Goal: Task Accomplishment & Management: Manage account settings

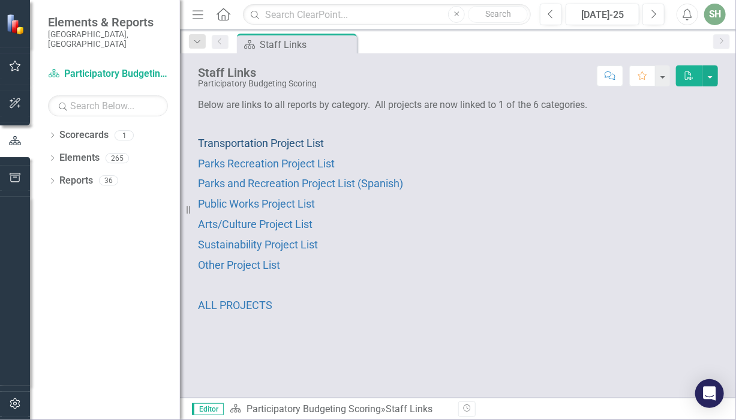
click at [280, 142] on span "Transportation Project List" at bounding box center [261, 143] width 126 height 13
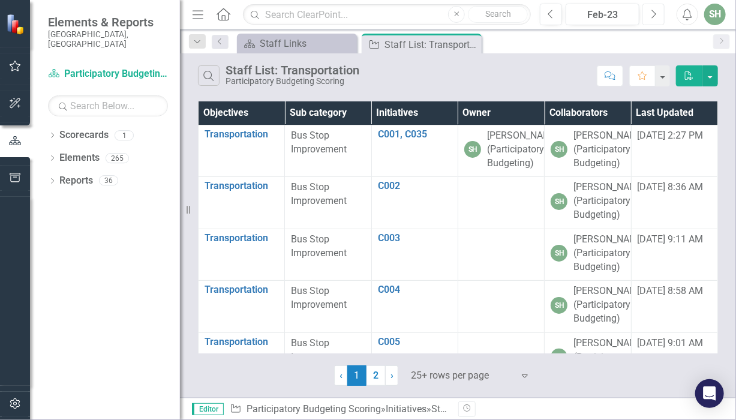
click at [656, 14] on icon "Next" at bounding box center [653, 14] width 7 height 11
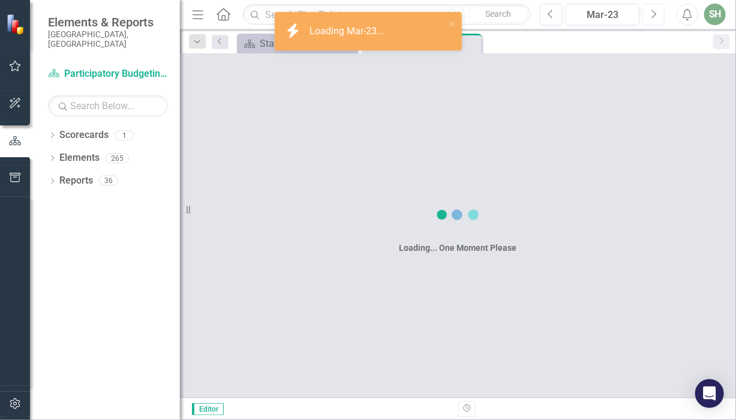
click at [656, 14] on icon "Next" at bounding box center [653, 14] width 7 height 11
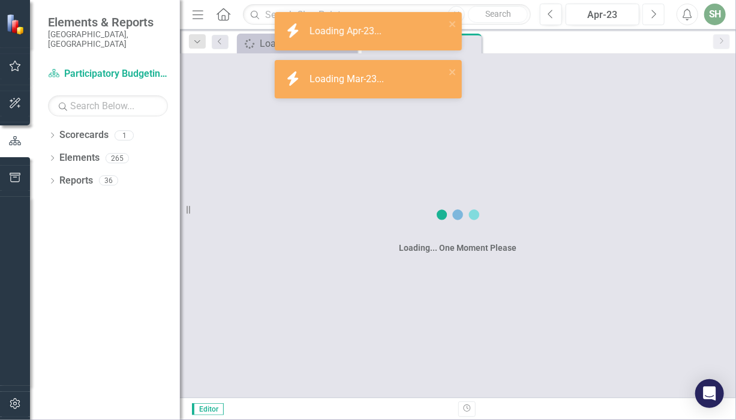
click at [656, 14] on icon "Next" at bounding box center [653, 14] width 7 height 11
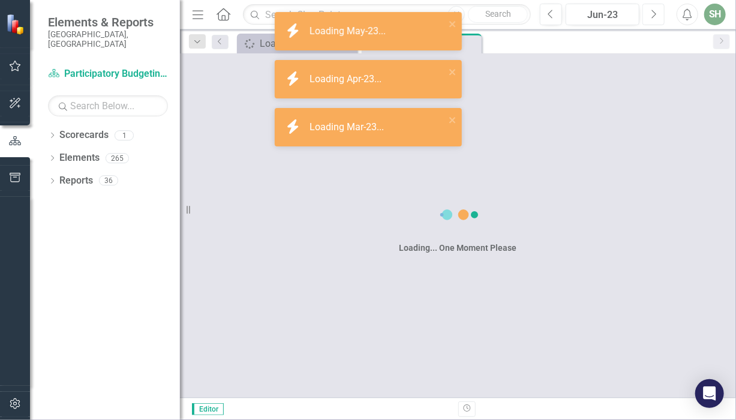
click at [656, 14] on icon "Next" at bounding box center [653, 14] width 7 height 11
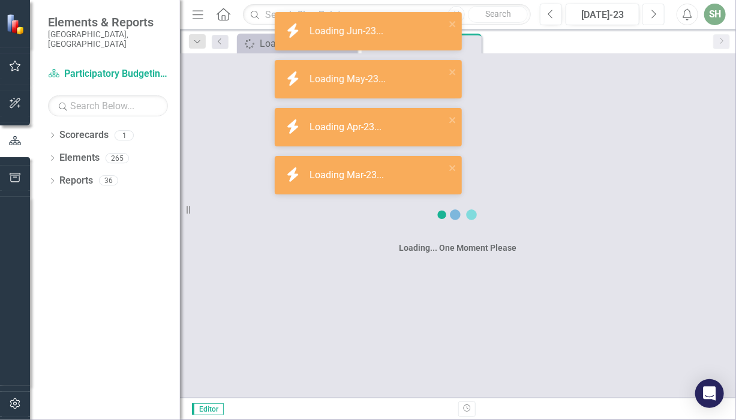
click at [656, 14] on icon "Next" at bounding box center [653, 14] width 7 height 11
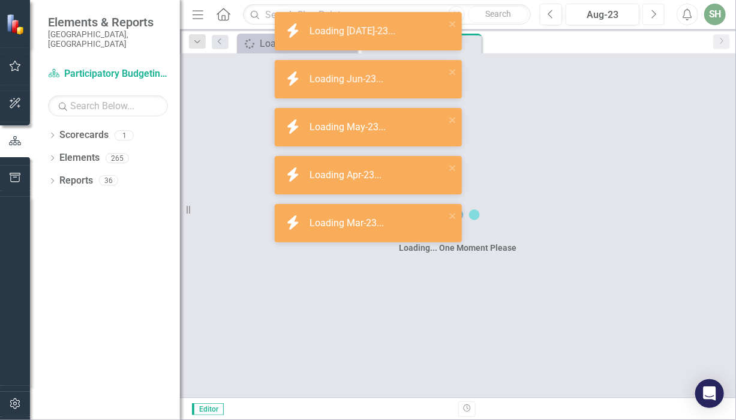
click at [656, 14] on icon "Next" at bounding box center [653, 14] width 7 height 11
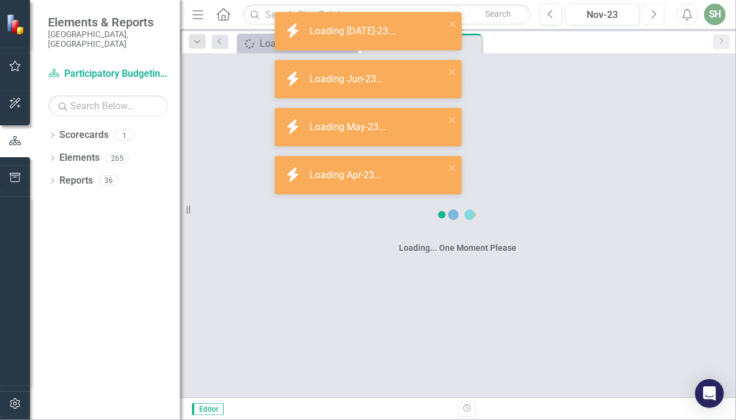
click at [656, 14] on icon "Next" at bounding box center [653, 14] width 7 height 11
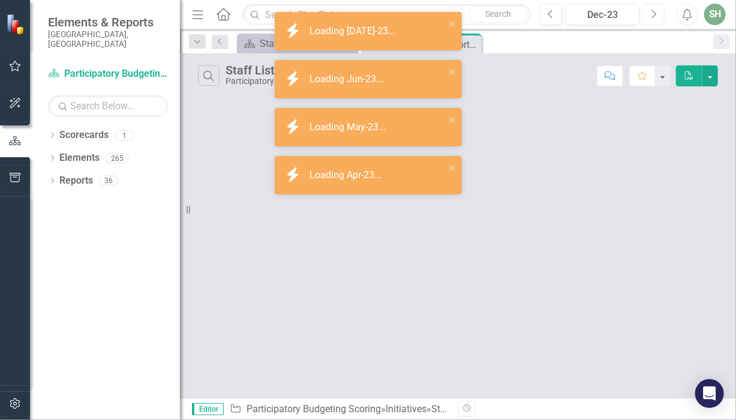
click at [656, 14] on icon "Next" at bounding box center [653, 14] width 7 height 11
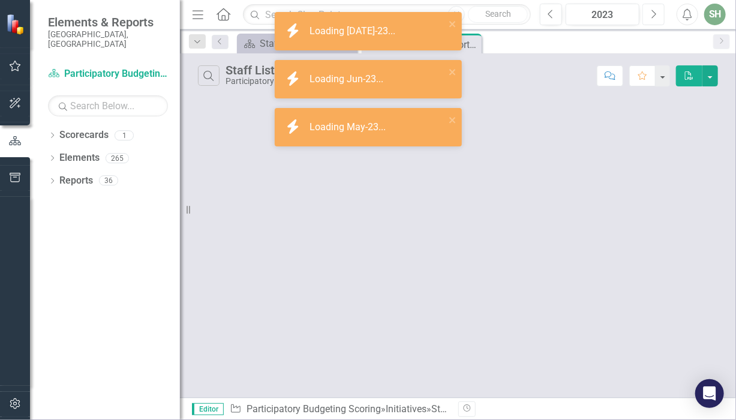
click at [656, 14] on icon "Next" at bounding box center [653, 14] width 7 height 11
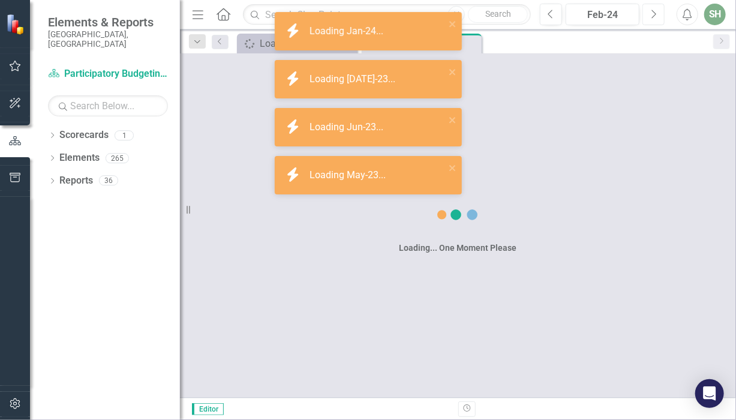
click at [656, 14] on icon "Next" at bounding box center [653, 14] width 7 height 11
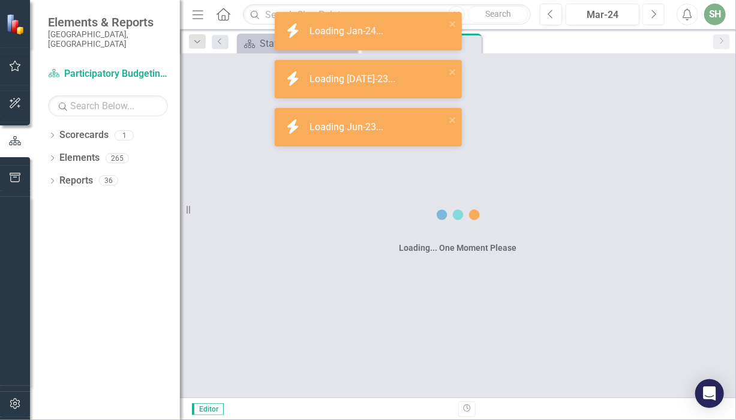
click at [656, 14] on icon "Next" at bounding box center [653, 14] width 7 height 11
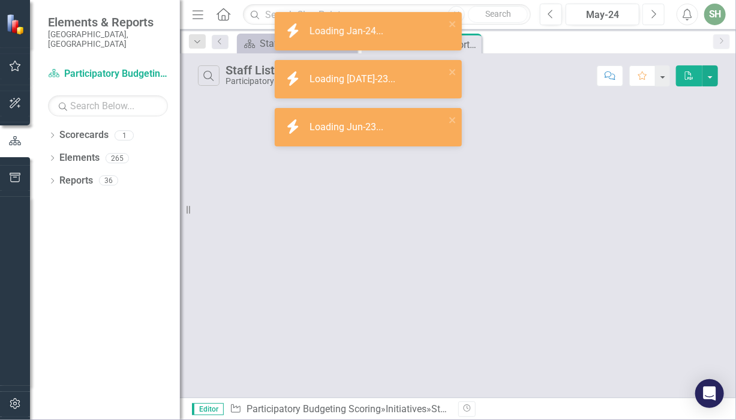
click at [656, 14] on icon "Next" at bounding box center [653, 14] width 7 height 11
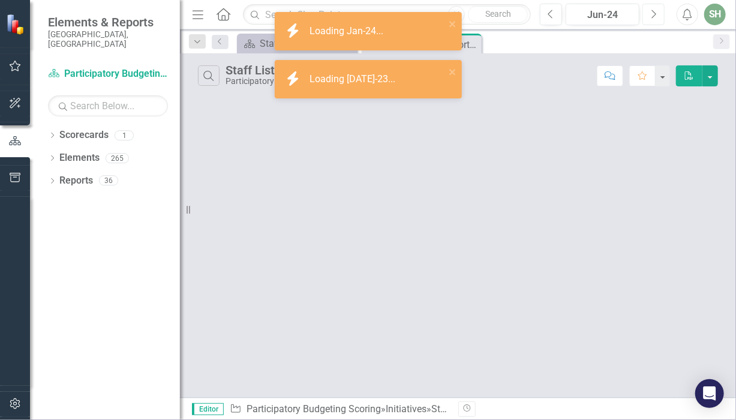
click at [656, 14] on icon "Next" at bounding box center [653, 14] width 7 height 11
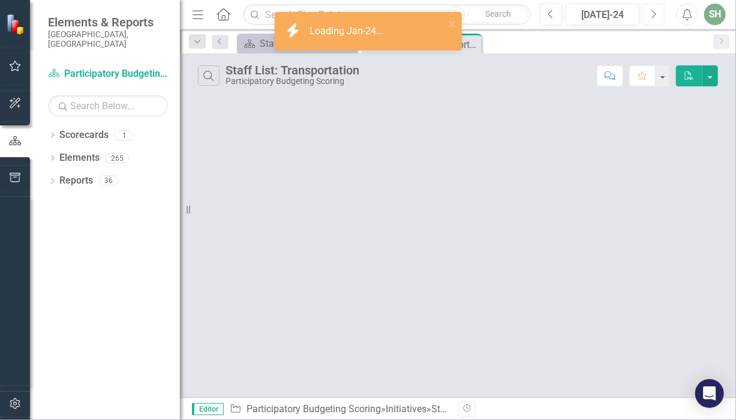
click at [656, 14] on icon "Next" at bounding box center [653, 14] width 7 height 11
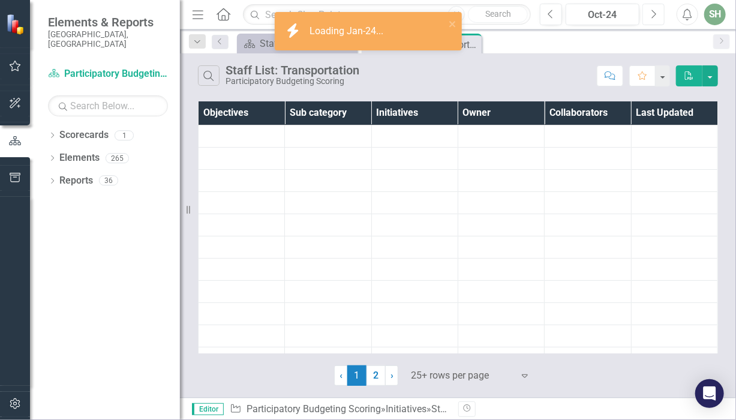
click at [656, 14] on icon "Next" at bounding box center [653, 14] width 7 height 11
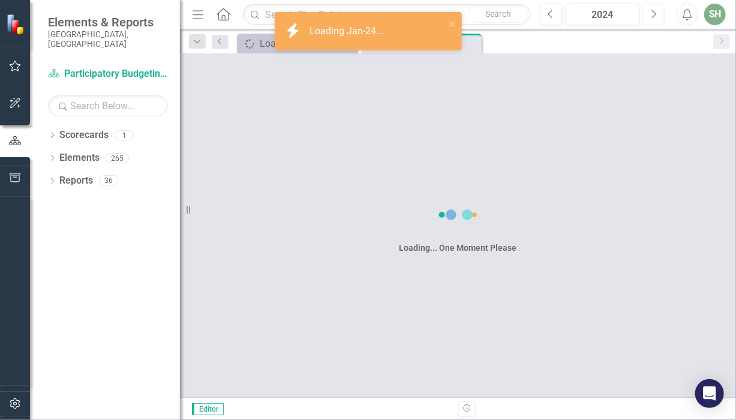
click at [656, 14] on icon "Next" at bounding box center [653, 14] width 7 height 11
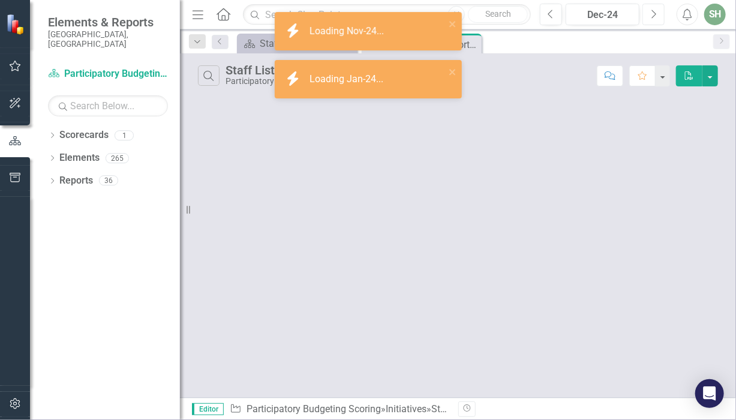
click at [656, 14] on icon "Next" at bounding box center [653, 14] width 7 height 11
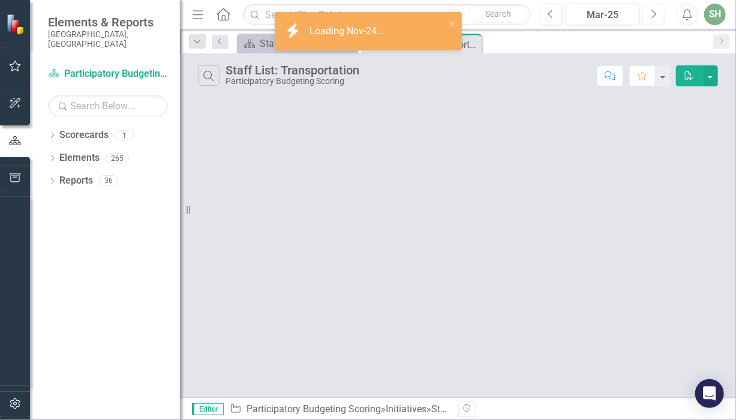
click at [656, 14] on icon "Next" at bounding box center [653, 14] width 7 height 11
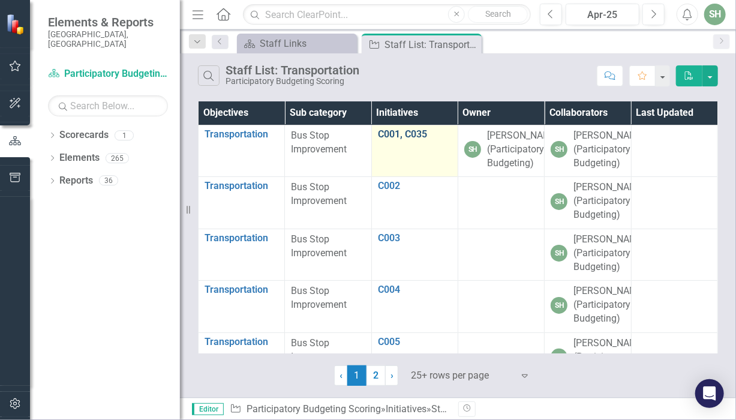
click at [387, 131] on link "C001, C035" at bounding box center [415, 134] width 74 height 11
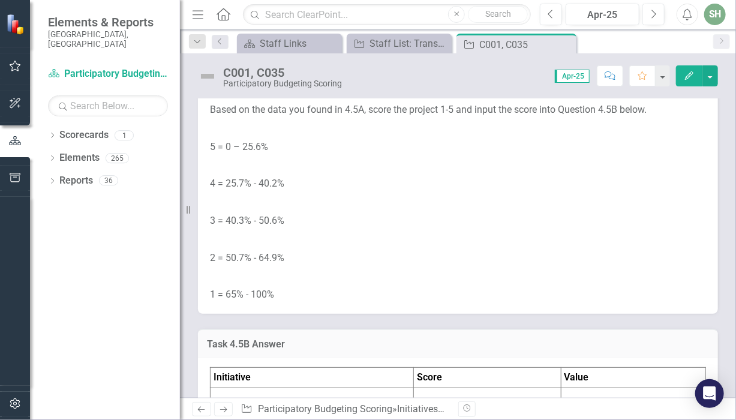
scroll to position [4334, 0]
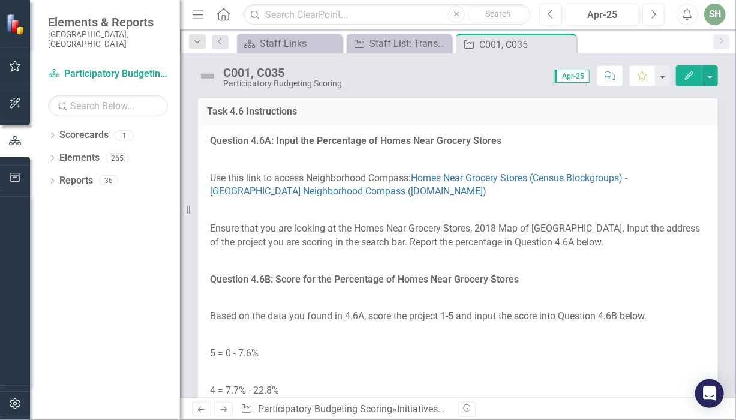
scroll to position [4724, 0]
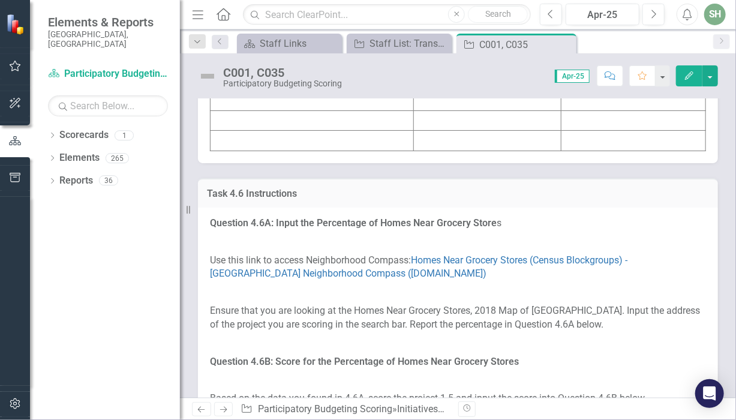
click at [688, 76] on icon "button" at bounding box center [689, 75] width 8 height 8
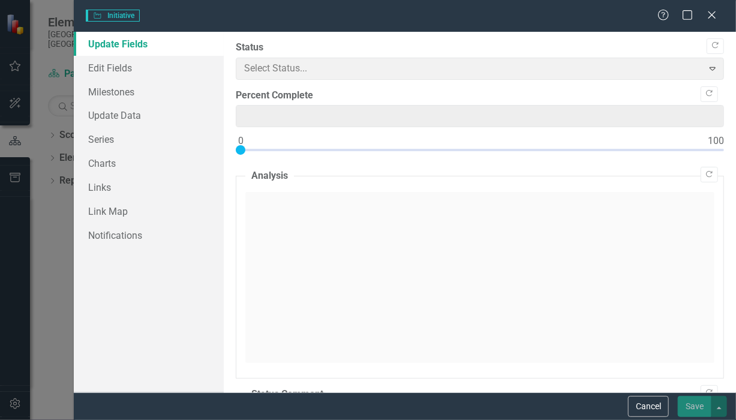
type input "0"
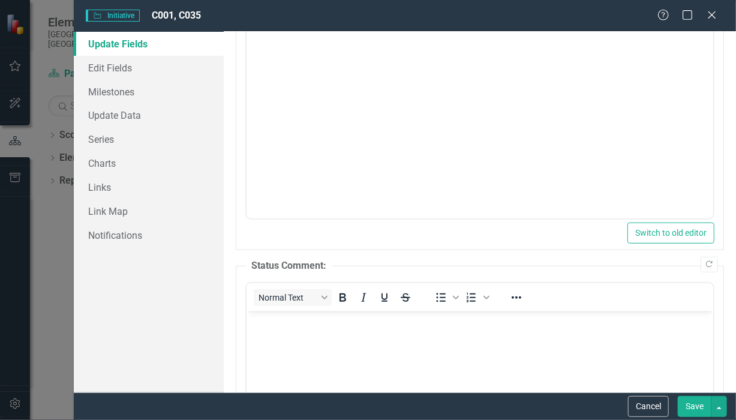
scroll to position [0, 0]
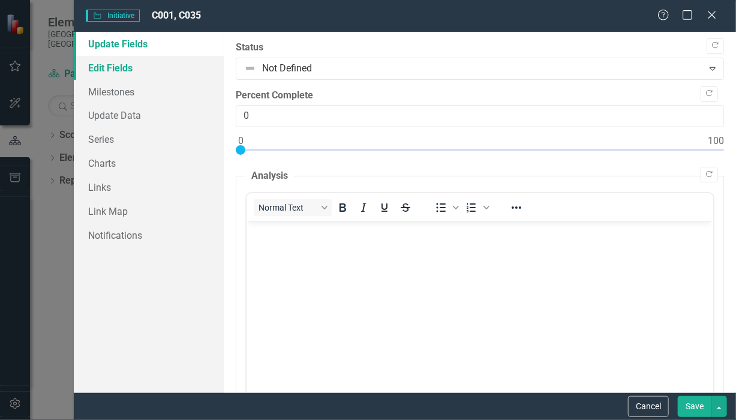
click at [108, 71] on link "Edit Fields" at bounding box center [149, 68] width 150 height 24
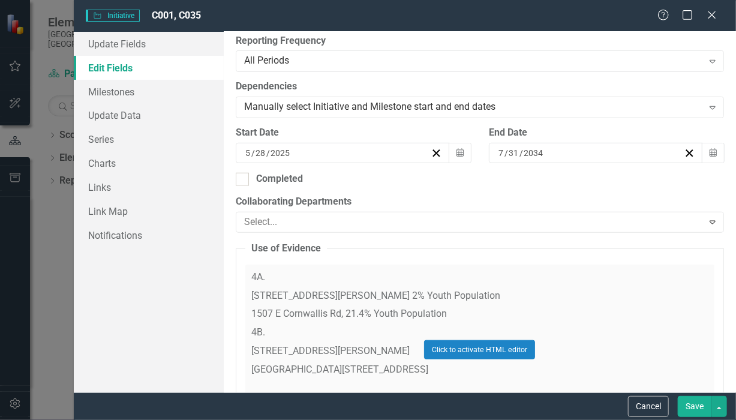
scroll to position [58, 0]
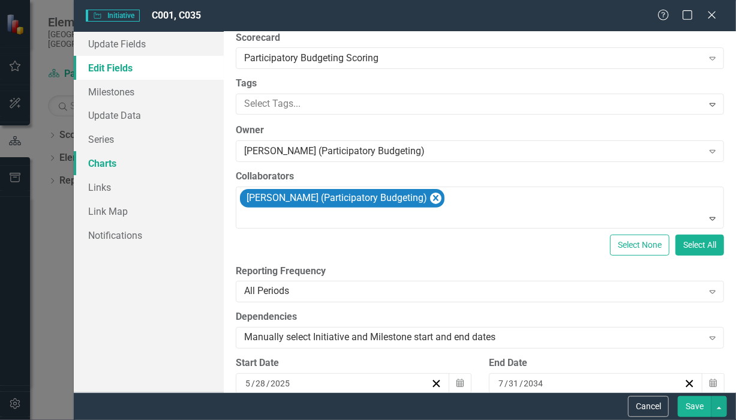
click at [101, 165] on link "Charts" at bounding box center [149, 163] width 150 height 24
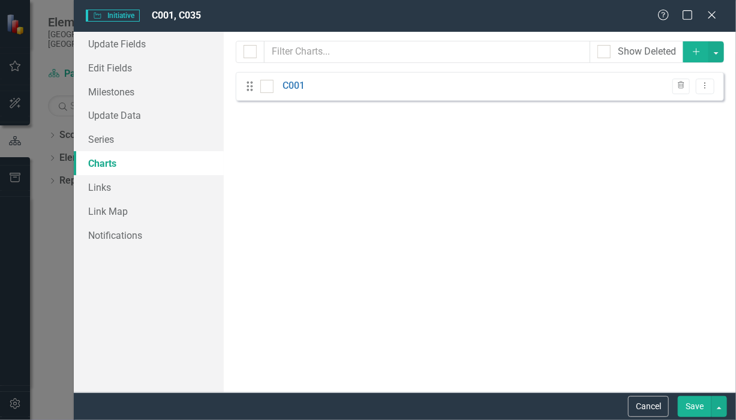
checkbox input "false"
click at [113, 139] on link "Series" at bounding box center [149, 139] width 150 height 24
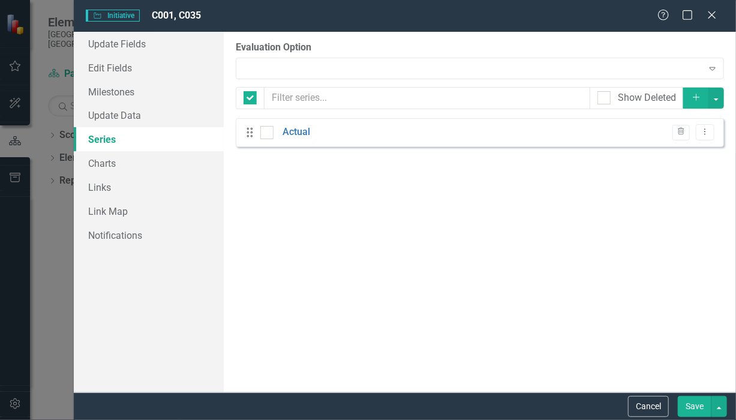
checkbox input "false"
click at [648, 408] on button "Cancel" at bounding box center [648, 406] width 41 height 21
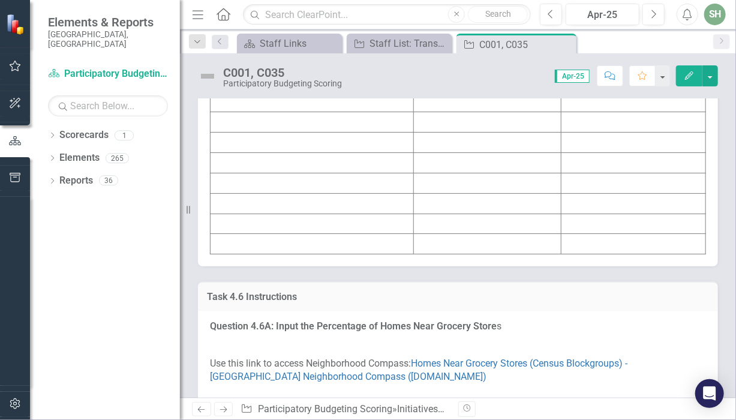
scroll to position [4651, 0]
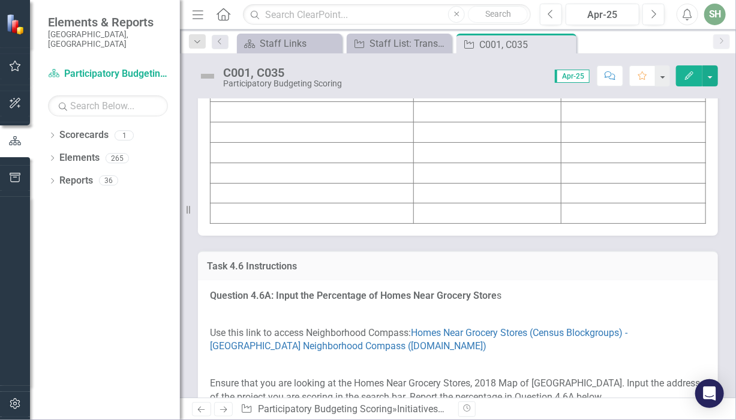
click at [284, 61] on td at bounding box center [312, 51] width 203 height 20
click at [687, 77] on icon "Edit" at bounding box center [689, 75] width 11 height 8
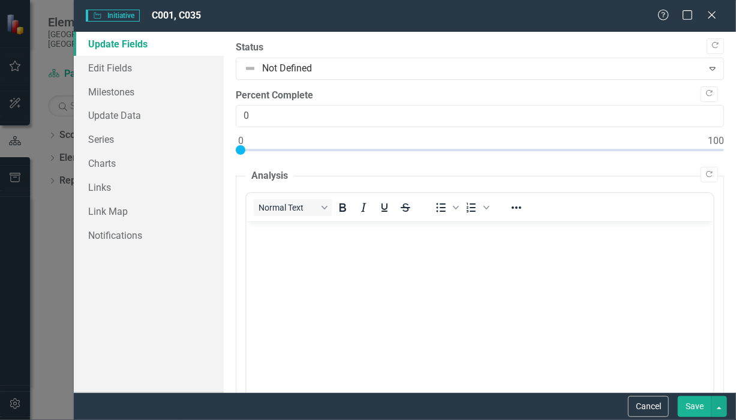
scroll to position [0, 0]
click at [140, 45] on link "Update Fields" at bounding box center [149, 44] width 150 height 24
click at [142, 47] on link "Update Fields" at bounding box center [149, 44] width 150 height 24
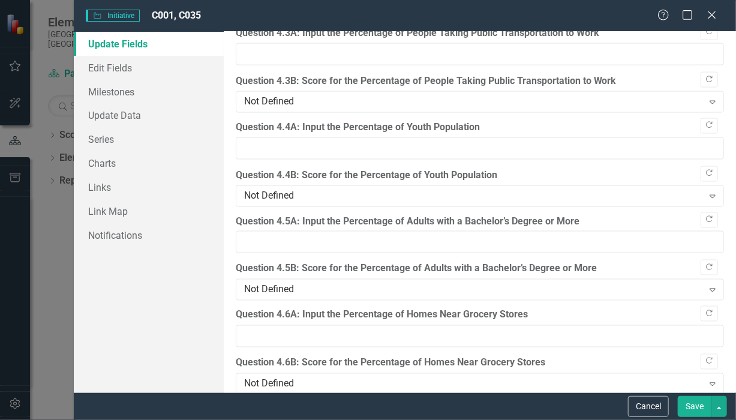
scroll to position [2510, 0]
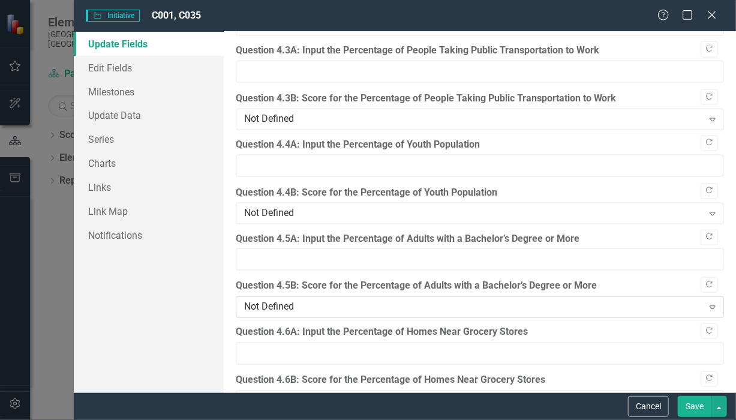
click at [707, 302] on icon "Expand" at bounding box center [713, 307] width 12 height 10
click at [705, 233] on icon "Copy Forward" at bounding box center [709, 236] width 9 height 7
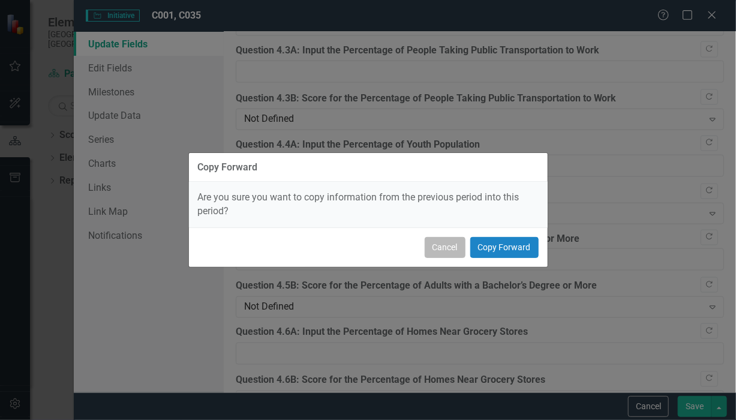
click at [456, 248] on button "Cancel" at bounding box center [445, 247] width 41 height 21
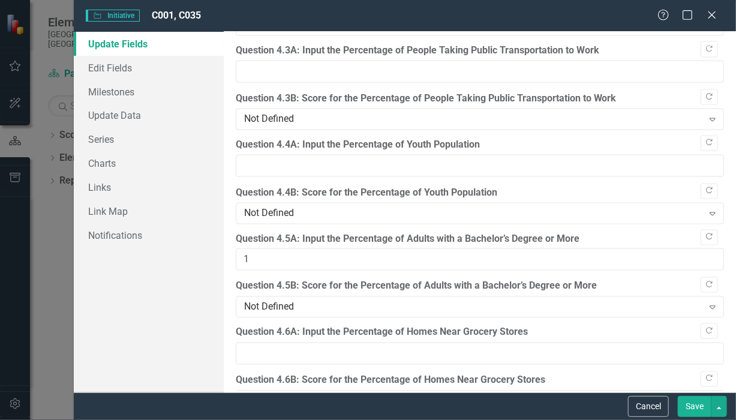
click at [699, 248] on input "1" at bounding box center [480, 259] width 488 height 22
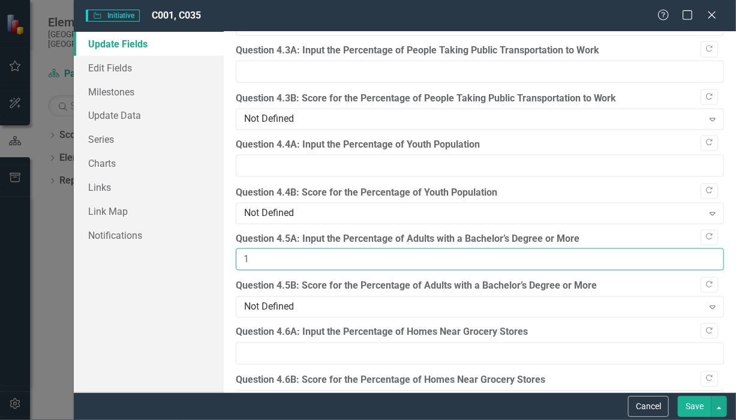
drag, startPoint x: 259, startPoint y: 249, endPoint x: 239, endPoint y: 248, distance: 20.4
click at [239, 248] on input "1" at bounding box center [480, 259] width 488 height 22
type input "72.2"
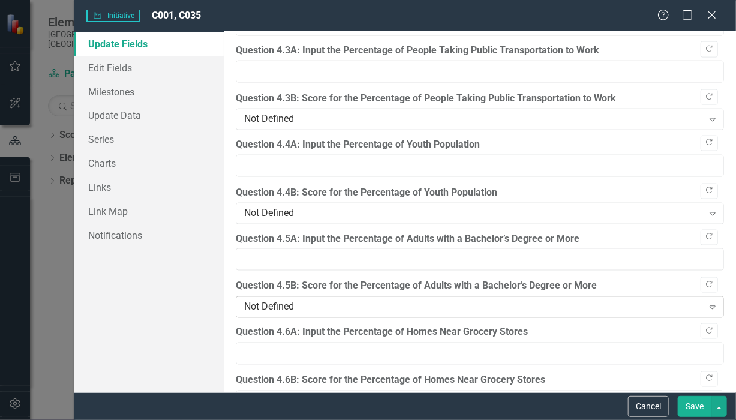
click at [333, 301] on div "Not Defined" at bounding box center [473, 308] width 459 height 14
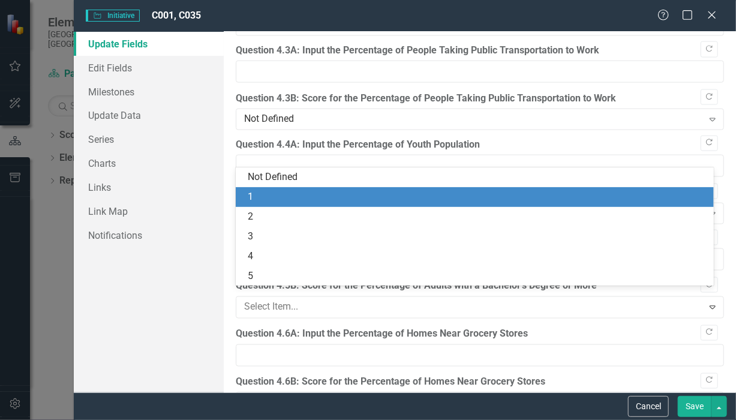
click at [250, 196] on div "1" at bounding box center [477, 197] width 459 height 14
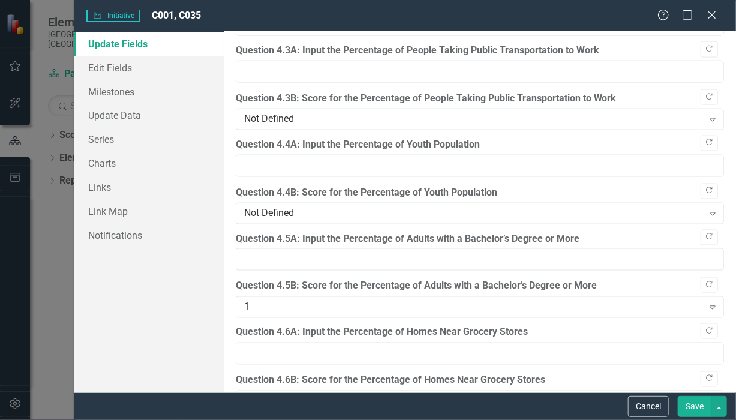
click at [690, 407] on button "Save" at bounding box center [695, 406] width 34 height 21
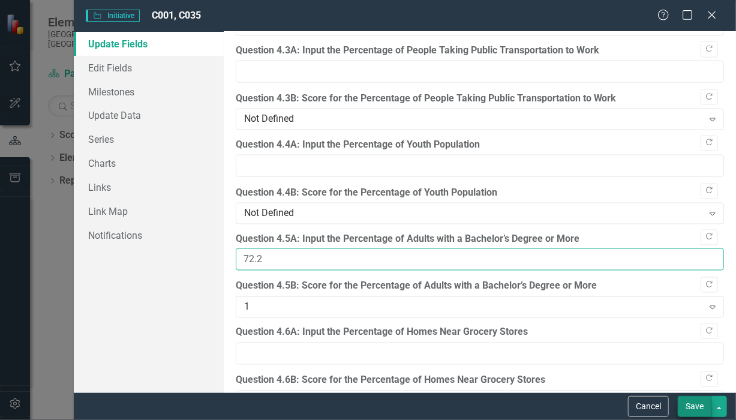
type input "72.2"
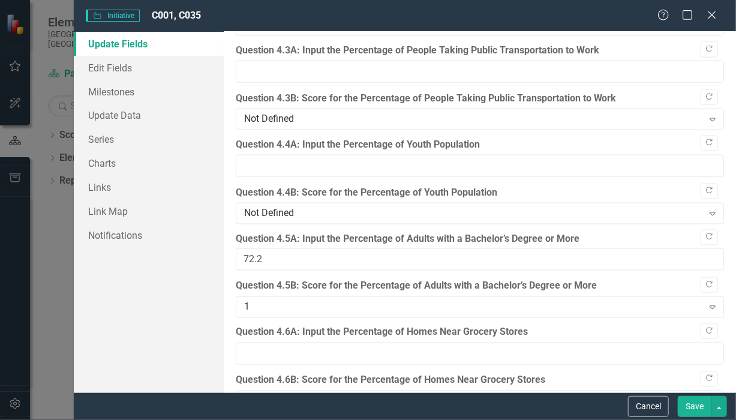
click at [689, 405] on button "Save" at bounding box center [695, 406] width 34 height 21
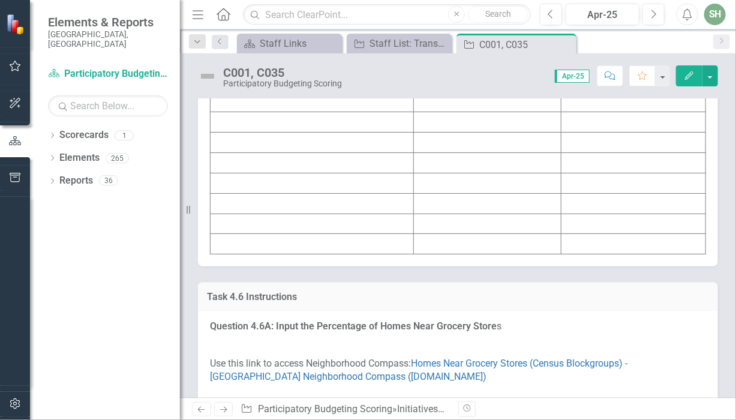
scroll to position [4641, 0]
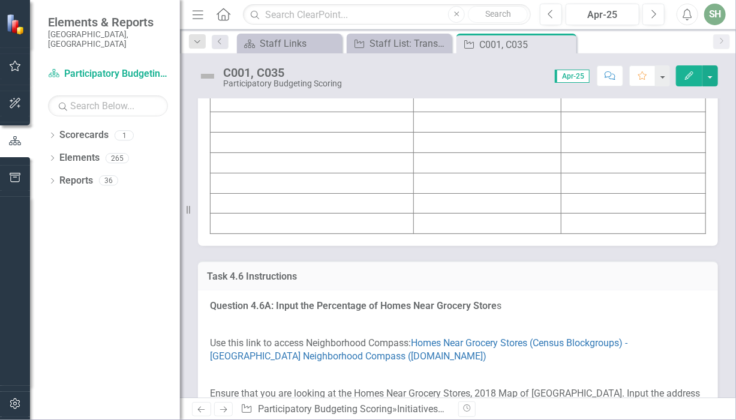
click at [481, 92] on td at bounding box center [487, 81] width 148 height 20
click at [470, 71] on td at bounding box center [487, 61] width 148 height 20
click at [710, 77] on button "button" at bounding box center [710, 75] width 16 height 21
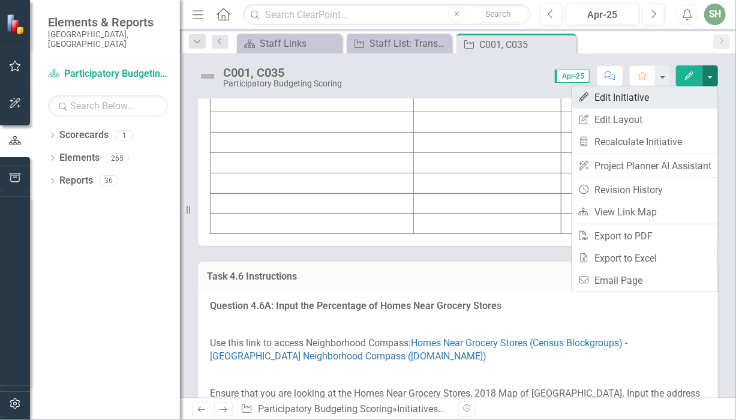
click at [614, 97] on link "Edit Edit Initiative" at bounding box center [645, 97] width 146 height 22
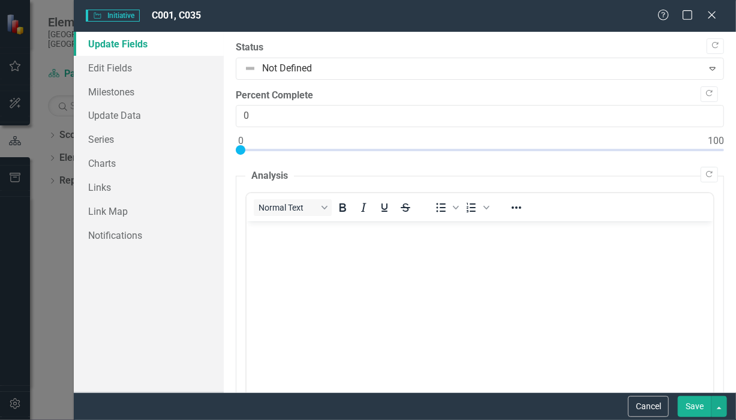
scroll to position [0, 0]
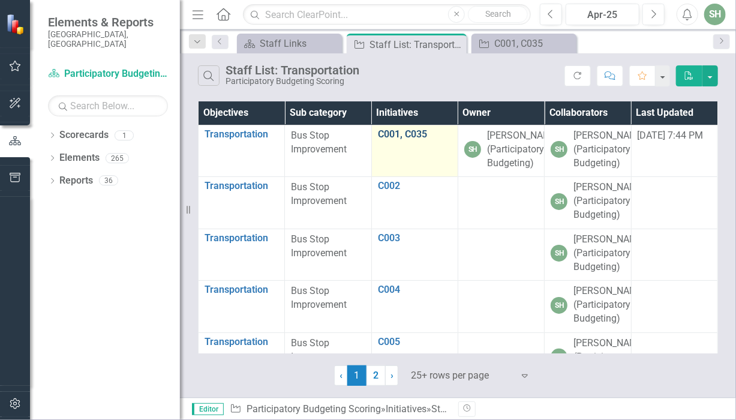
click at [386, 132] on link "C001, C035" at bounding box center [415, 134] width 74 height 11
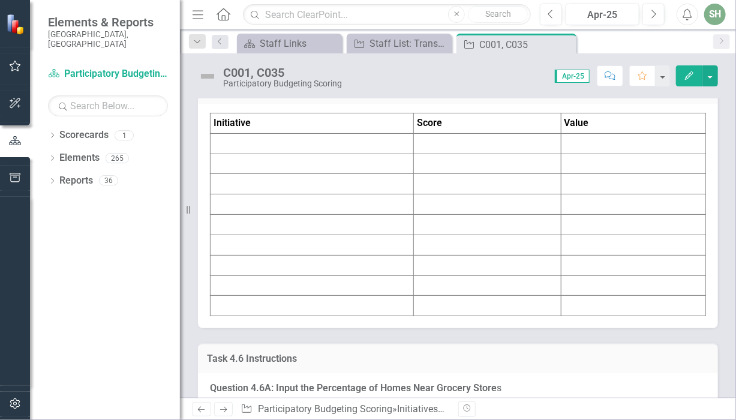
scroll to position [4579, 0]
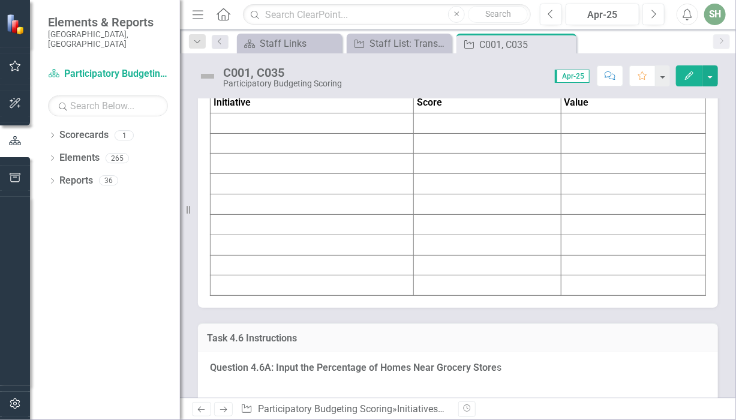
click at [286, 133] on td at bounding box center [312, 123] width 203 height 20
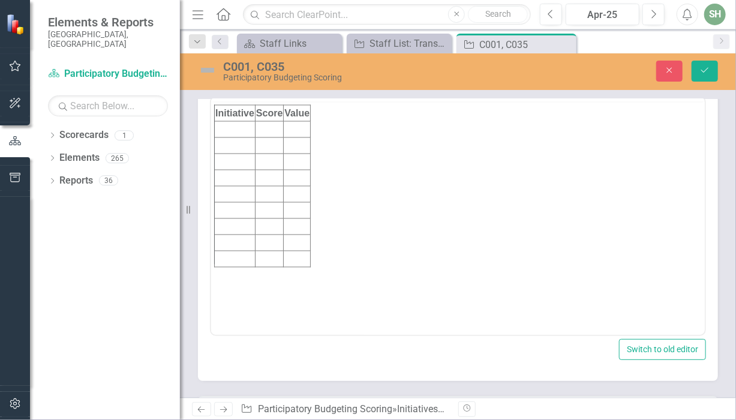
scroll to position [0, 0]
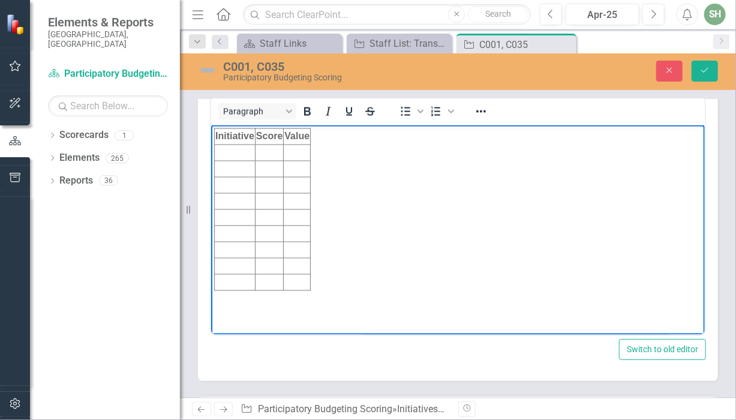
click at [229, 154] on td "Rich Text Area. Press ALT-0 for help." at bounding box center [234, 153] width 41 height 16
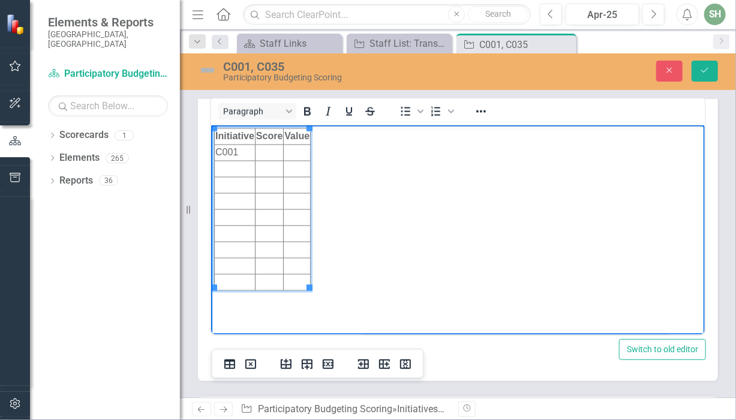
click at [274, 151] on td "Rich Text Area. Press ALT-0 for help." at bounding box center [268, 153] width 28 height 16
drag, startPoint x: 277, startPoint y: 150, endPoint x: 256, endPoint y: 151, distance: 21.0
click at [256, 151] on html "Initiative Score Value C001 72.2" at bounding box center [458, 215] width 494 height 180
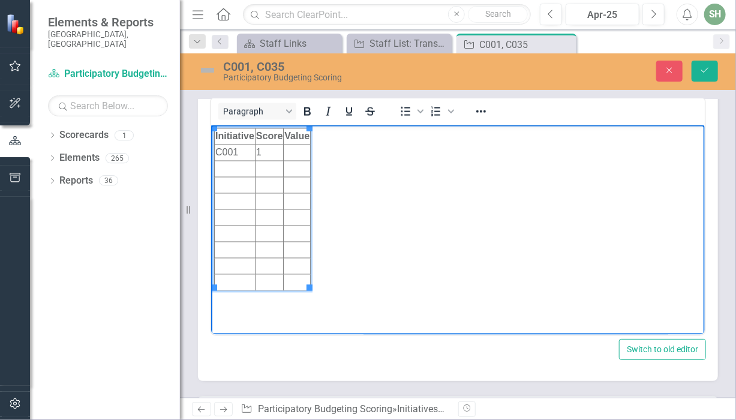
click at [310, 157] on html "Initiative Score Value C001 1" at bounding box center [458, 215] width 494 height 180
click at [297, 149] on td "Rich Text Area. Press ALT-0 for help." at bounding box center [297, 153] width 27 height 16
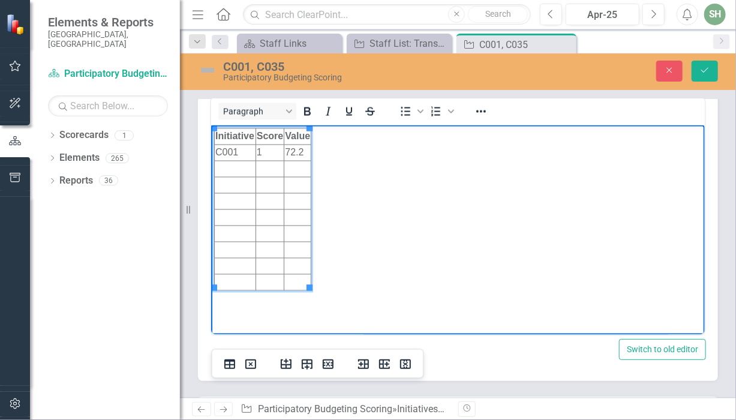
click at [224, 166] on td "Rich Text Area. Press ALT-0 for help." at bounding box center [234, 169] width 41 height 16
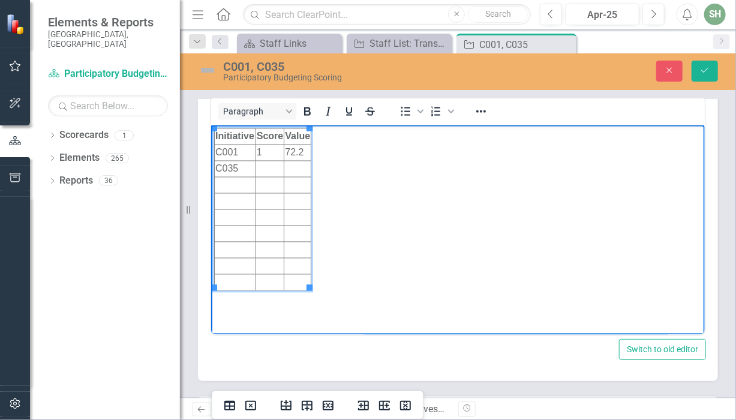
click at [270, 168] on td "Rich Text Area. Press ALT-0 for help." at bounding box center [269, 169] width 29 height 16
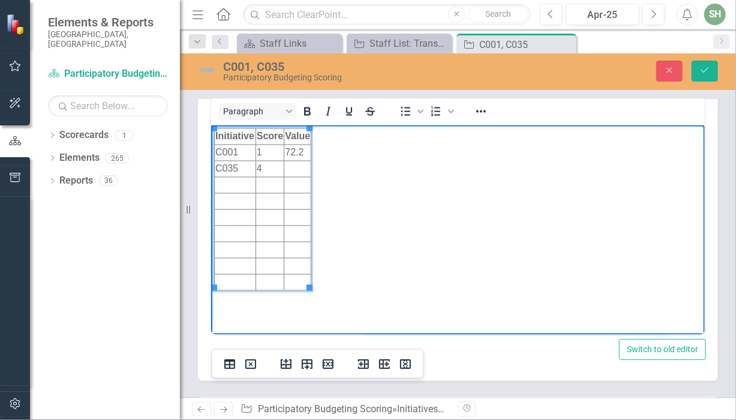
click at [295, 168] on td "Rich Text Area. Press ALT-0 for help." at bounding box center [297, 169] width 27 height 16
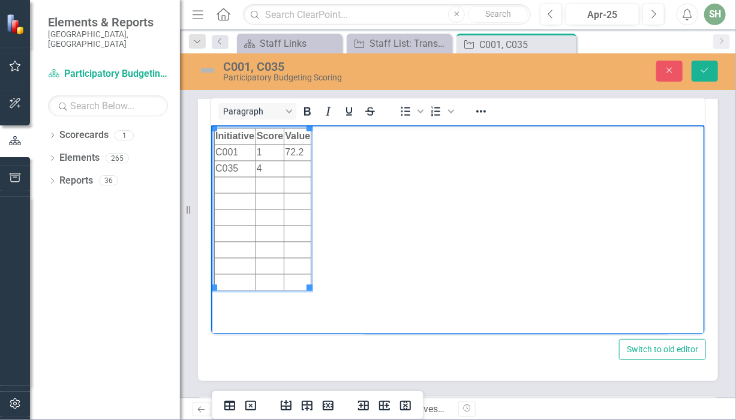
click at [295, 168] on td "Rich Text Area. Press ALT-0 for help." at bounding box center [297, 169] width 27 height 16
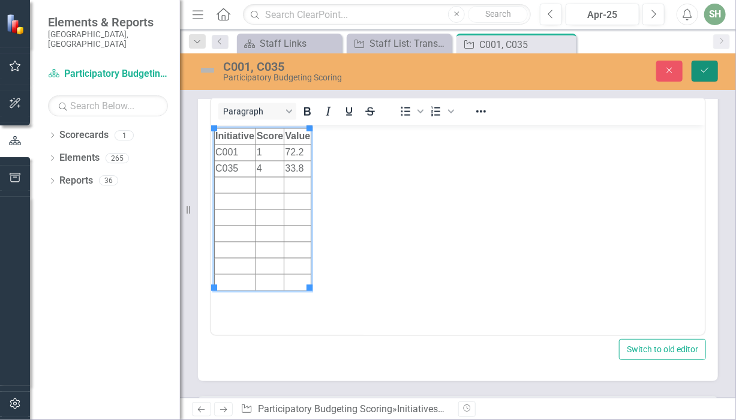
click at [705, 69] on icon "Save" at bounding box center [704, 70] width 11 height 8
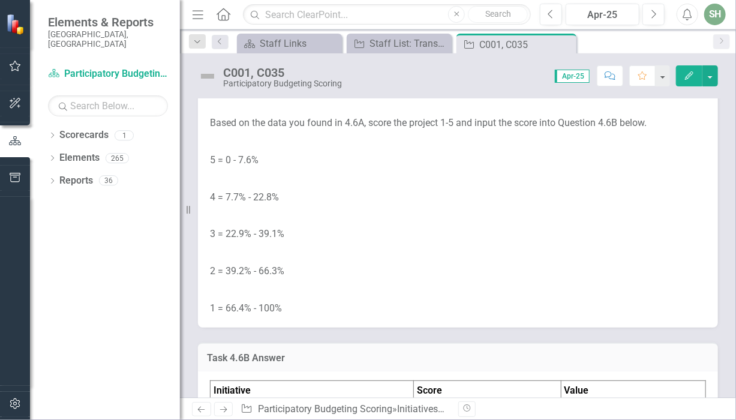
scroll to position [5015, 0]
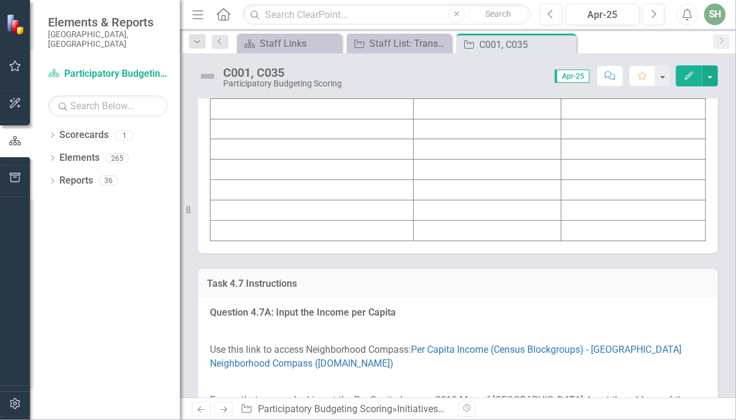
scroll to position [5363, 0]
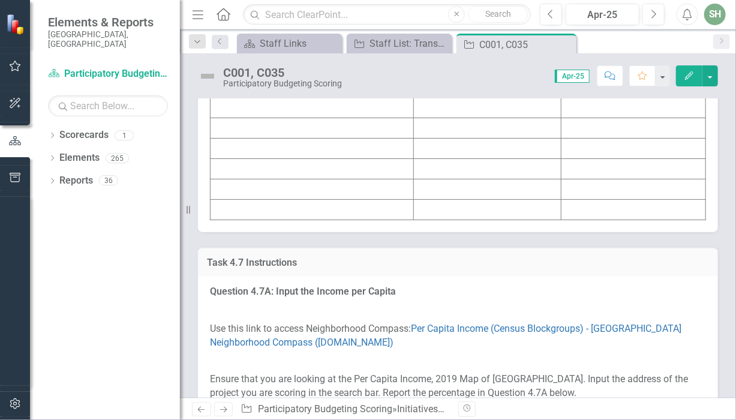
click at [314, 58] on td at bounding box center [312, 47] width 203 height 20
click at [695, 77] on icon "Edit" at bounding box center [689, 75] width 11 height 8
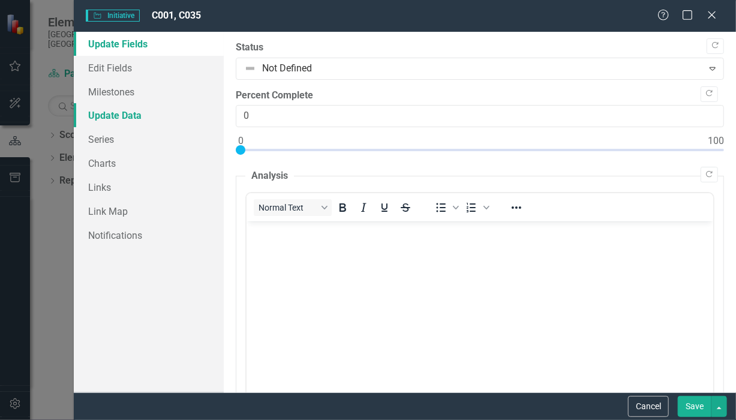
scroll to position [0, 0]
click at [113, 71] on link "Edit Fields" at bounding box center [149, 68] width 150 height 24
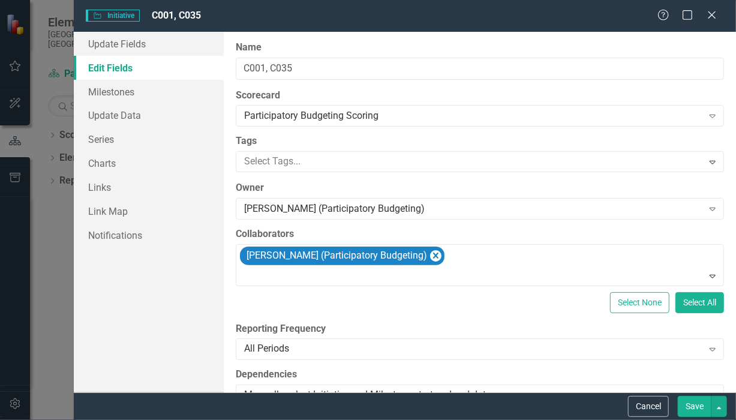
type input "https://"
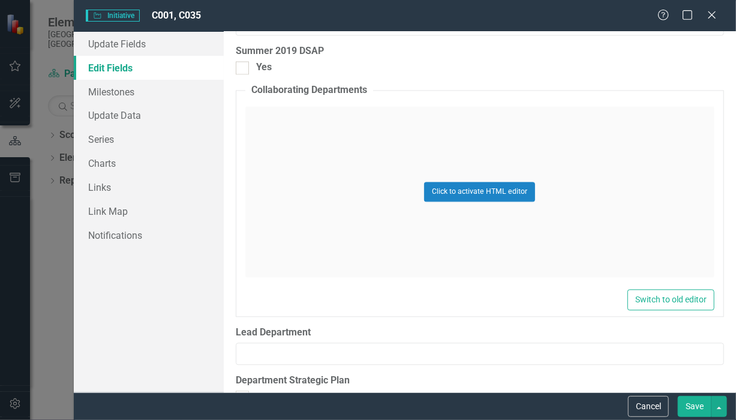
scroll to position [1038, 0]
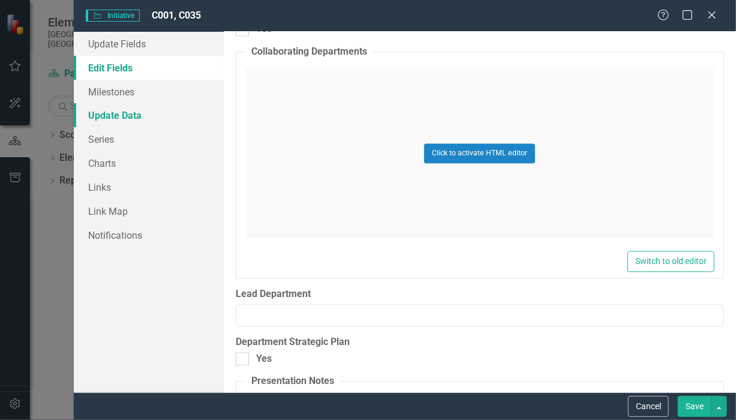
click at [109, 117] on link "Update Data" at bounding box center [149, 115] width 150 height 24
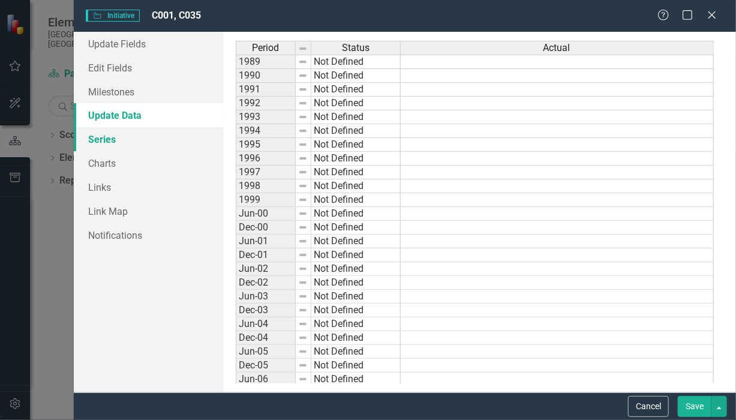
click at [102, 139] on link "Series" at bounding box center [149, 139] width 150 height 24
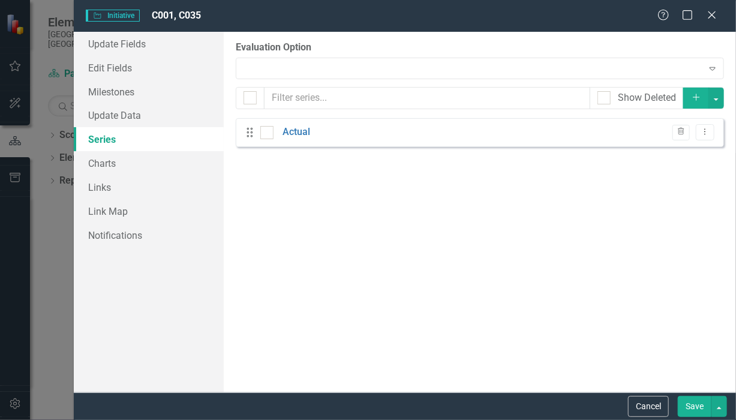
checkbox input "false"
click at [109, 169] on link "Charts" at bounding box center [149, 163] width 150 height 24
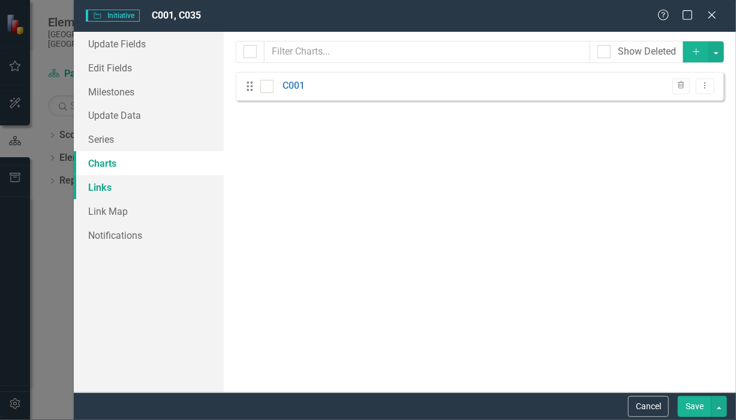
click at [105, 188] on link "Links" at bounding box center [149, 187] width 150 height 24
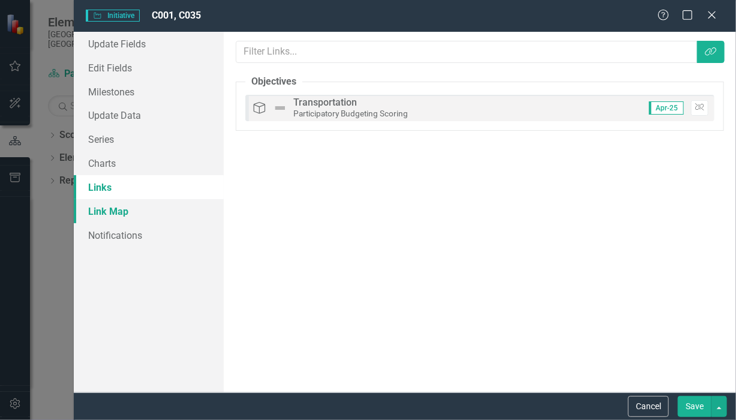
click at [111, 210] on link "Link Map" at bounding box center [149, 211] width 150 height 24
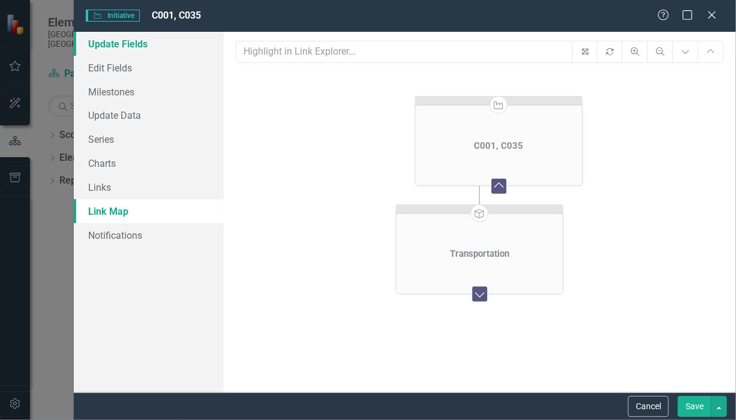
click at [137, 43] on link "Update Fields" at bounding box center [149, 44] width 150 height 24
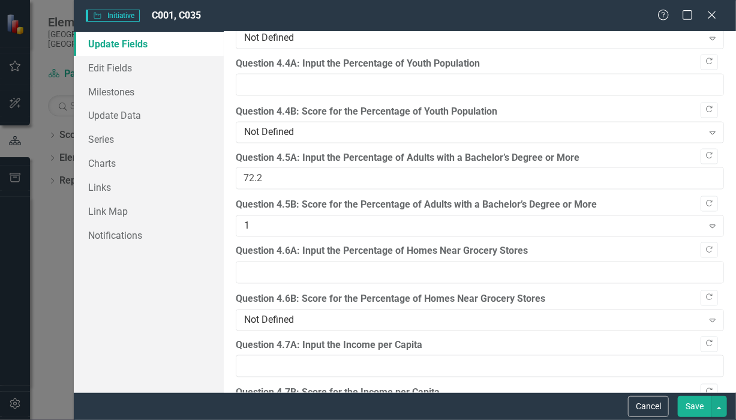
scroll to position [2600, 0]
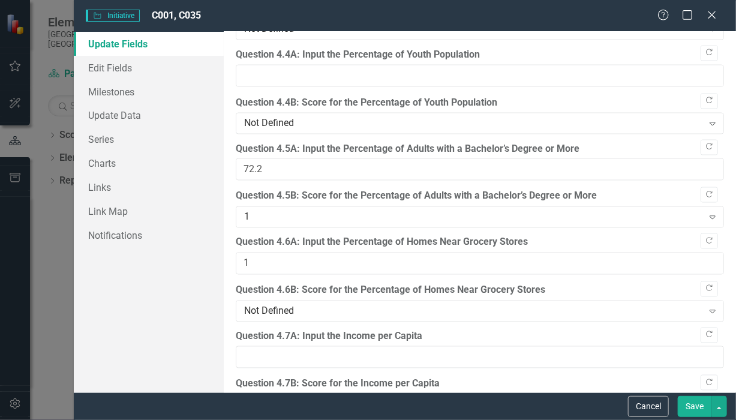
click at [699, 253] on input "1" at bounding box center [480, 264] width 488 height 22
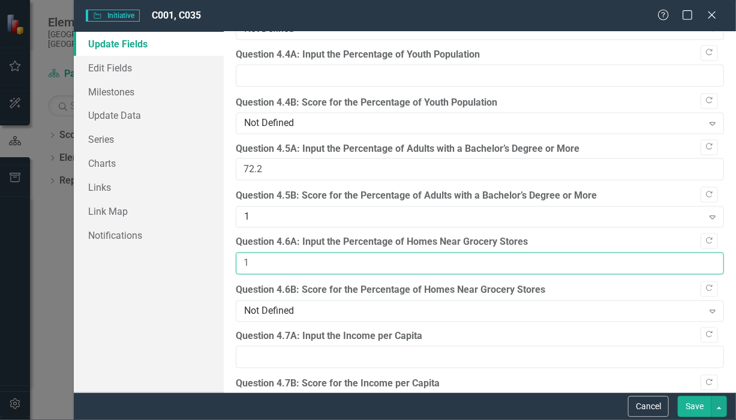
click at [244, 253] on input "1" at bounding box center [480, 264] width 488 height 22
type input "37.1"
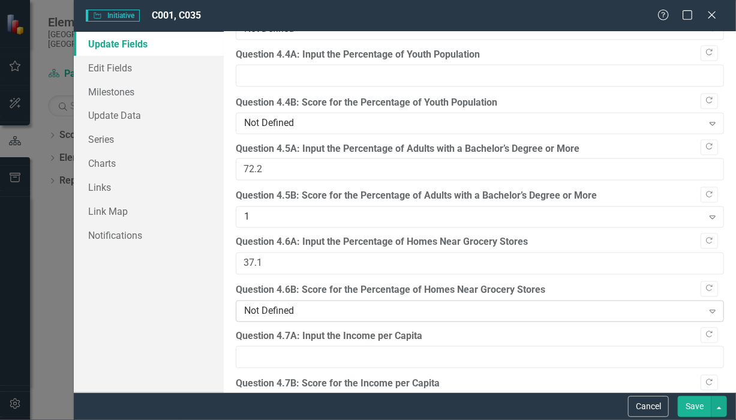
click at [347, 304] on div "Not Defined" at bounding box center [473, 311] width 459 height 14
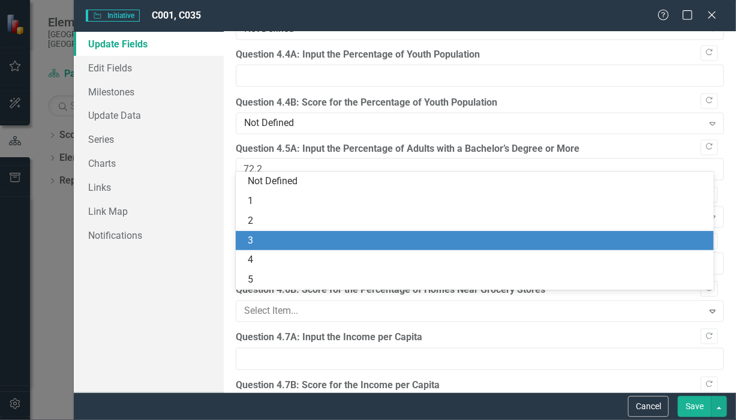
click at [285, 243] on div "3" at bounding box center [477, 241] width 459 height 14
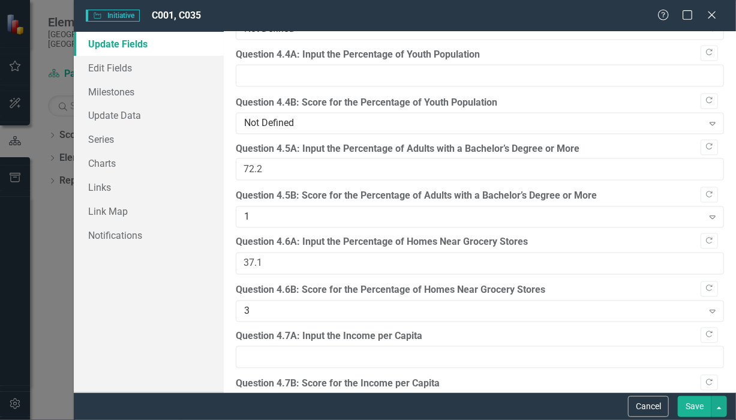
click at [699, 408] on button "Save" at bounding box center [695, 406] width 34 height 21
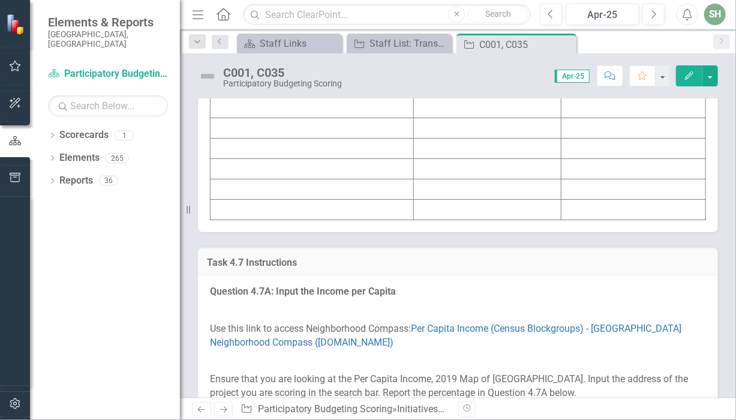
click at [226, 58] on td at bounding box center [312, 47] width 203 height 20
click at [216, 58] on td at bounding box center [312, 47] width 203 height 20
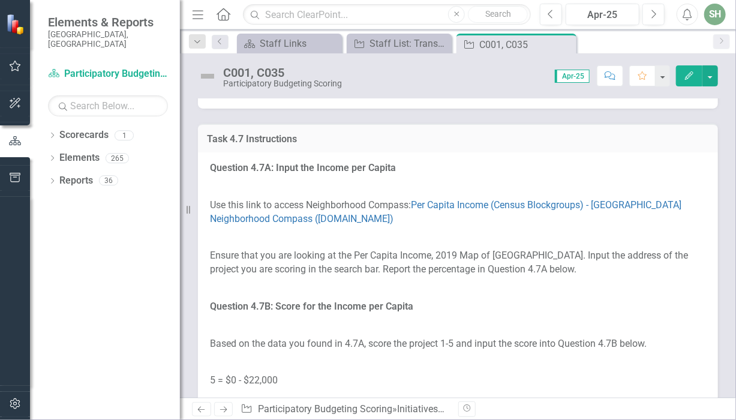
scroll to position [5384, 0]
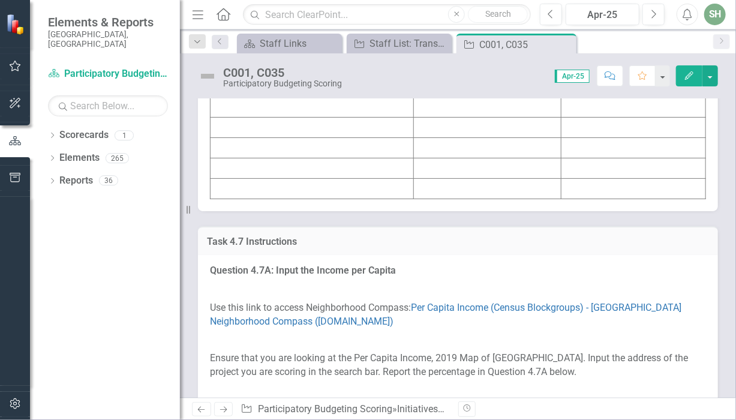
click at [690, 78] on icon "Edit" at bounding box center [689, 75] width 11 height 8
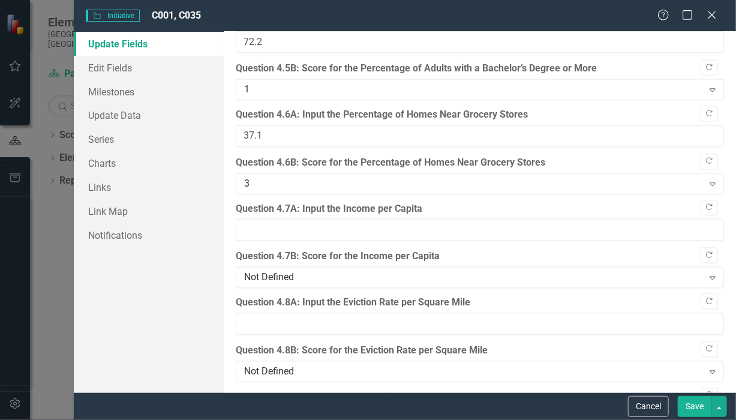
scroll to position [2736, 0]
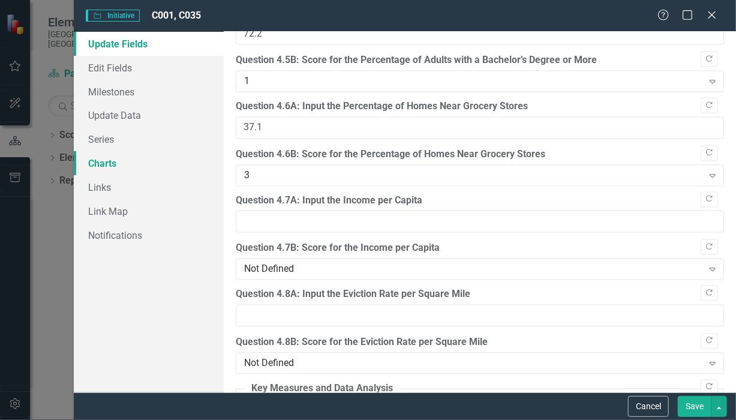
click at [114, 164] on link "Charts" at bounding box center [149, 163] width 150 height 24
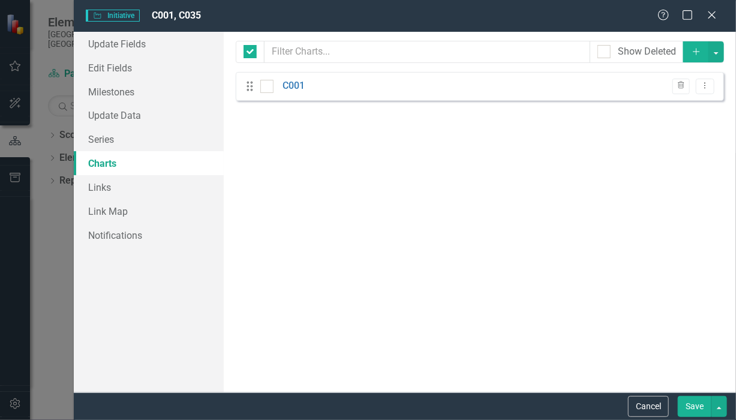
checkbox input "false"
click at [124, 47] on link "Update Fields" at bounding box center [149, 44] width 150 height 24
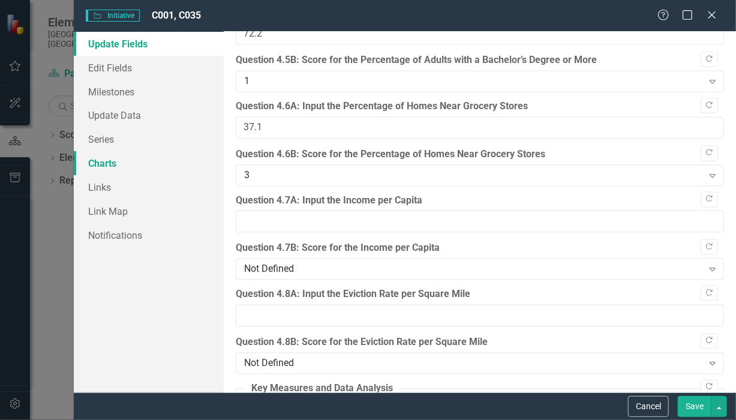
click at [180, 156] on link "Charts" at bounding box center [149, 163] width 150 height 24
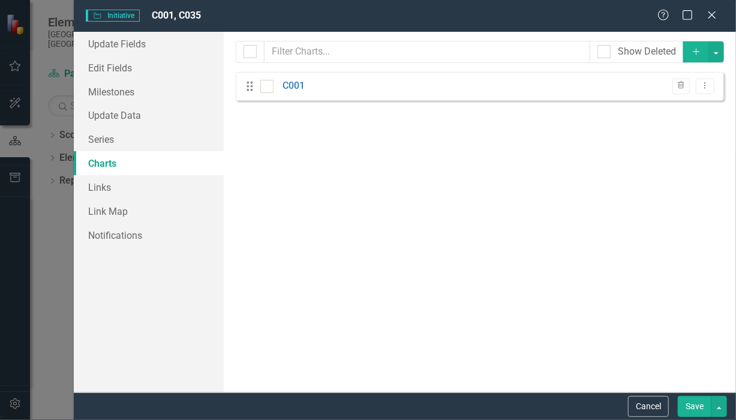
click at [735, 89] on div "From this page, you can add, edit, delete, or duplicate charts to show how you …" at bounding box center [480, 212] width 512 height 361
click at [713, 16] on icon "Close" at bounding box center [711, 14] width 15 height 11
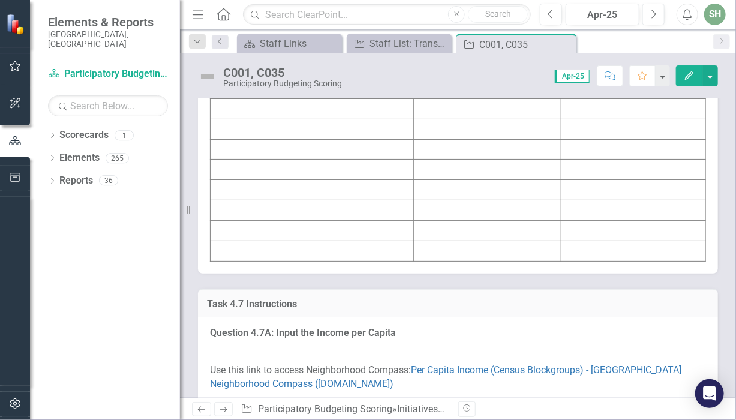
scroll to position [5301, 0]
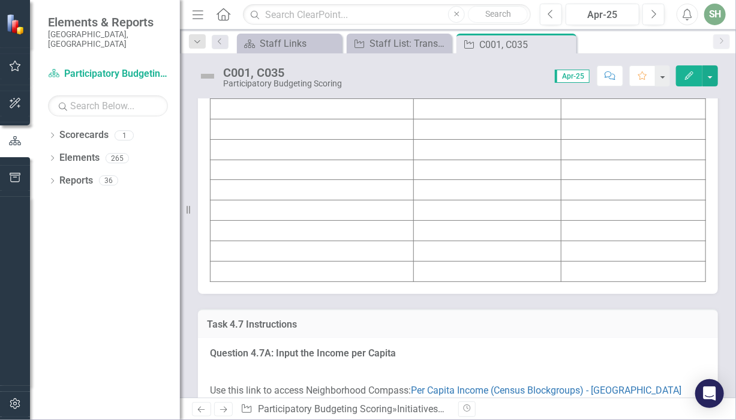
click at [447, 119] on td at bounding box center [487, 109] width 148 height 20
click at [323, 119] on td at bounding box center [312, 109] width 203 height 20
click at [80, 151] on link "Elements" at bounding box center [79, 158] width 40 height 14
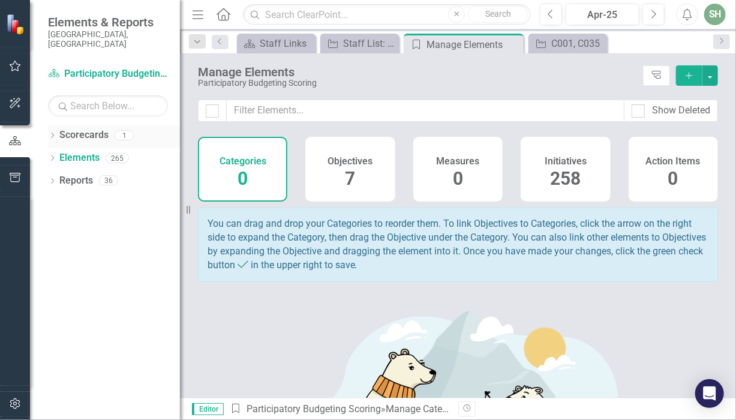
click at [76, 128] on link "Scorecards" at bounding box center [83, 135] width 49 height 14
click at [77, 101] on input "text" at bounding box center [108, 105] width 120 height 21
click at [585, 45] on div "C001, C035" at bounding box center [570, 43] width 38 height 15
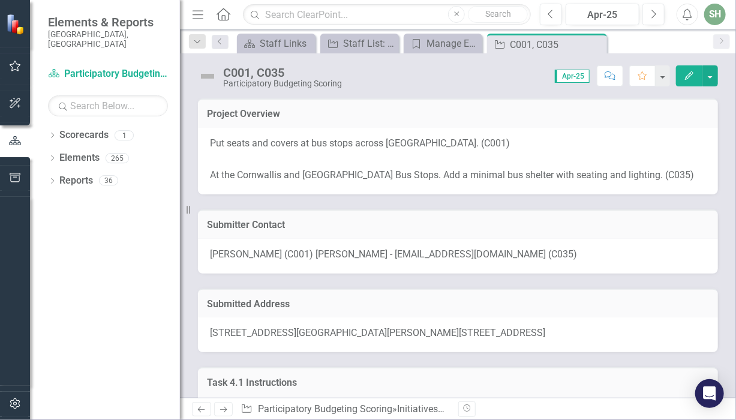
click at [578, 77] on span "Apr-25" at bounding box center [572, 76] width 35 height 13
click at [579, 77] on span "Apr-25" at bounding box center [572, 76] width 35 height 13
click at [587, 77] on span "Apr-25" at bounding box center [572, 76] width 35 height 13
click at [564, 76] on span "Apr-25" at bounding box center [572, 76] width 35 height 13
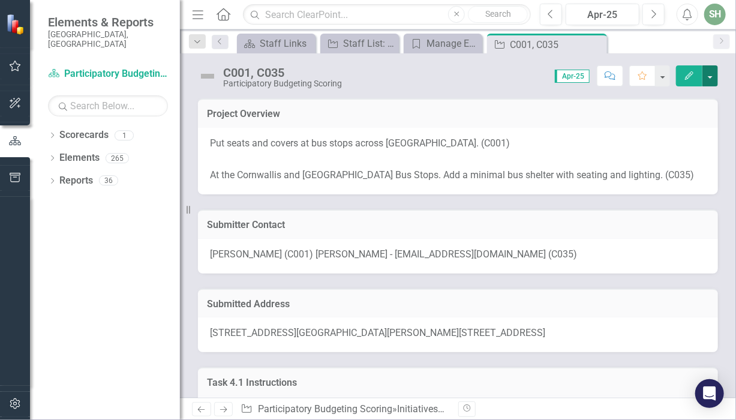
click at [713, 78] on button "button" at bounding box center [710, 75] width 16 height 21
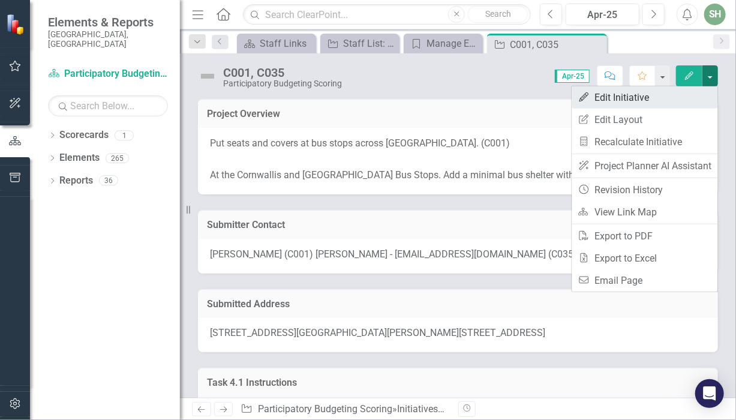
click at [635, 98] on link "Edit Edit Initiative" at bounding box center [645, 97] width 146 height 22
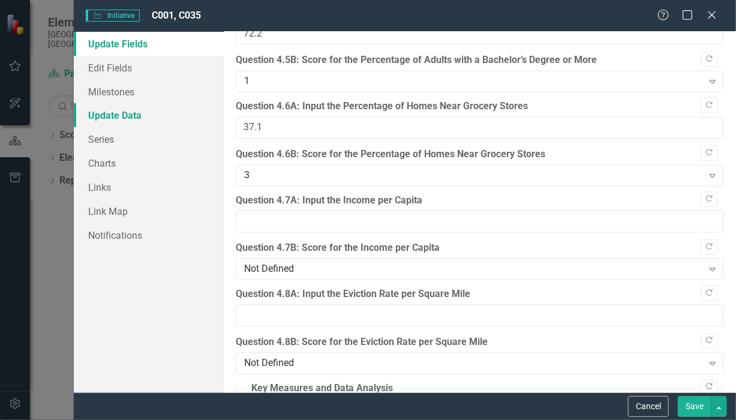
click at [116, 116] on link "Update Data" at bounding box center [149, 115] width 150 height 24
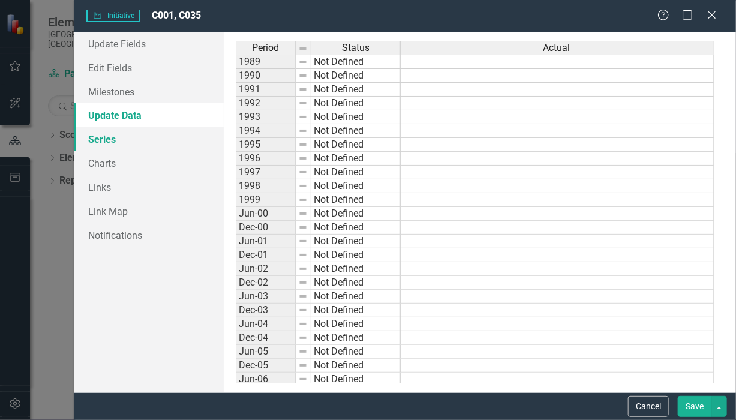
click at [110, 141] on link "Series" at bounding box center [149, 139] width 150 height 24
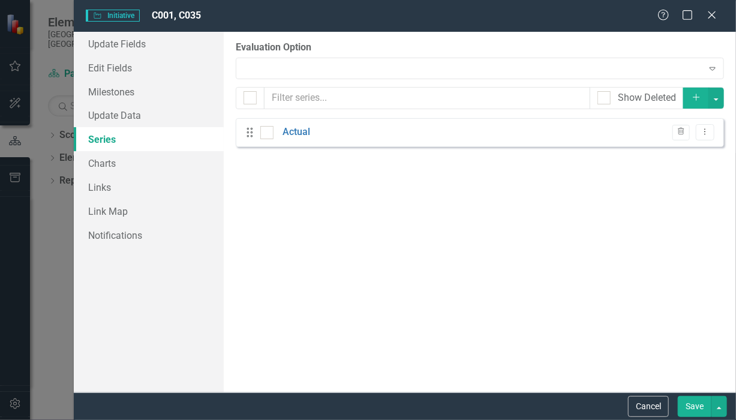
checkbox input "false"
click at [713, 16] on icon "Close" at bounding box center [711, 14] width 15 height 11
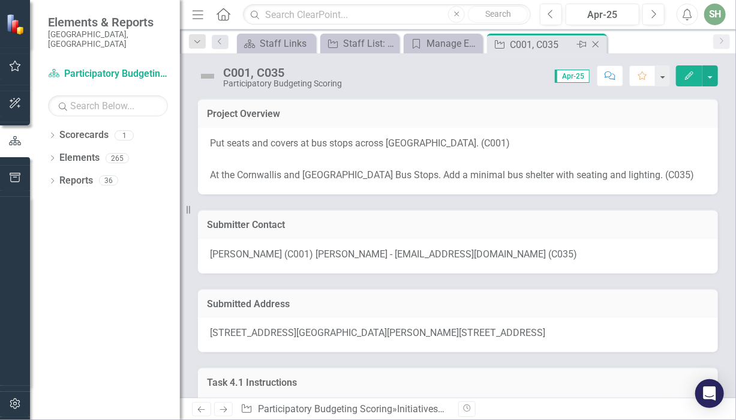
click at [509, 42] on div "Initiative C001, C035 Pin Close" at bounding box center [547, 44] width 114 height 15
click at [570, 76] on span "Apr-25" at bounding box center [572, 76] width 35 height 13
click at [585, 76] on span "Apr-25" at bounding box center [572, 76] width 35 height 13
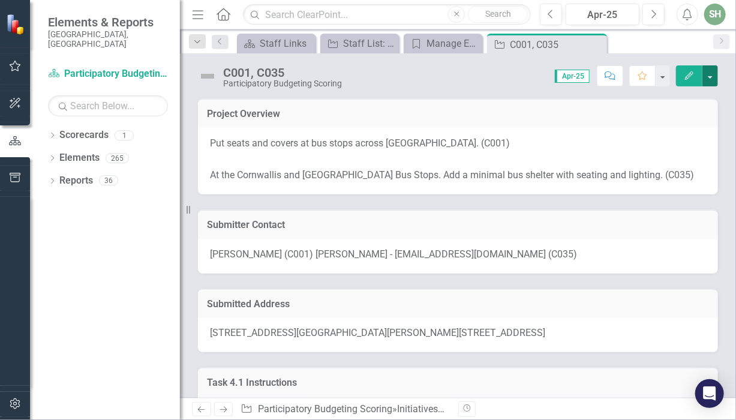
click at [713, 80] on button "button" at bounding box center [710, 75] width 16 height 21
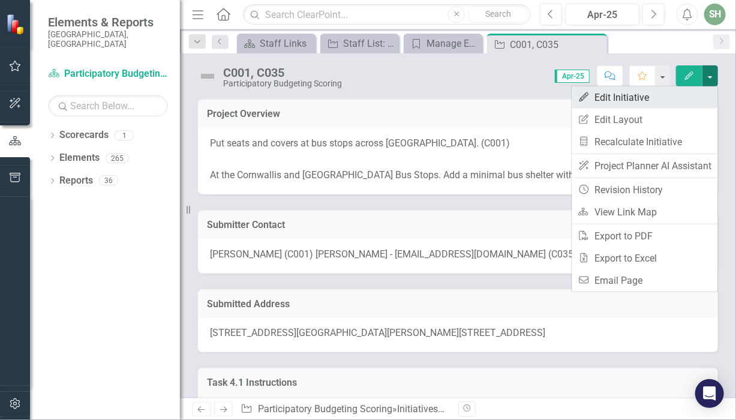
click at [654, 101] on link "Edit Edit Initiative" at bounding box center [645, 97] width 146 height 22
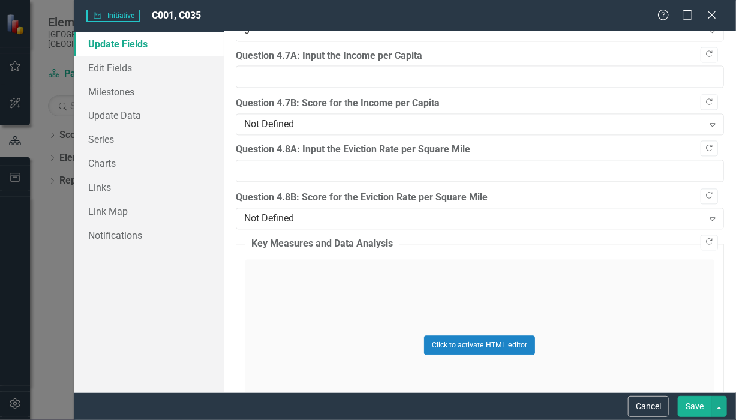
scroll to position [2885, 0]
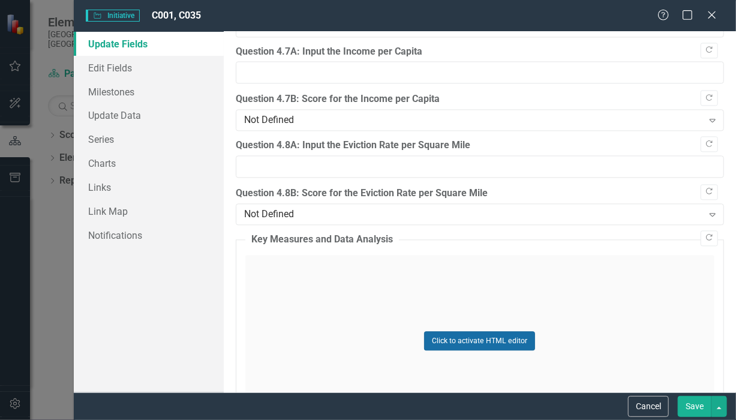
click at [474, 331] on button "Click to activate HTML editor" at bounding box center [479, 340] width 111 height 19
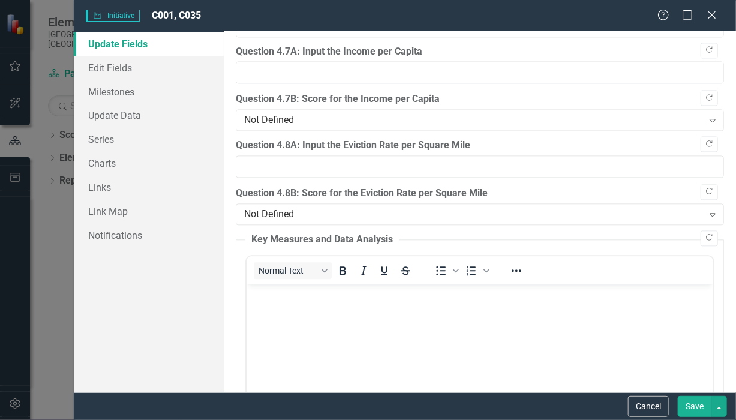
scroll to position [0, 0]
click at [138, 77] on link "Edit Fields" at bounding box center [149, 68] width 150 height 24
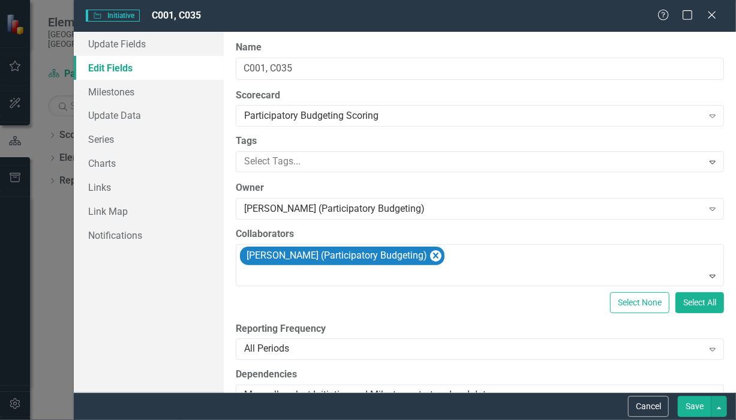
type input "https://"
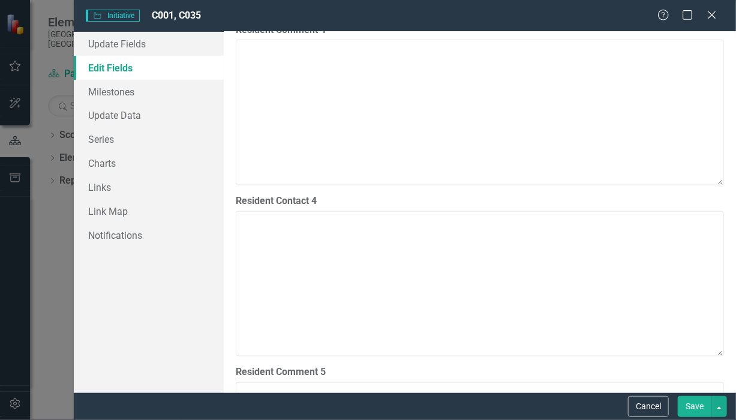
scroll to position [6033, 0]
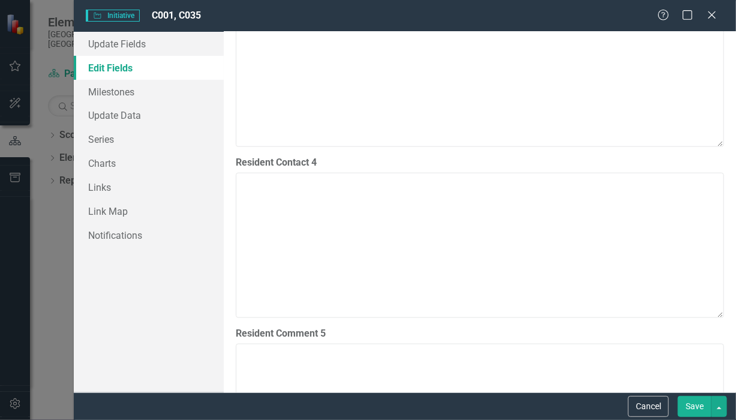
click at [713, 23] on div "Initiative Initiative C001, C035 Help Maximize Close" at bounding box center [405, 16] width 662 height 32
click at [111, 118] on link "Update Data" at bounding box center [149, 115] width 150 height 24
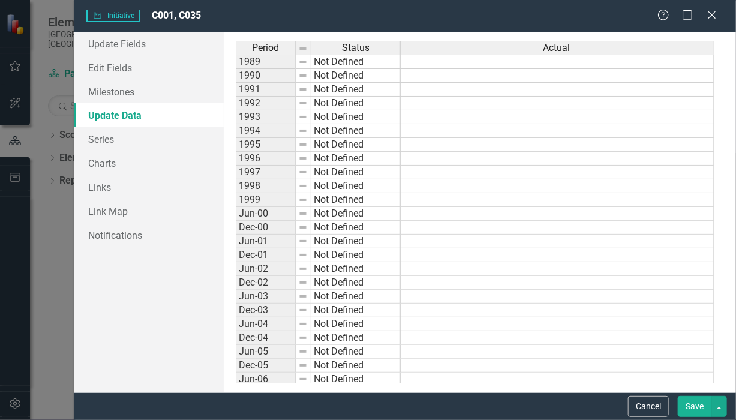
click at [111, 16] on span "Initiative Initiative" at bounding box center [113, 16] width 54 height 12
click at [713, 19] on icon "Close" at bounding box center [711, 14] width 15 height 11
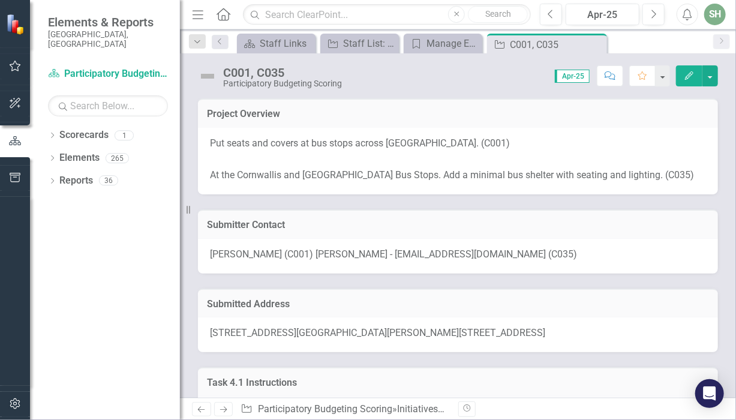
click at [572, 77] on span "Apr-25" at bounding box center [572, 76] width 35 height 13
click at [689, 134] on div "Put seats and covers at bus stops across Durham. (C001) At the Cornwallis and R…" at bounding box center [458, 161] width 520 height 67
click at [549, 106] on div "Project Overview" at bounding box center [458, 112] width 520 height 29
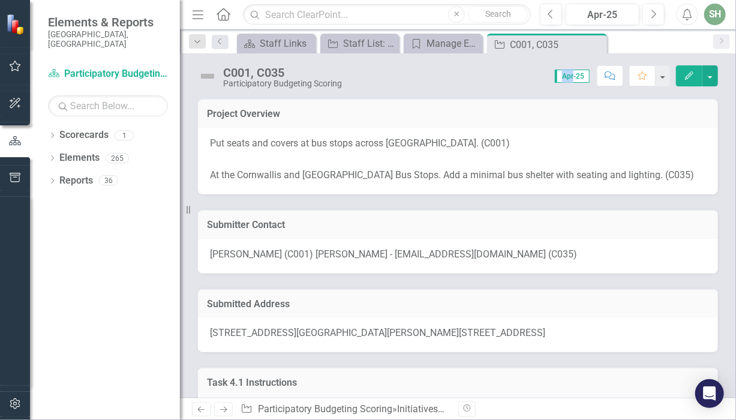
click at [614, 75] on icon "Comment" at bounding box center [610, 75] width 11 height 8
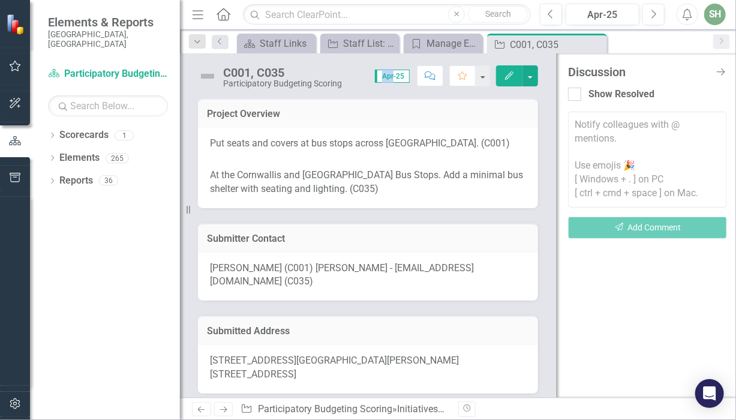
click at [190, 118] on div "Resize" at bounding box center [185, 210] width 10 height 420
click at [534, 142] on div "Project Overview Put seats and covers at bus stops across Durham. (C001) At the…" at bounding box center [368, 145] width 358 height 125
click at [530, 81] on button "button" at bounding box center [530, 75] width 16 height 21
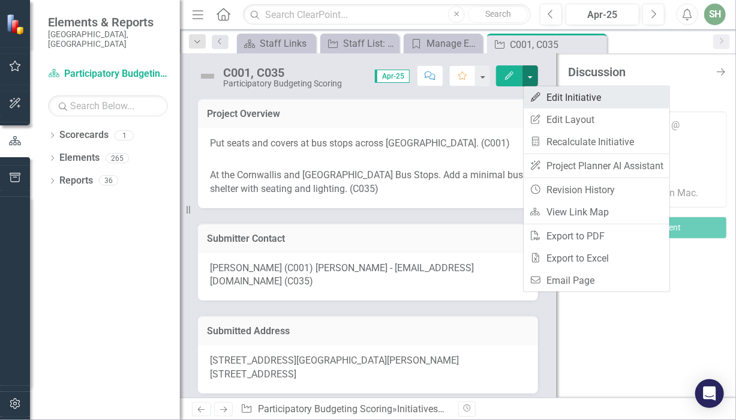
click at [567, 101] on link "Edit Edit Initiative" at bounding box center [597, 97] width 146 height 22
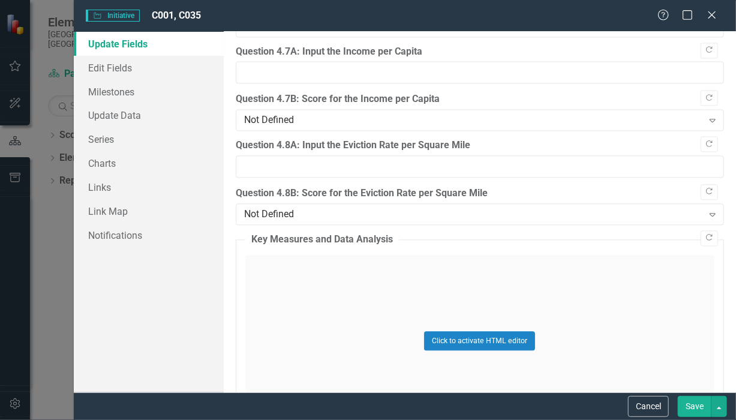
scroll to position [0, 0]
click at [435, 331] on button "Click to activate HTML editor" at bounding box center [479, 340] width 111 height 19
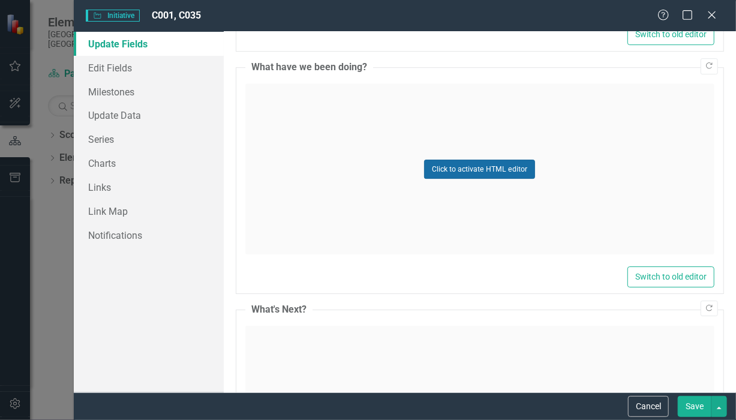
click at [467, 160] on button "Click to activate HTML editor" at bounding box center [479, 169] width 111 height 19
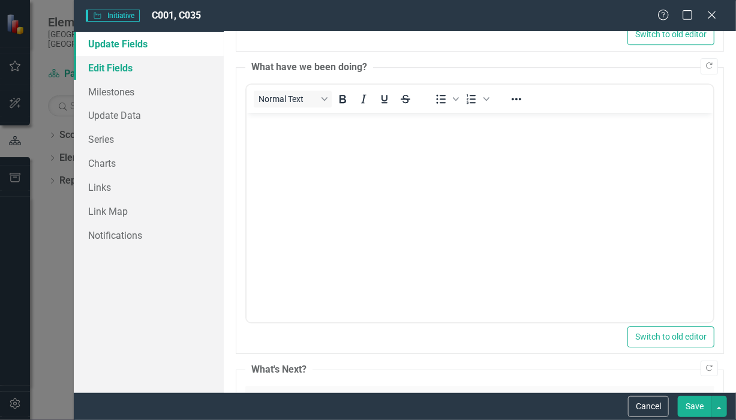
click at [133, 68] on link "Edit Fields" at bounding box center [149, 68] width 150 height 24
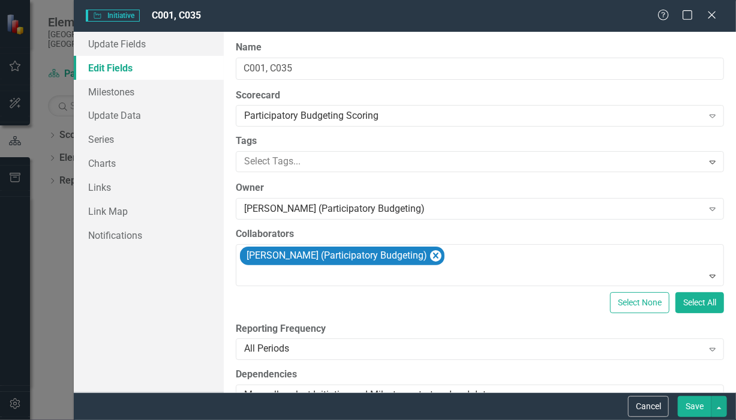
scroll to position [6033, 0]
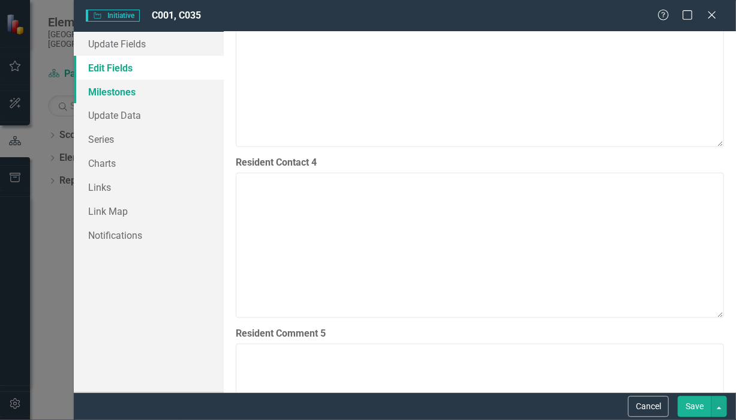
click at [125, 95] on link "Milestones" at bounding box center [149, 92] width 150 height 24
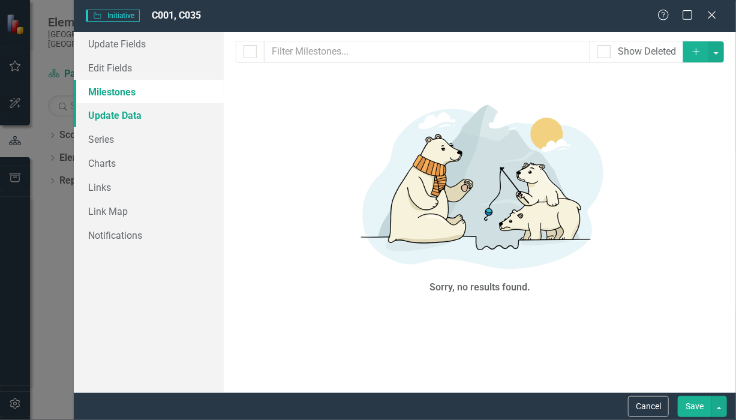
click at [118, 111] on link "Update Data" at bounding box center [149, 115] width 150 height 24
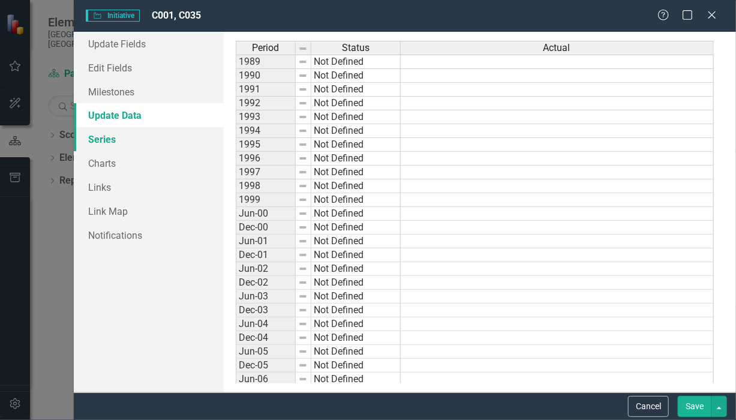
click at [100, 143] on link "Series" at bounding box center [149, 139] width 150 height 24
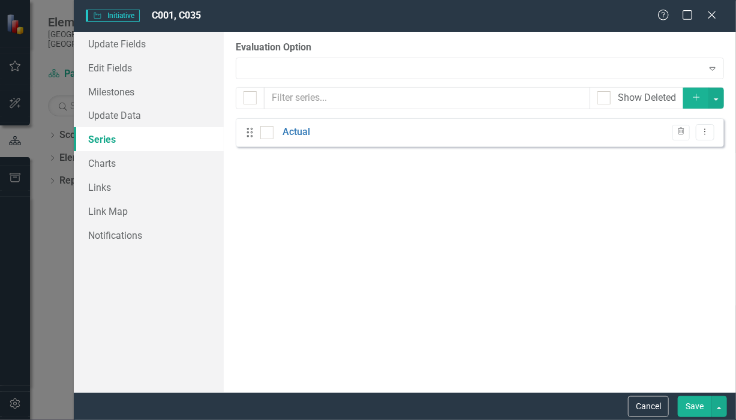
checkbox input "false"
click at [107, 168] on link "Charts" at bounding box center [149, 163] width 150 height 24
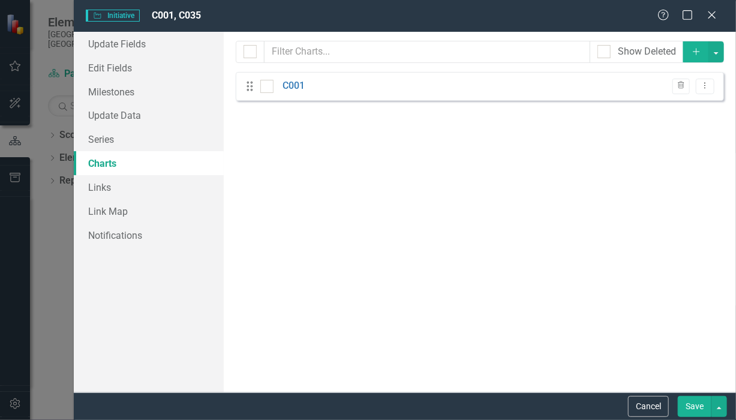
click at [70, 247] on div "Initiative Initiative C001, C035 Help Maximize Close Update Fields Edit Fields …" at bounding box center [368, 210] width 736 height 420
click at [710, 19] on icon "Close" at bounding box center [711, 14] width 15 height 11
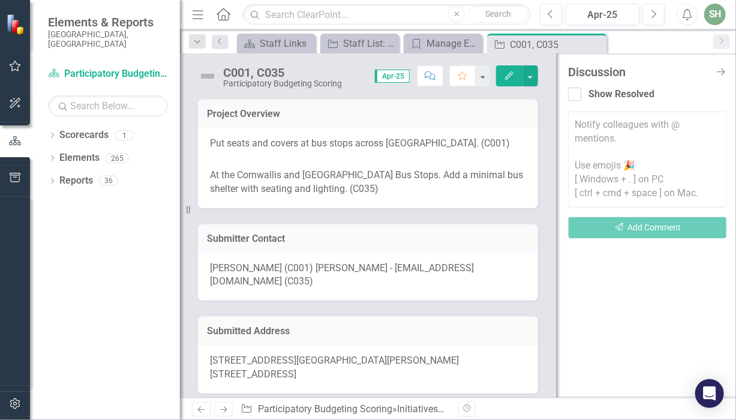
click at [396, 80] on span "Apr-25" at bounding box center [392, 76] width 35 height 13
click at [530, 80] on button "button" at bounding box center [530, 75] width 16 height 21
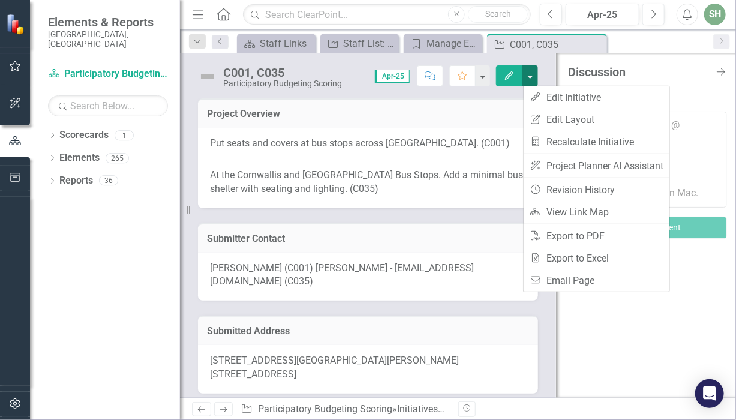
click at [530, 80] on button "button" at bounding box center [530, 75] width 16 height 21
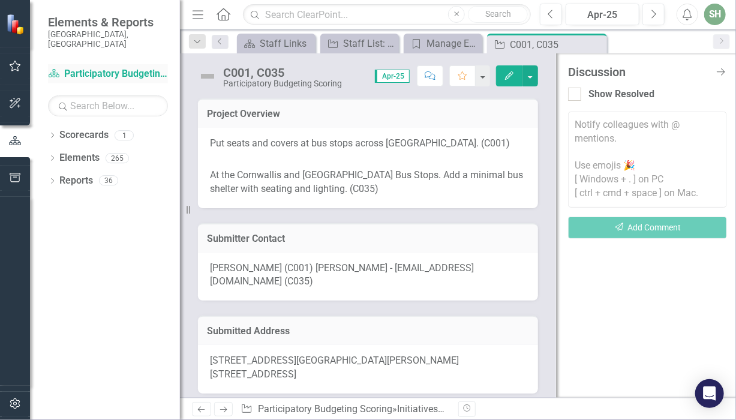
click at [79, 67] on link "Scorecard Participatory Budgeting Scoring" at bounding box center [108, 74] width 120 height 14
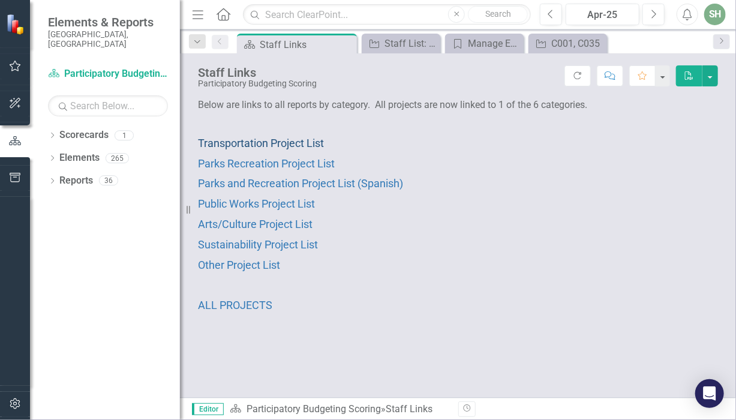
click at [244, 143] on span "Transportation Project List" at bounding box center [261, 143] width 126 height 13
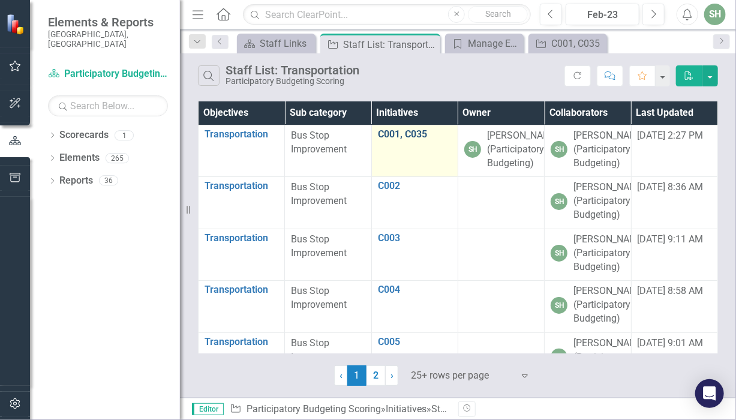
click at [380, 133] on link "C001, C035" at bounding box center [415, 134] width 74 height 11
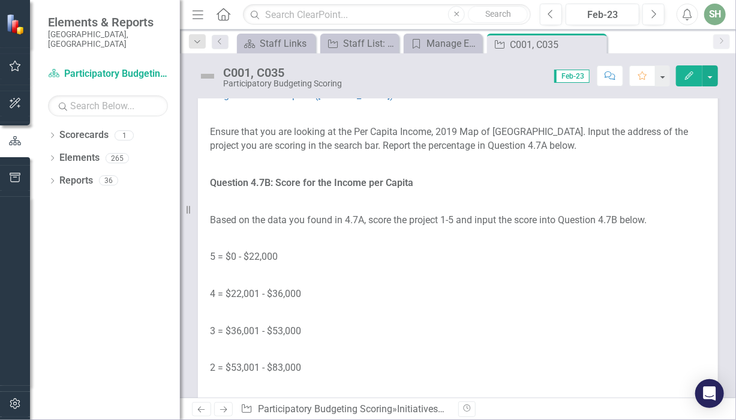
scroll to position [5621, 0]
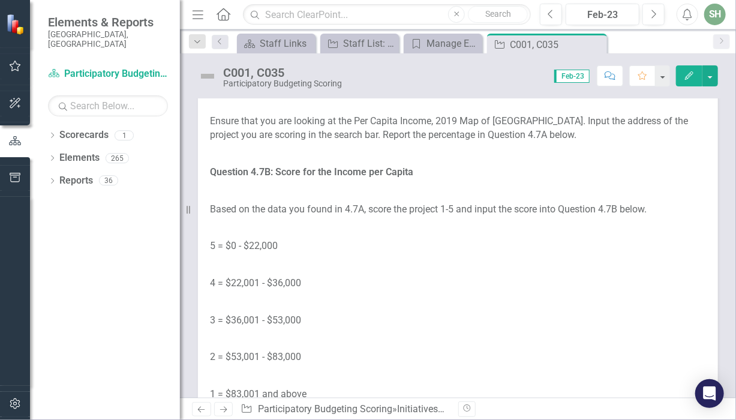
click at [461, 90] on link "Per Capita Income (Census Blockgroups) - [GEOGRAPHIC_DATA] Neighborhood Compass…" at bounding box center [445, 77] width 471 height 25
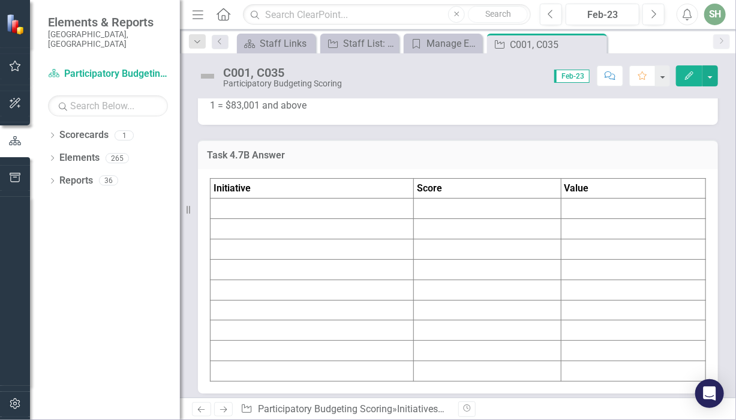
scroll to position [5920, 0]
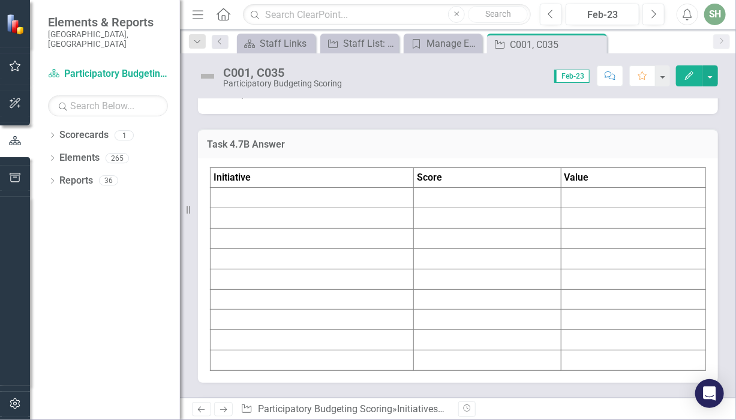
click at [566, 75] on span "Feb-23" at bounding box center [571, 76] width 35 height 13
click at [578, 75] on span "Feb-23" at bounding box center [571, 76] width 35 height 13
click at [590, 79] on span "Feb-23" at bounding box center [571, 76] width 35 height 13
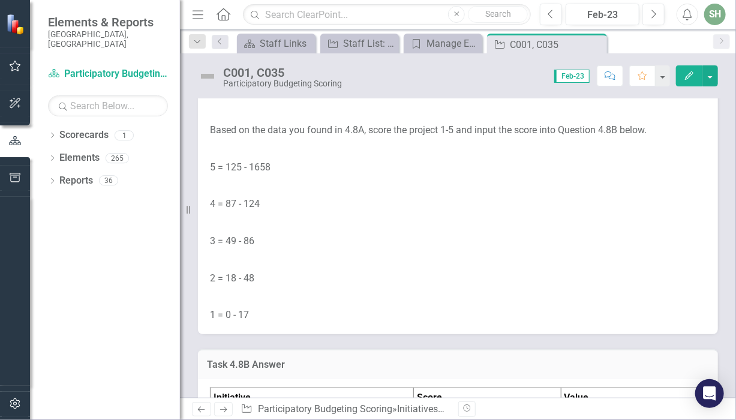
scroll to position [6417, 0]
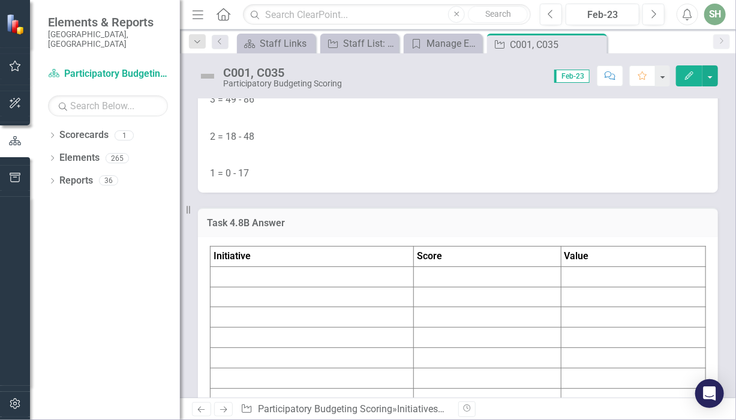
scroll to position [6560, 0]
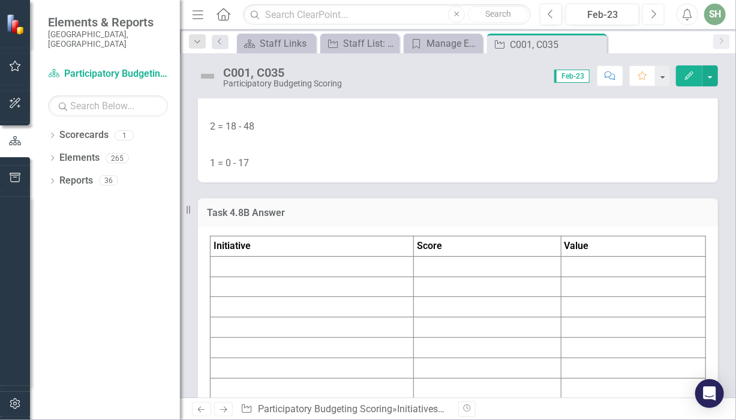
click at [655, 14] on icon "Next" at bounding box center [653, 14] width 7 height 11
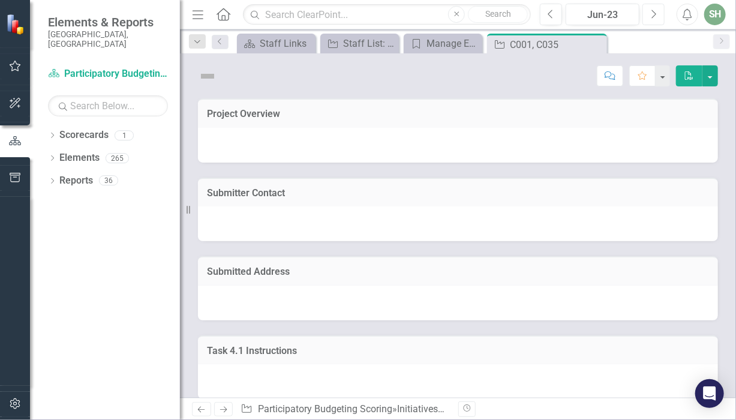
click at [655, 14] on icon "Next" at bounding box center [653, 14] width 7 height 11
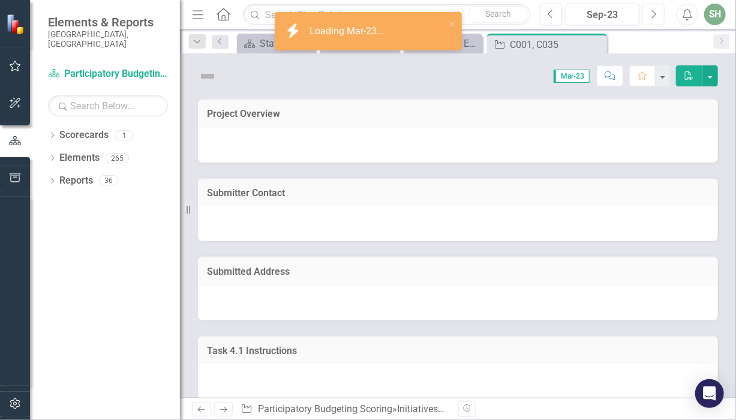
click at [655, 14] on icon "Next" at bounding box center [653, 14] width 7 height 11
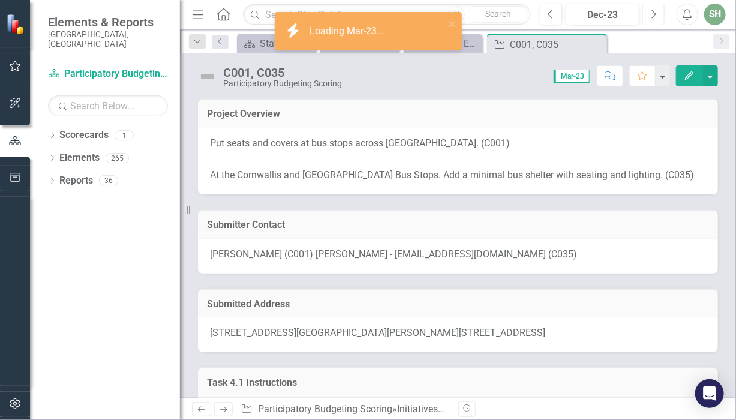
click at [655, 14] on icon "Next" at bounding box center [653, 14] width 7 height 11
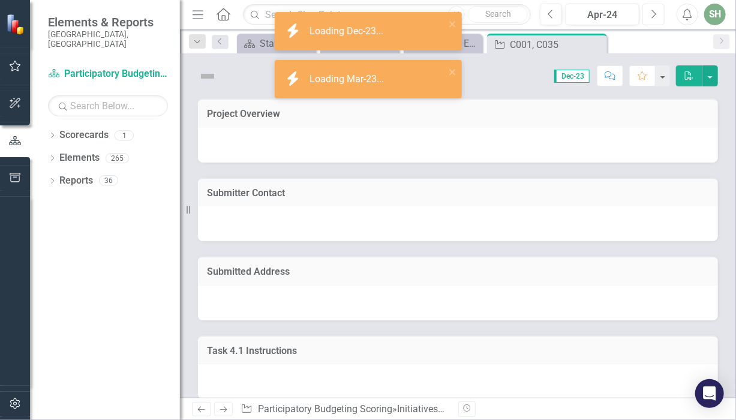
click at [655, 14] on icon "Next" at bounding box center [653, 14] width 7 height 11
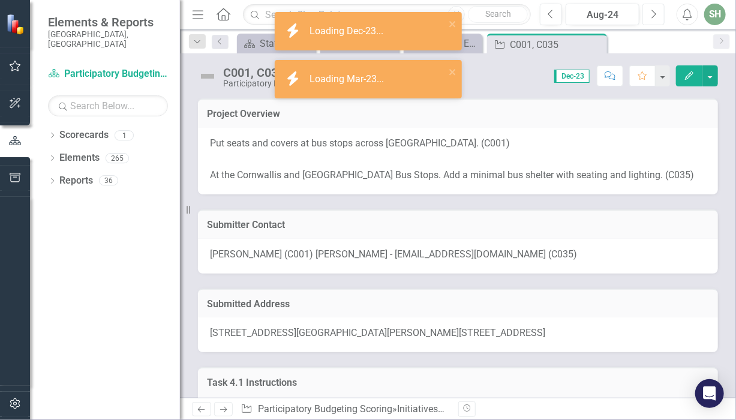
click at [655, 14] on icon "Next" at bounding box center [653, 14] width 7 height 11
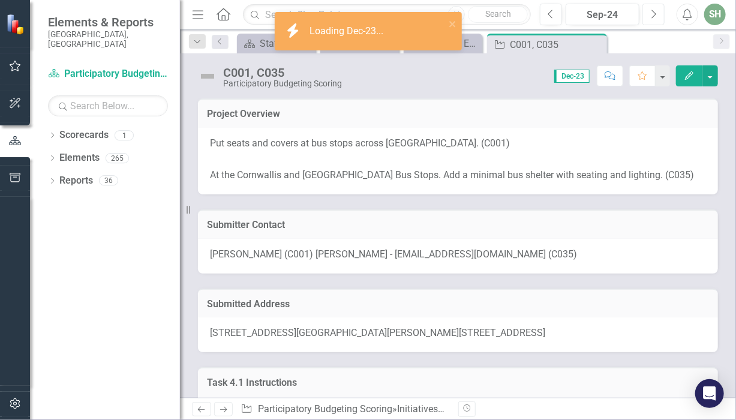
click at [655, 14] on icon "Next" at bounding box center [653, 14] width 7 height 11
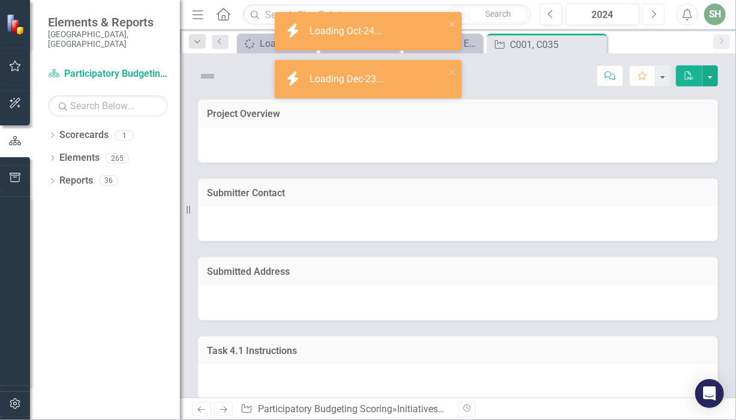
click at [655, 14] on icon "Next" at bounding box center [653, 14] width 7 height 11
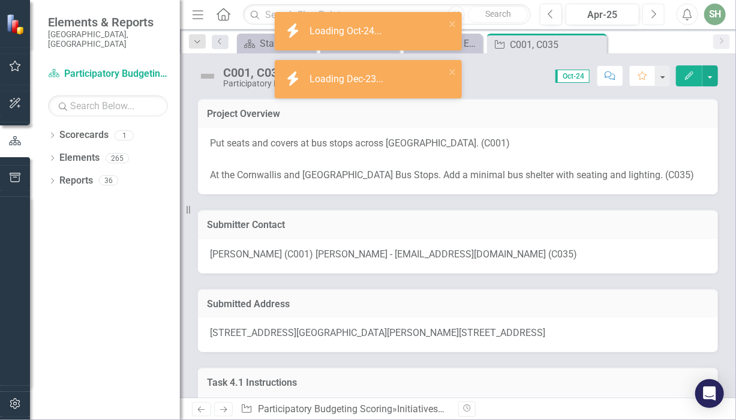
click at [655, 14] on icon "Next" at bounding box center [653, 14] width 7 height 11
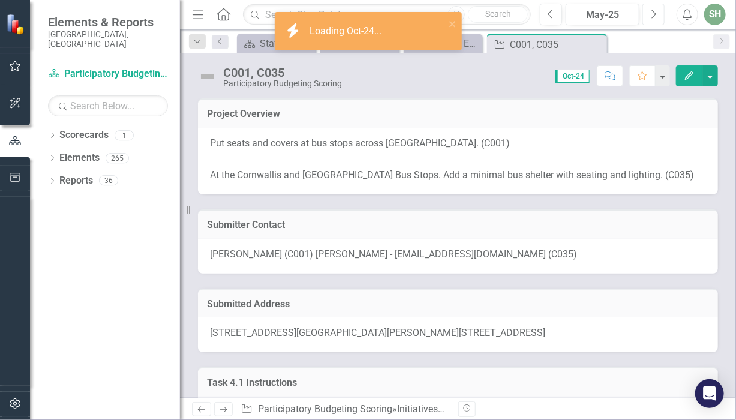
click at [655, 14] on icon "Next" at bounding box center [653, 14] width 7 height 11
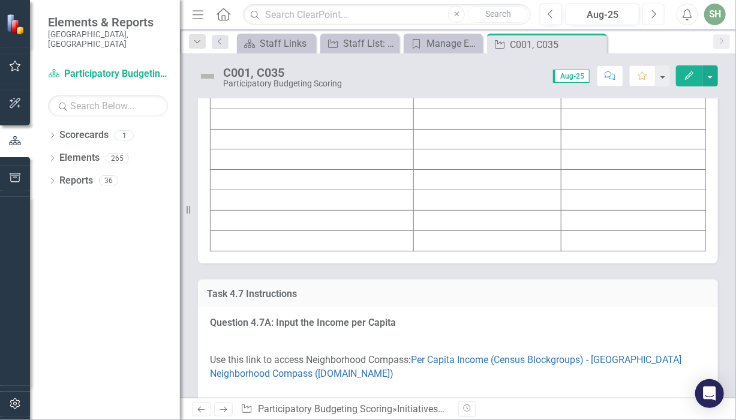
scroll to position [5342, 0]
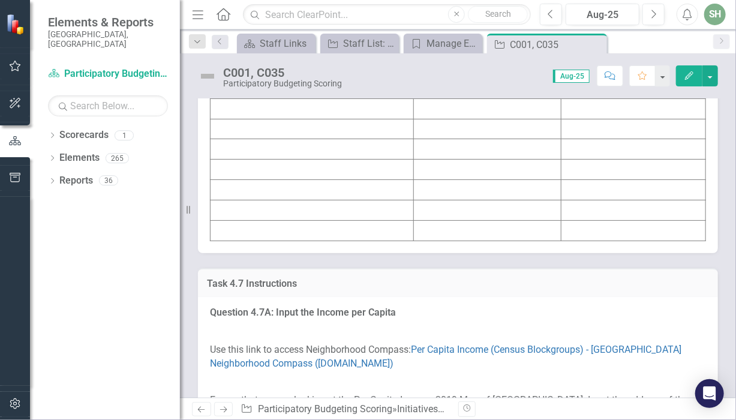
click at [404, 79] on td at bounding box center [312, 68] width 203 height 20
click at [688, 76] on icon "Edit" at bounding box center [689, 75] width 11 height 8
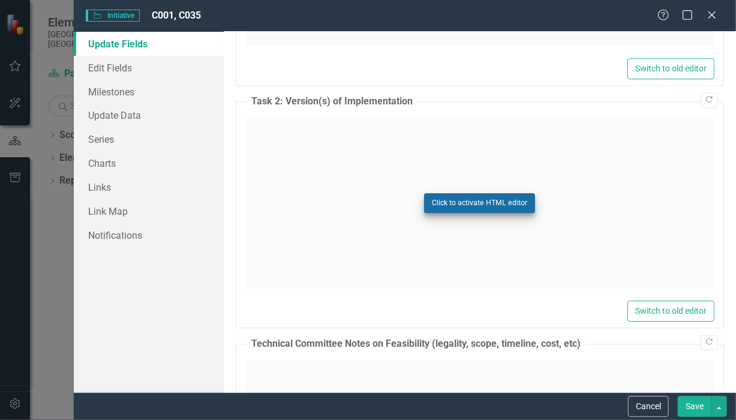
scroll to position [0, 0]
click at [480, 201] on button "Click to activate HTML editor" at bounding box center [479, 202] width 111 height 19
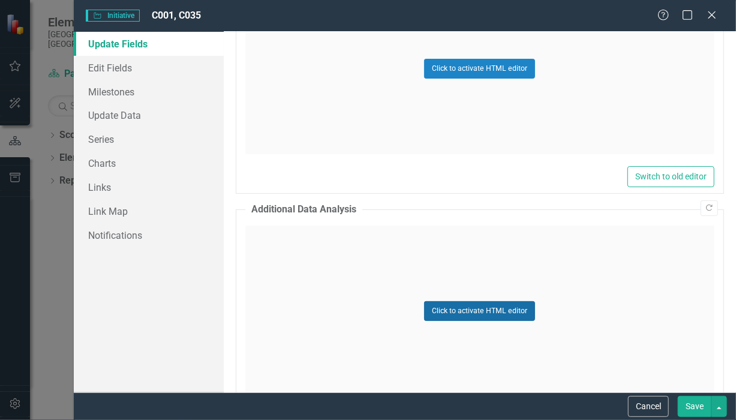
click at [457, 301] on button "Click to activate HTML editor" at bounding box center [479, 310] width 111 height 19
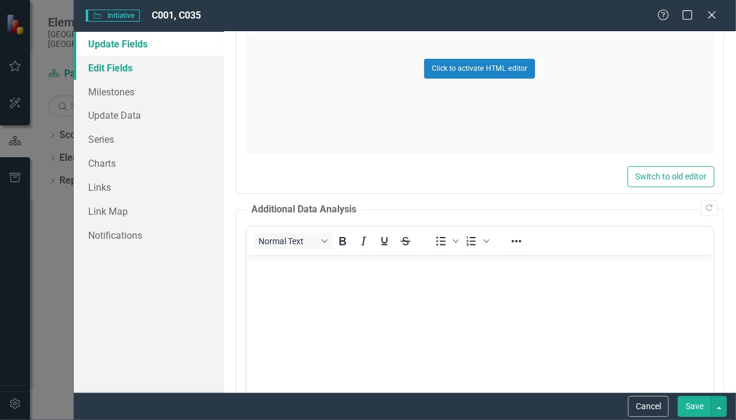
click at [104, 64] on link "Edit Fields" at bounding box center [149, 68] width 150 height 24
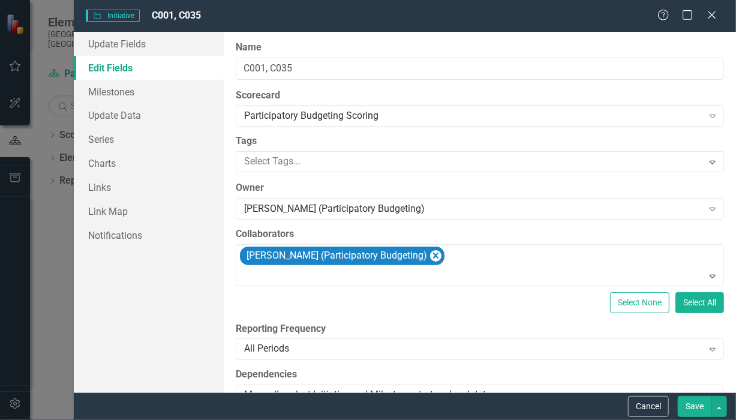
type input "https://"
click at [109, 115] on link "Update Data" at bounding box center [149, 115] width 150 height 24
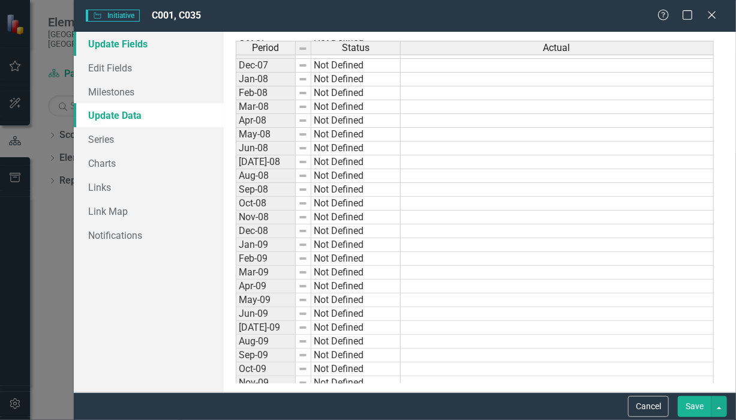
click at [118, 46] on link "Update Fields" at bounding box center [149, 44] width 150 height 24
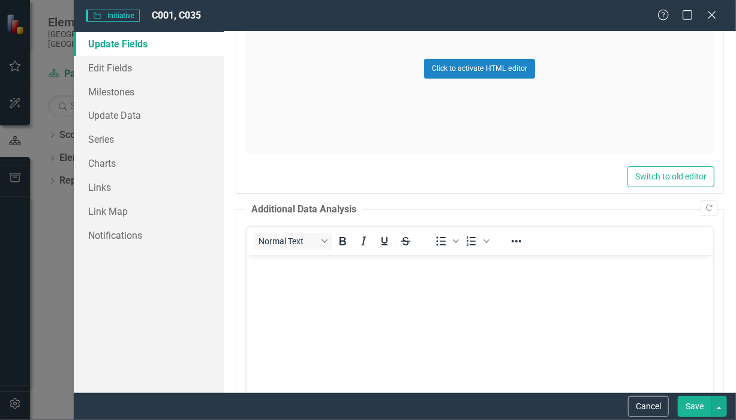
click at [118, 46] on link "Update Fields" at bounding box center [149, 44] width 150 height 24
click at [713, 16] on icon at bounding box center [711, 14] width 9 height 9
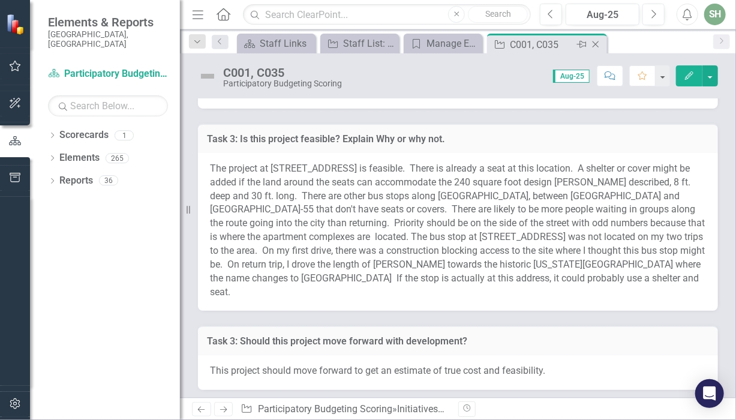
click at [539, 43] on div "C001, C035" at bounding box center [542, 44] width 64 height 15
click at [516, 46] on div "C001, C035" at bounding box center [542, 44] width 64 height 15
click at [495, 44] on icon at bounding box center [500, 44] width 10 height 8
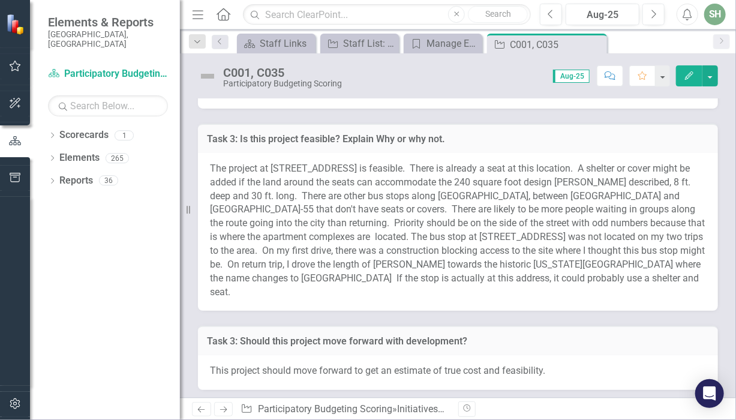
click at [690, 78] on icon "button" at bounding box center [689, 75] width 8 height 8
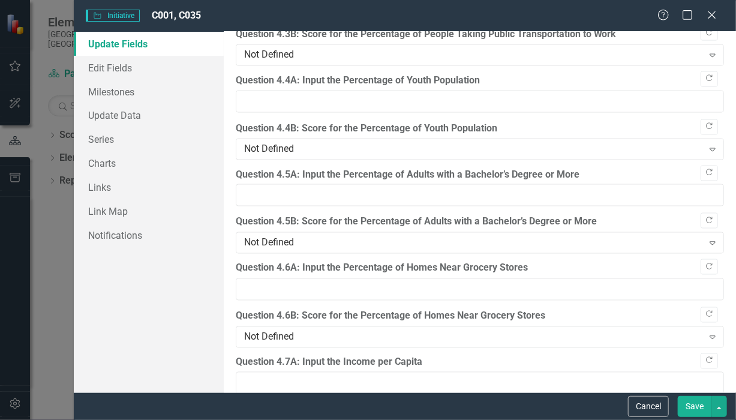
scroll to position [2579, 0]
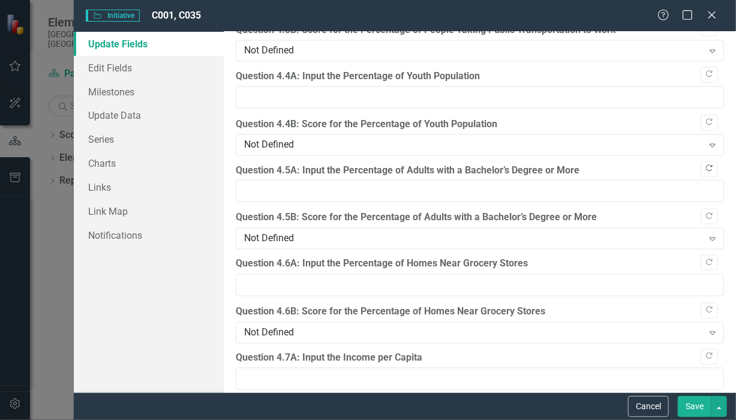
click at [701, 163] on button "Copy Forward" at bounding box center [709, 169] width 17 height 16
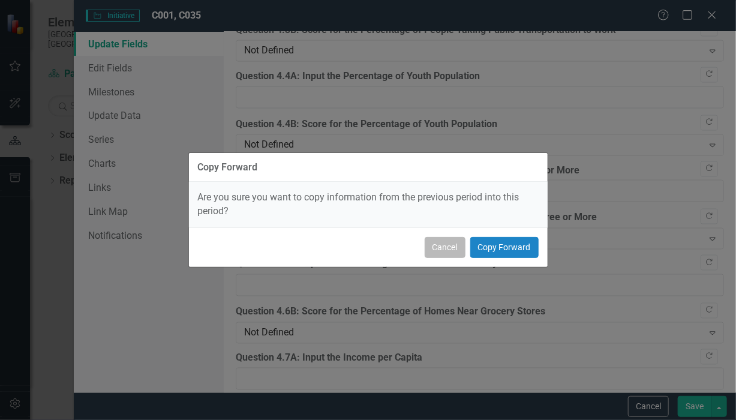
click at [448, 253] on button "Cancel" at bounding box center [445, 247] width 41 height 21
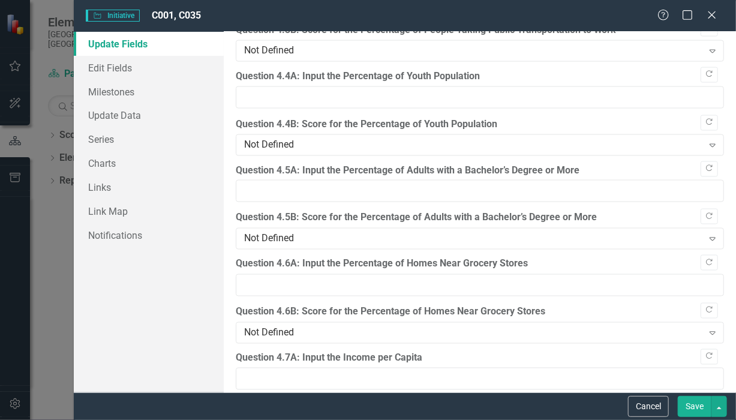
type input "-1"
click at [701, 182] on input "-1" at bounding box center [480, 191] width 488 height 22
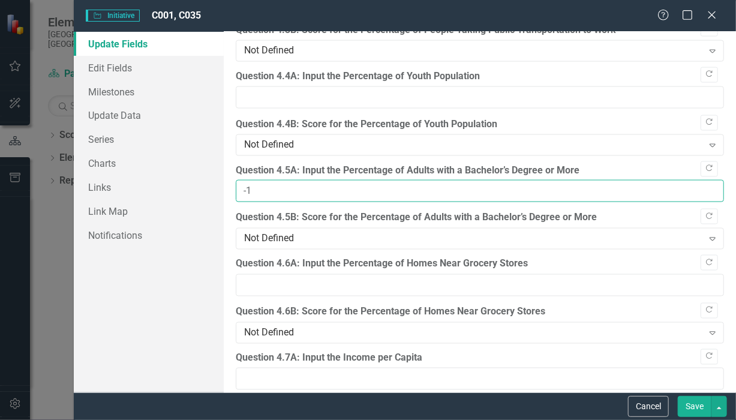
click at [256, 180] on input "-1" at bounding box center [480, 191] width 488 height 22
type input "72.2"
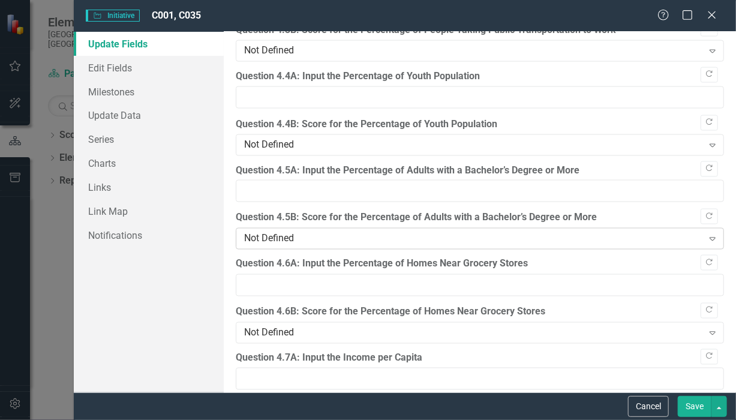
click at [286, 232] on div "Not Defined" at bounding box center [473, 239] width 459 height 14
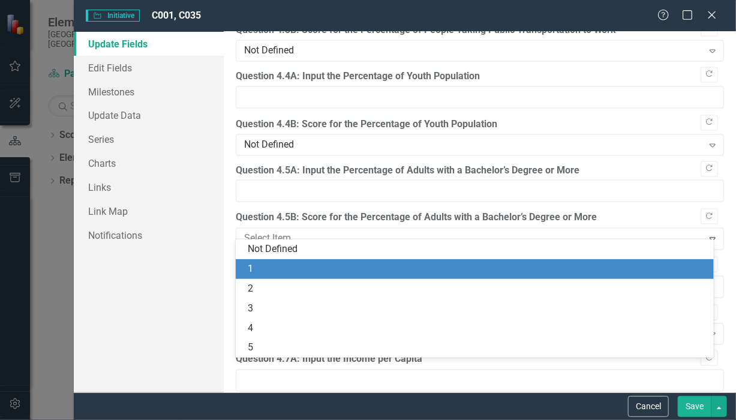
click at [256, 263] on div "1" at bounding box center [477, 269] width 459 height 14
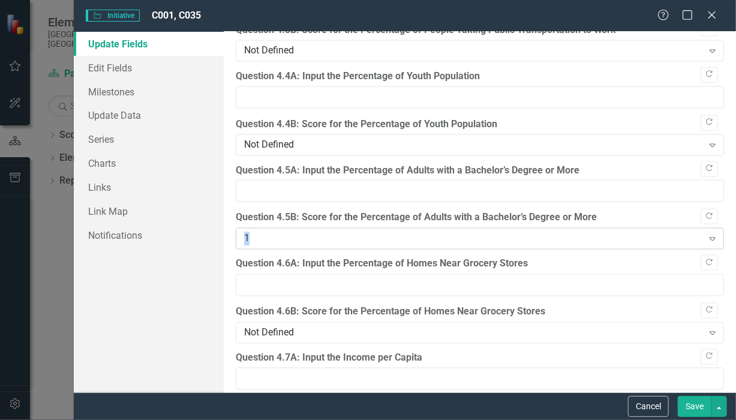
click at [254, 232] on div "1" at bounding box center [473, 239] width 459 height 14
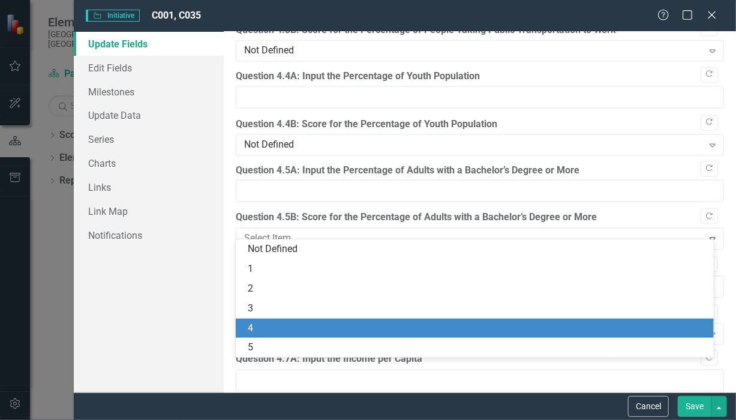
click at [265, 325] on div "4" at bounding box center [477, 329] width 459 height 14
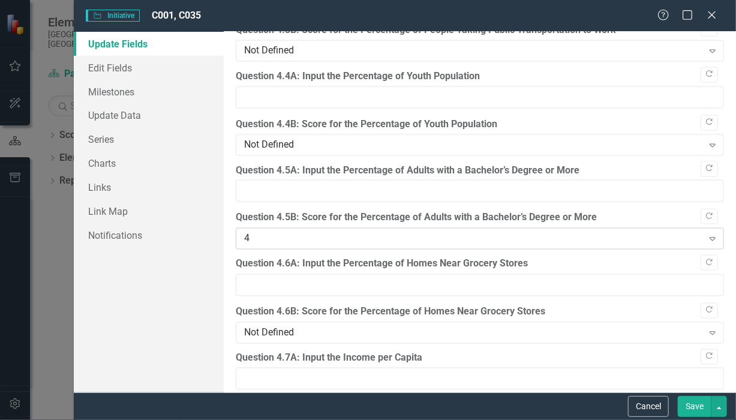
click at [250, 232] on div "4" at bounding box center [473, 239] width 459 height 14
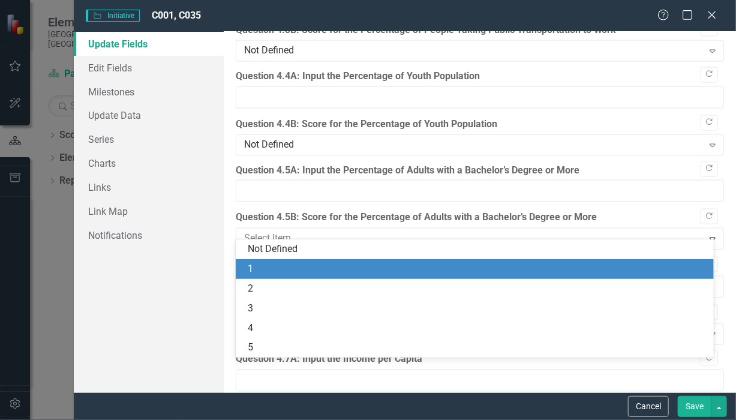
click at [250, 271] on div "1" at bounding box center [477, 269] width 459 height 14
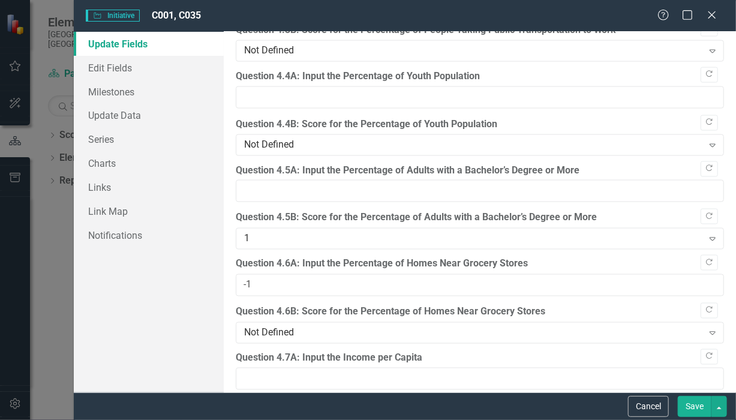
type input "-1"
click at [702, 278] on input "-1" at bounding box center [480, 285] width 488 height 22
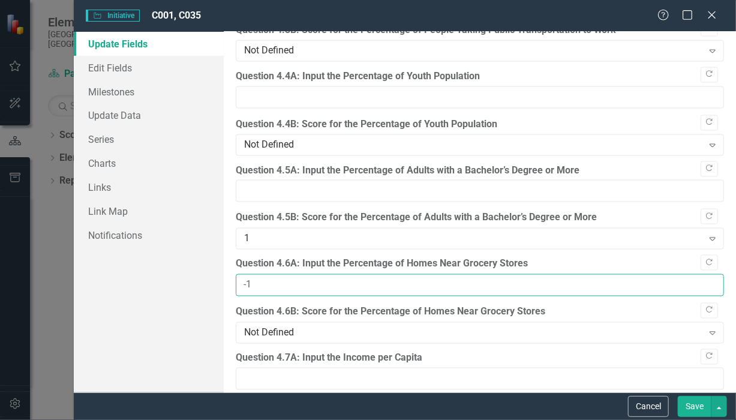
drag, startPoint x: 276, startPoint y: 274, endPoint x: 229, endPoint y: 275, distance: 47.4
click at [236, 275] on input "-1" at bounding box center [480, 285] width 488 height 22
type input "37.1"
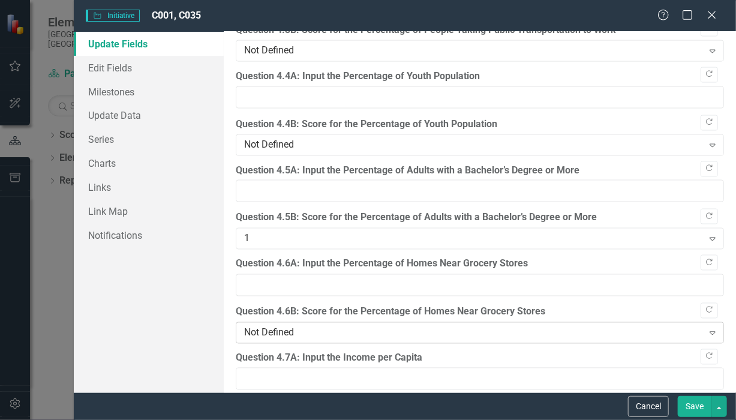
click at [302, 326] on div "Not Defined" at bounding box center [473, 333] width 459 height 14
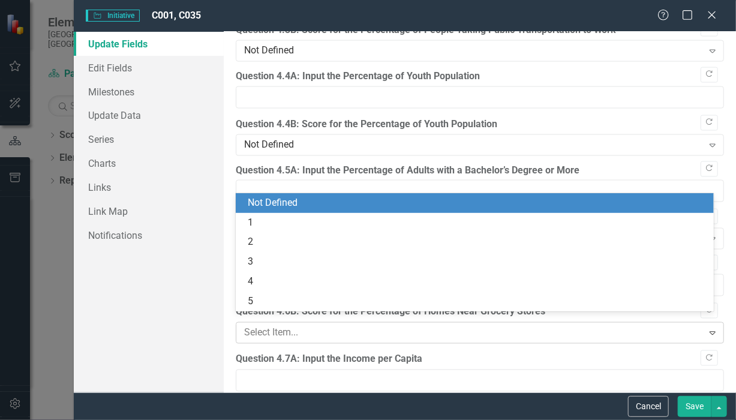
type input "3"
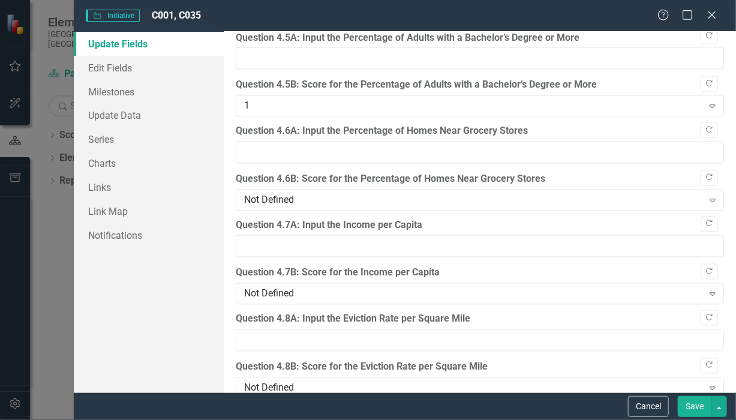
scroll to position [2736, 0]
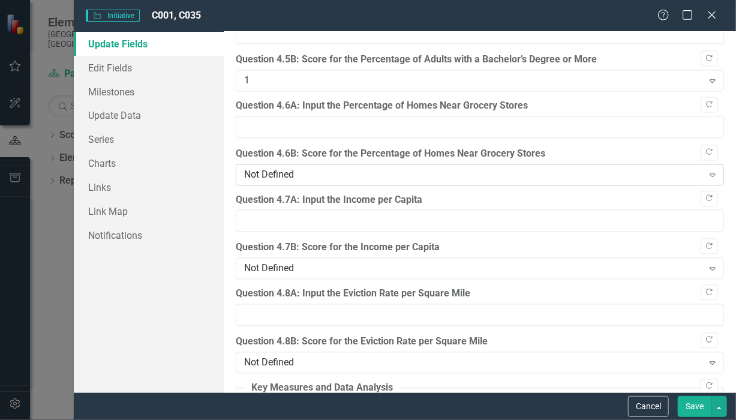
click at [707, 170] on icon "Expand" at bounding box center [713, 175] width 12 height 10
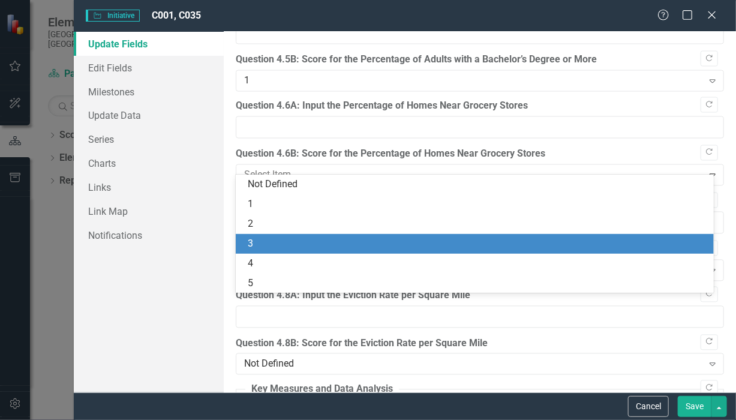
click at [386, 247] on div "3" at bounding box center [477, 244] width 459 height 14
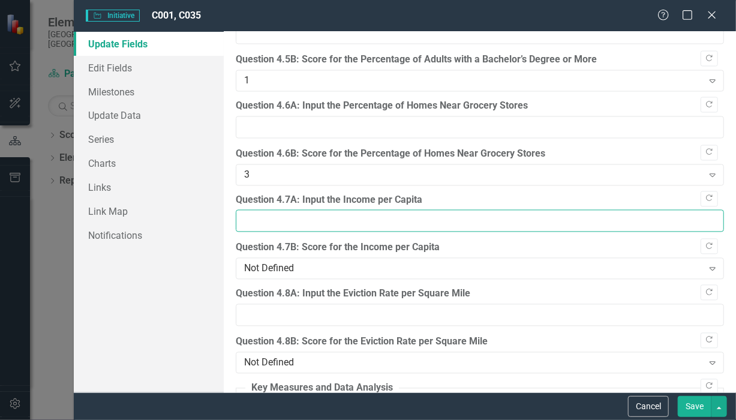
click at [701, 216] on input "Question 4.7A: Input the Income per Capita" at bounding box center [480, 221] width 488 height 22
click at [659, 212] on input "Question 4.7A: Input the Income per Capita" at bounding box center [480, 221] width 488 height 22
type input "59"
click at [276, 210] on input "Question 4.7A: Input the Income per Capita" at bounding box center [480, 221] width 488 height 22
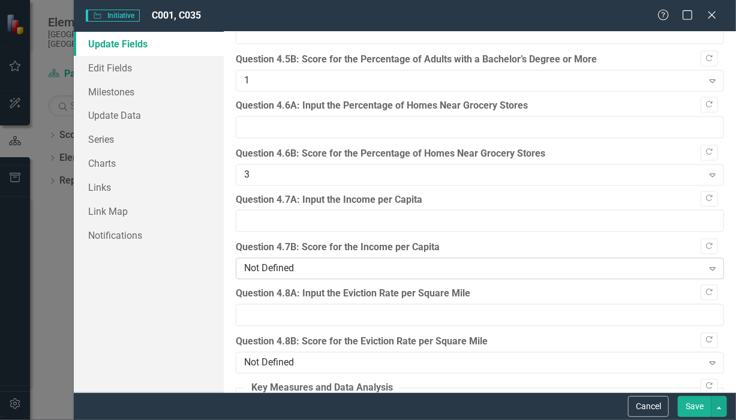
click at [305, 262] on div "Not Defined" at bounding box center [473, 269] width 459 height 14
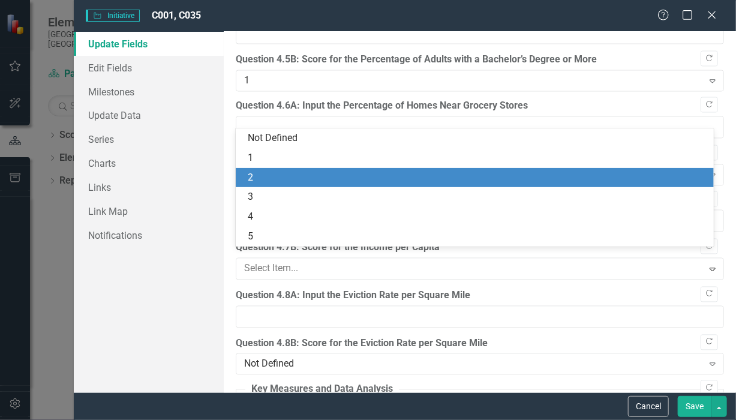
click at [265, 175] on div "2" at bounding box center [477, 178] width 459 height 14
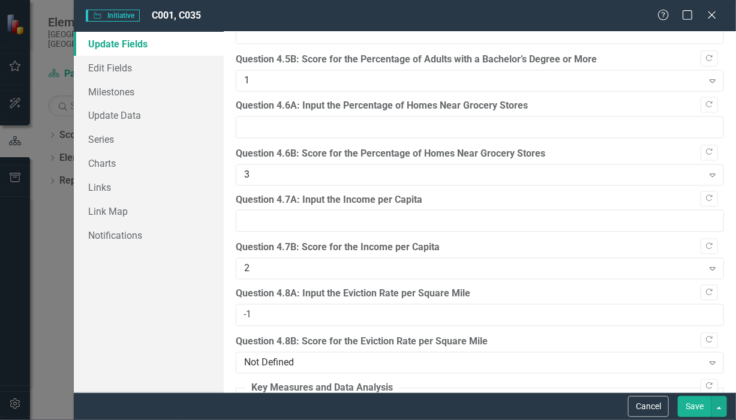
click at [701, 307] on input "-1" at bounding box center [480, 315] width 488 height 22
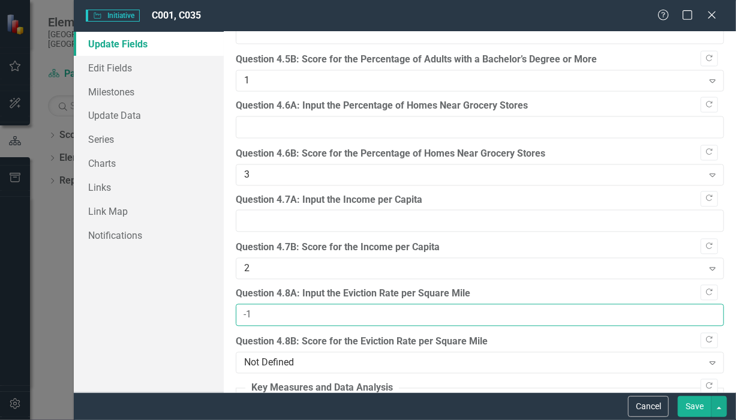
drag, startPoint x: 266, startPoint y: 302, endPoint x: 230, endPoint y: 302, distance: 36.6
click at [236, 304] on input "-1" at bounding box center [480, 315] width 488 height 22
type input "131"
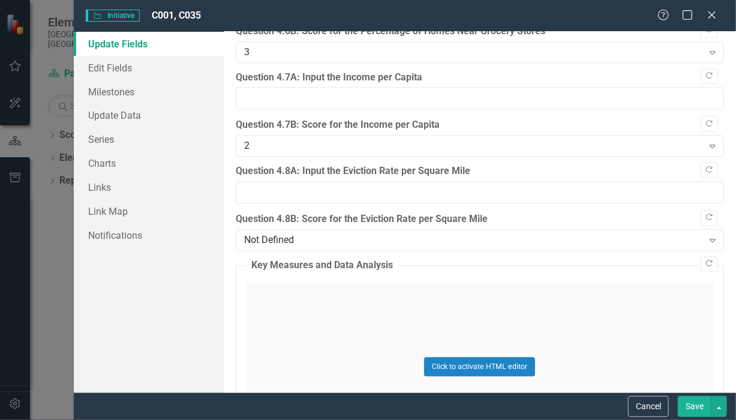
scroll to position [2898, 0]
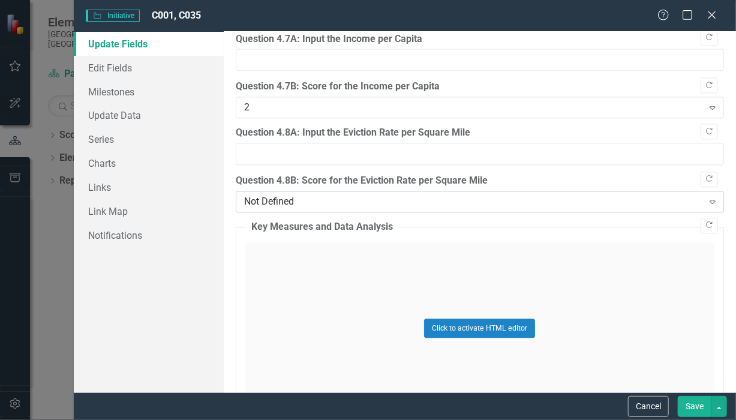
click at [320, 191] on div "Not Defined Expand" at bounding box center [480, 202] width 488 height 22
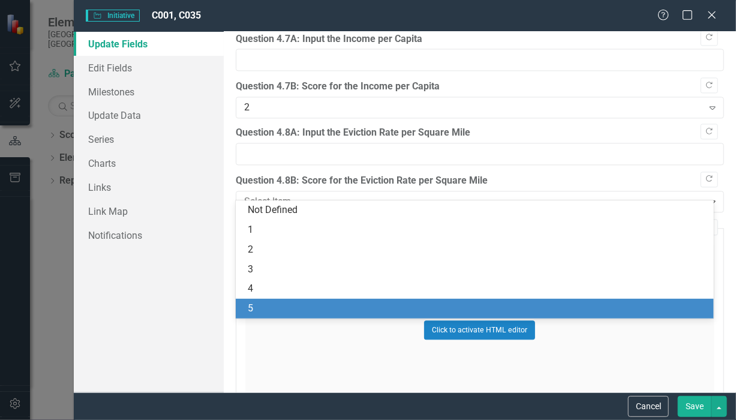
click at [278, 310] on div "5" at bounding box center [477, 309] width 459 height 14
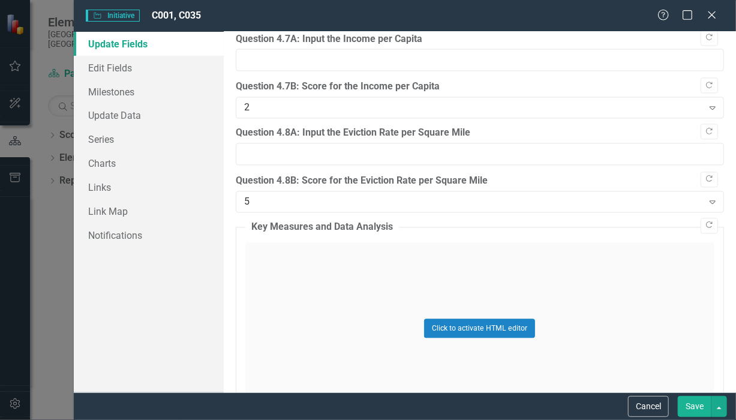
click at [690, 407] on button "Save" at bounding box center [695, 406] width 34 height 21
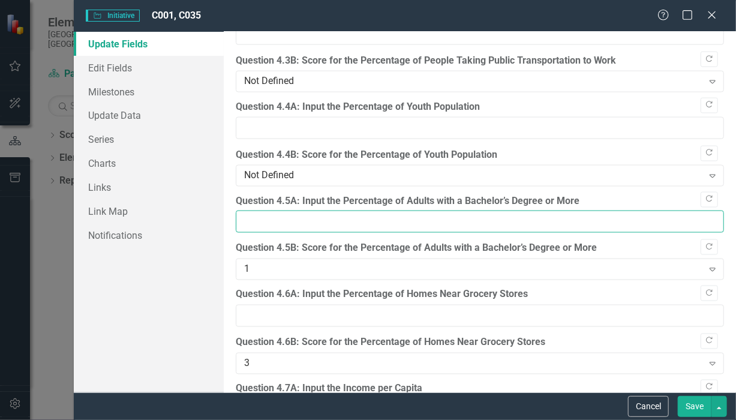
click at [261, 213] on input "Question 4.5A: Input the Percentage of Adults with a Bachelor’s Degree or More" at bounding box center [480, 222] width 488 height 22
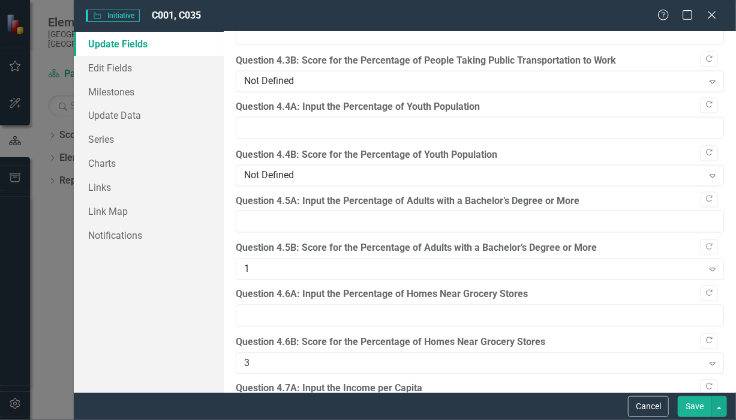
click at [691, 409] on button "Save" at bounding box center [695, 406] width 34 height 21
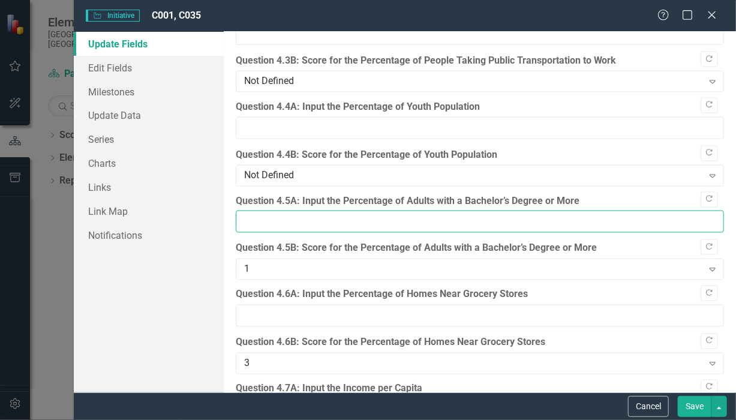
drag, startPoint x: 298, startPoint y: 213, endPoint x: 262, endPoint y: 214, distance: 35.4
click at [262, 214] on input "Question 4.5A: Input the Percentage of Adults with a Bachelor’s Degree or More" at bounding box center [480, 222] width 488 height 22
type input "72.2"
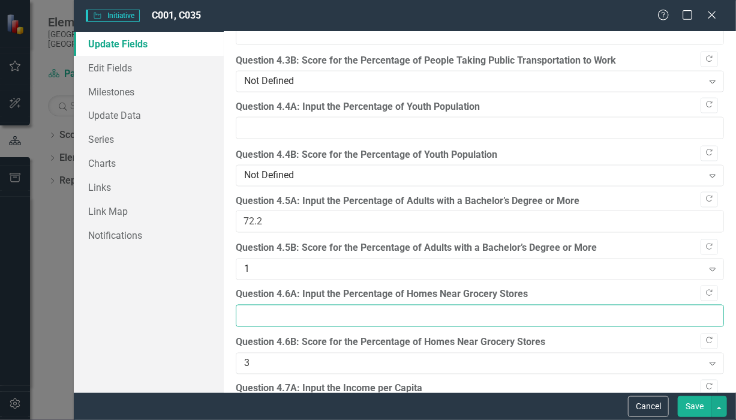
drag, startPoint x: 285, startPoint y: 304, endPoint x: 260, endPoint y: 304, distance: 24.6
click at [260, 305] on input "Question 4.6A: Input the Percentage of Homes Near Grocery Stores" at bounding box center [480, 316] width 488 height 22
type input "37.1"
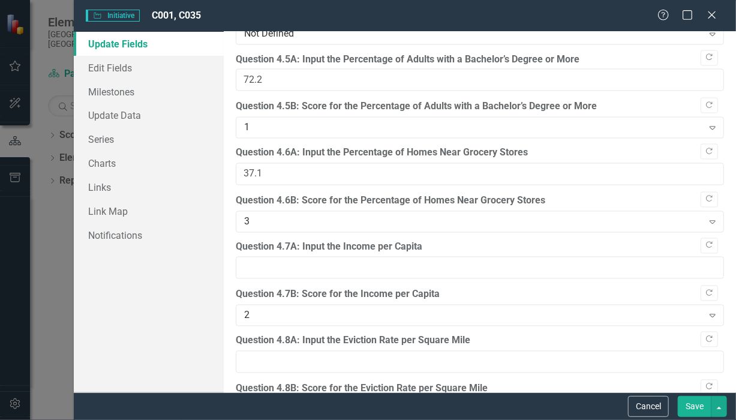
scroll to position [2702, 0]
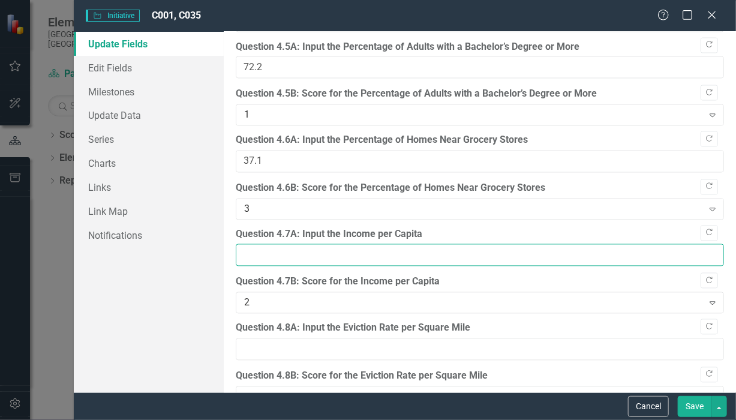
drag, startPoint x: 307, startPoint y: 245, endPoint x: 272, endPoint y: 248, distance: 34.9
click at [272, 248] on input "Question 4.7A: Input the Income per Capita" at bounding box center [480, 255] width 488 height 22
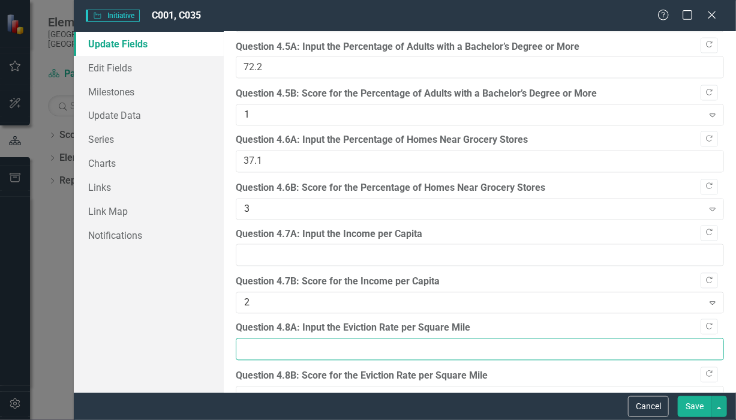
drag, startPoint x: 281, startPoint y: 335, endPoint x: 259, endPoint y: 338, distance: 21.7
click at [259, 338] on input "Question 4.8A: Input the Eviction Rate per Square Mile" at bounding box center [480, 349] width 488 height 22
type input "131"
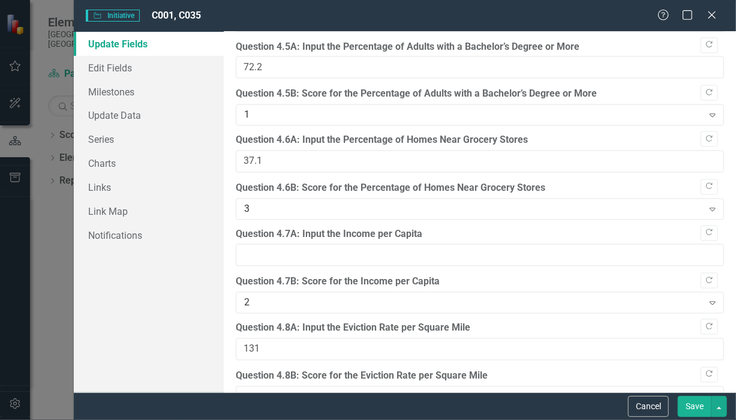
click at [699, 408] on button "Save" at bounding box center [695, 406] width 34 height 21
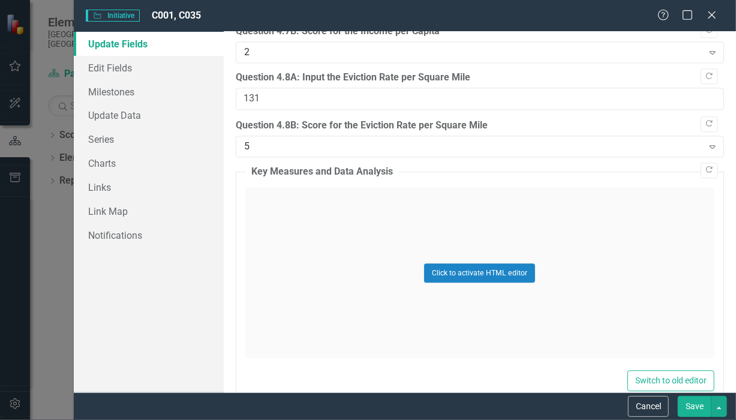
scroll to position [2975, 0]
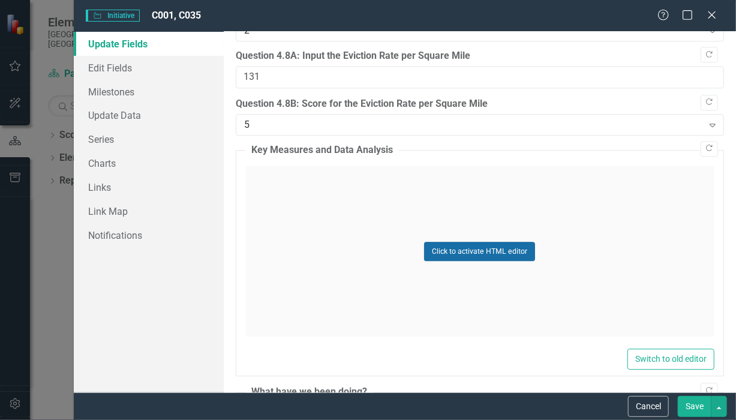
click at [482, 242] on button "Click to activate HTML editor" at bounding box center [479, 251] width 111 height 19
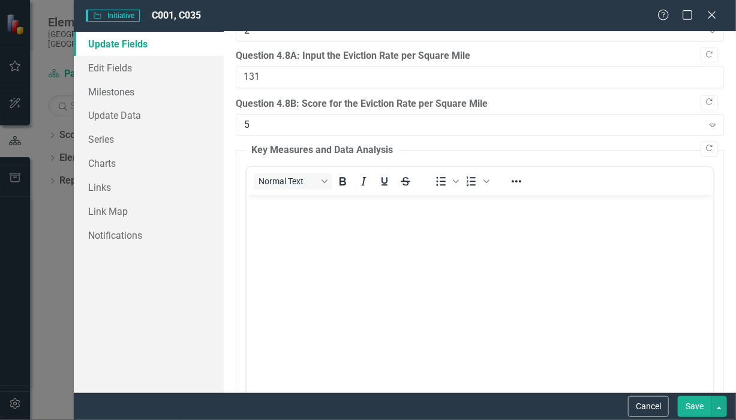
scroll to position [0, 0]
click at [688, 408] on button "Save" at bounding box center [695, 406] width 34 height 21
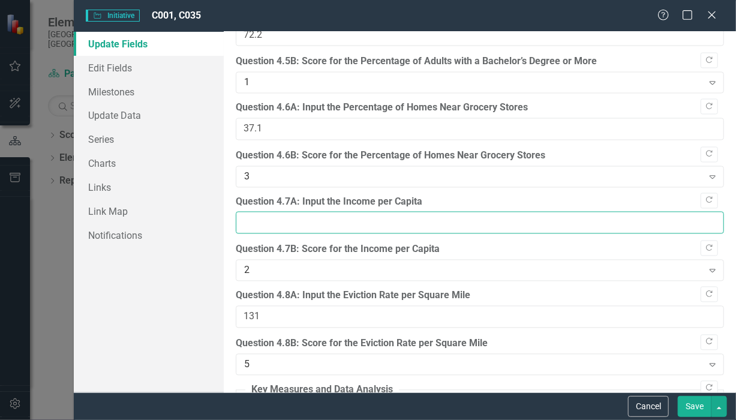
click at [254, 215] on input "Question 4.7A: Input the Income per Capita" at bounding box center [480, 223] width 488 height 22
type input "59395"
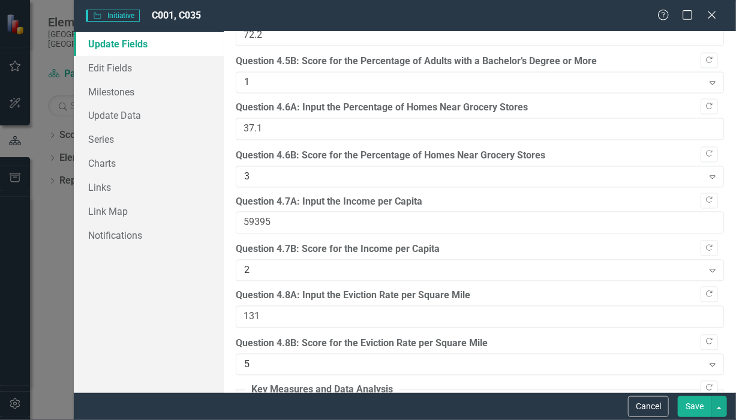
click at [690, 407] on button "Save" at bounding box center [695, 406] width 34 height 21
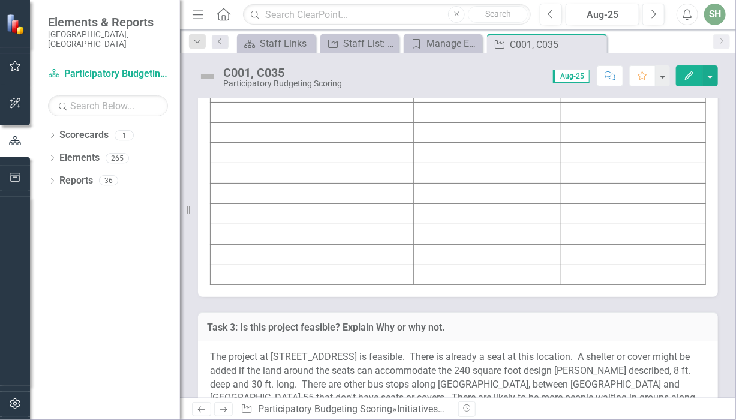
scroll to position [6745, 0]
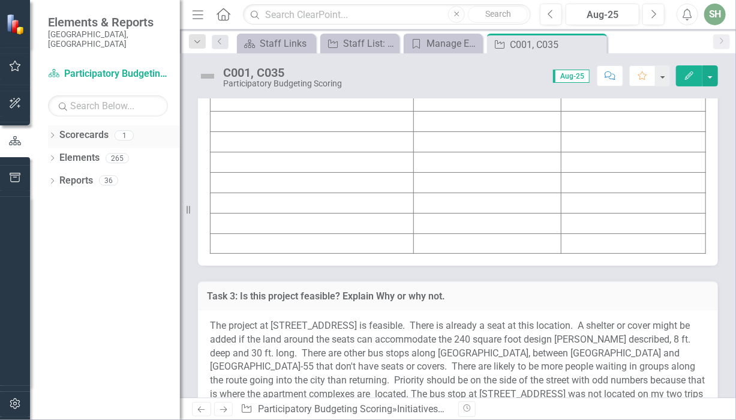
click at [54, 133] on icon "Dropdown" at bounding box center [52, 136] width 8 height 7
click at [104, 151] on link "Participatory Budgeting Scoring" at bounding box center [123, 158] width 114 height 14
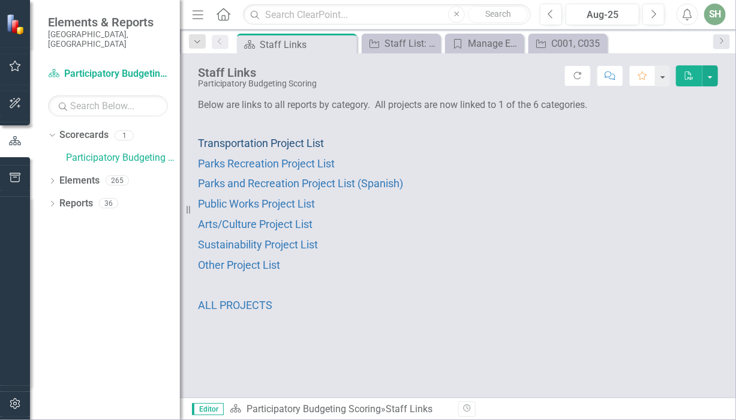
click at [270, 142] on span "Transportation Project List" at bounding box center [261, 143] width 126 height 13
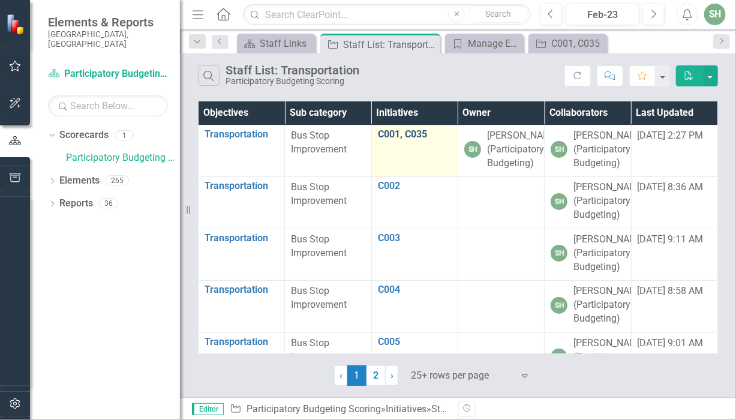
click at [381, 134] on link "C001, C035" at bounding box center [415, 134] width 74 height 11
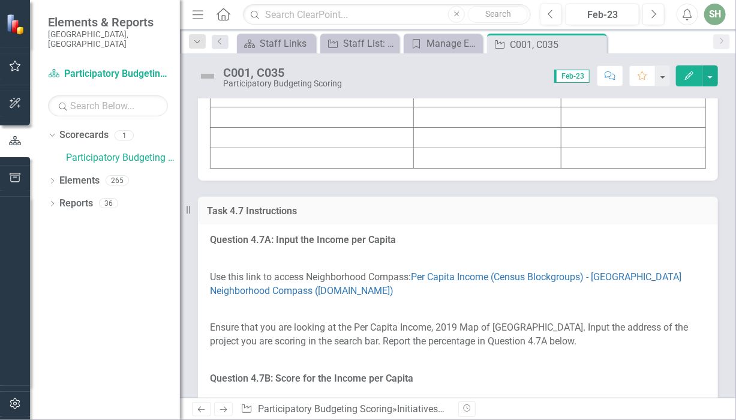
scroll to position [5425, 0]
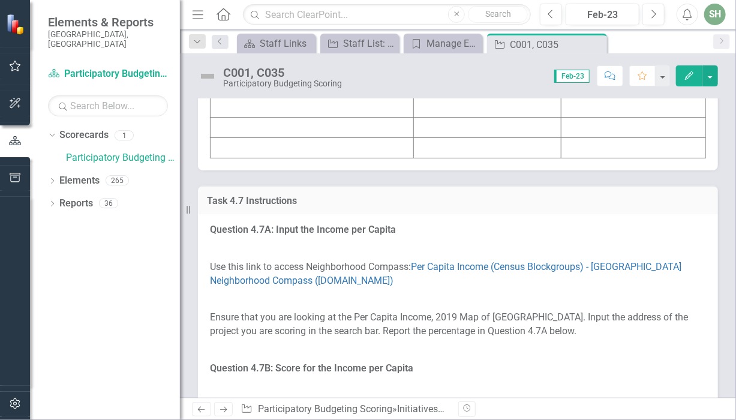
click at [690, 76] on icon "button" at bounding box center [689, 75] width 8 height 8
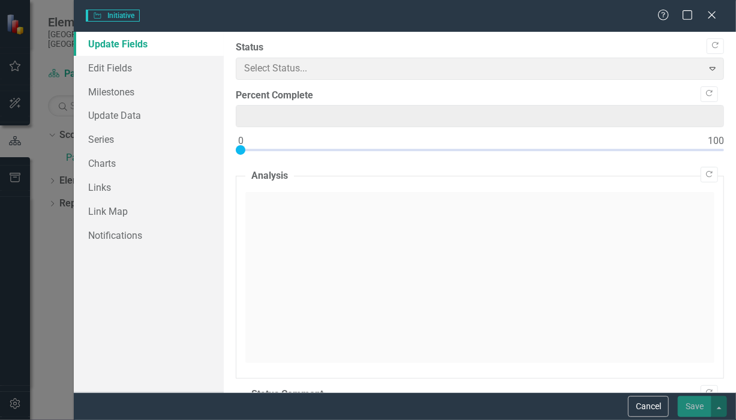
type input "0"
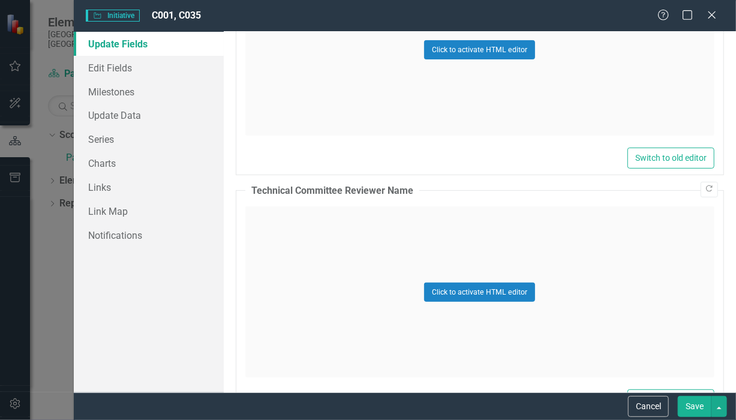
scroll to position [1957, 0]
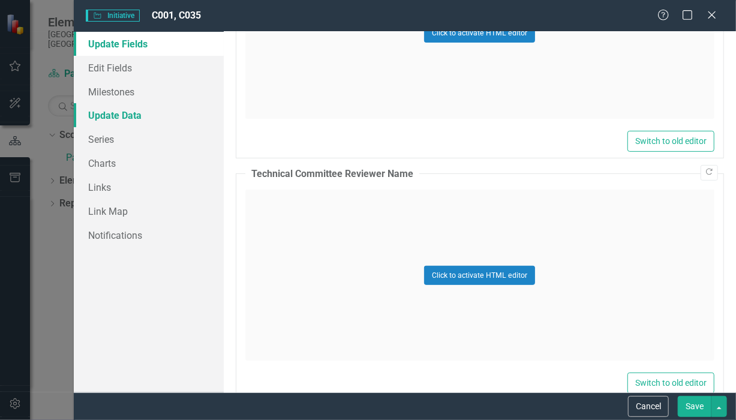
click at [134, 118] on link "Update Data" at bounding box center [149, 115] width 150 height 24
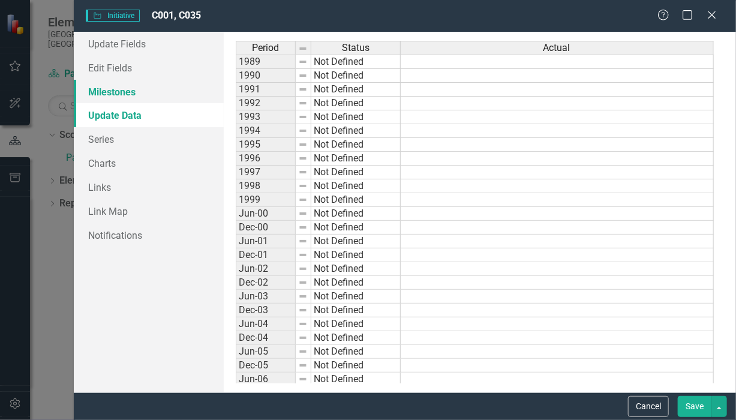
click at [110, 90] on link "Milestones" at bounding box center [149, 92] width 150 height 24
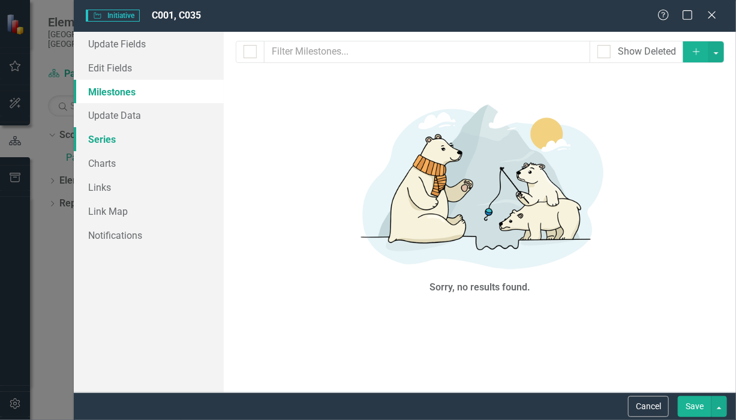
click at [103, 140] on link "Series" at bounding box center [149, 139] width 150 height 24
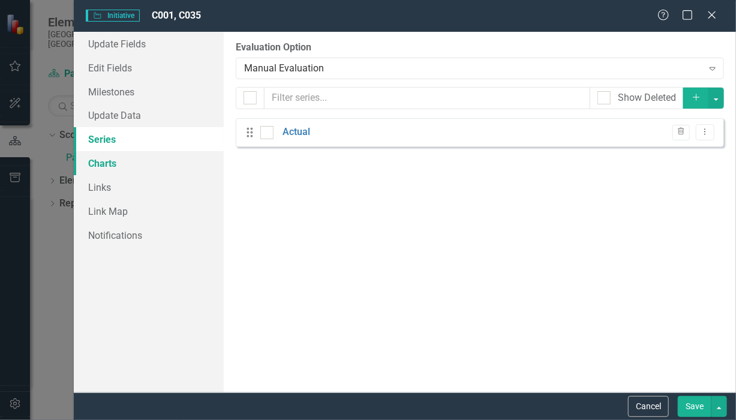
click at [103, 164] on link "Charts" at bounding box center [149, 163] width 150 height 24
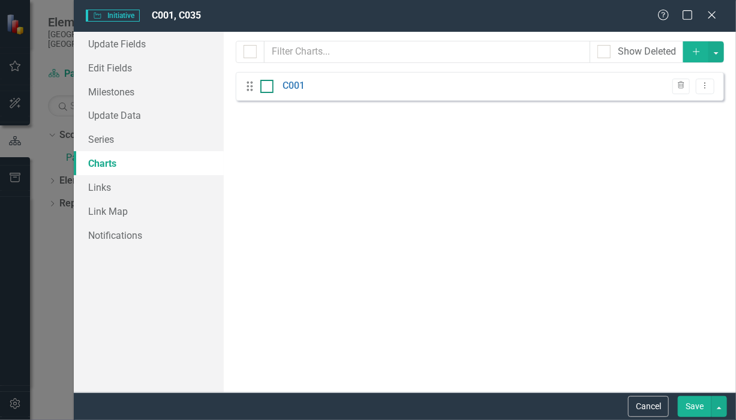
click at [269, 88] on div at bounding box center [266, 86] width 13 height 13
click at [268, 88] on input "checkbox" at bounding box center [264, 84] width 8 height 8
checkbox input "true"
click at [297, 87] on link "C001" at bounding box center [294, 86] width 22 height 14
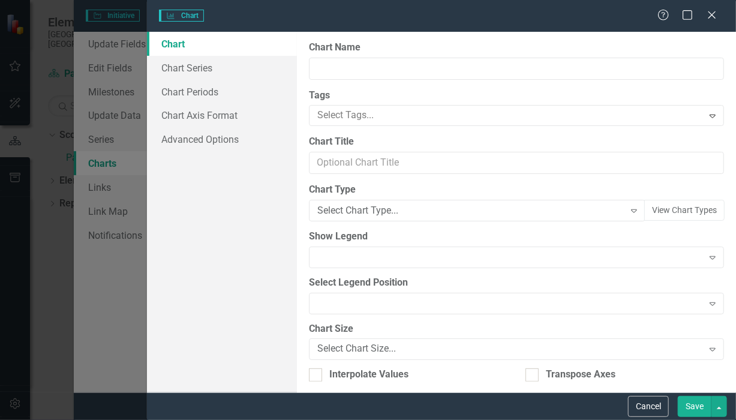
type input "C001"
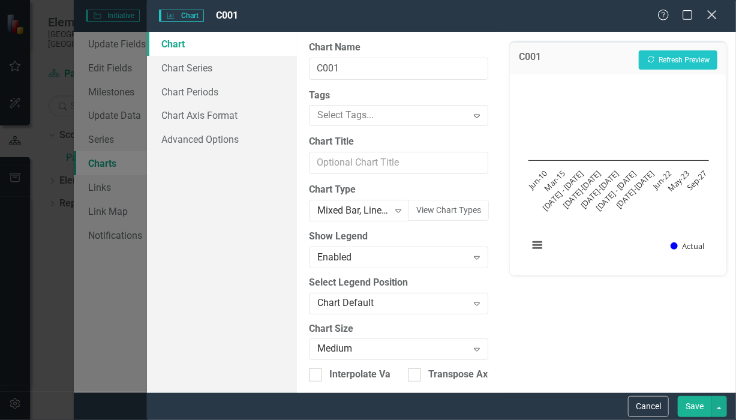
click at [713, 17] on icon "Close" at bounding box center [711, 14] width 15 height 11
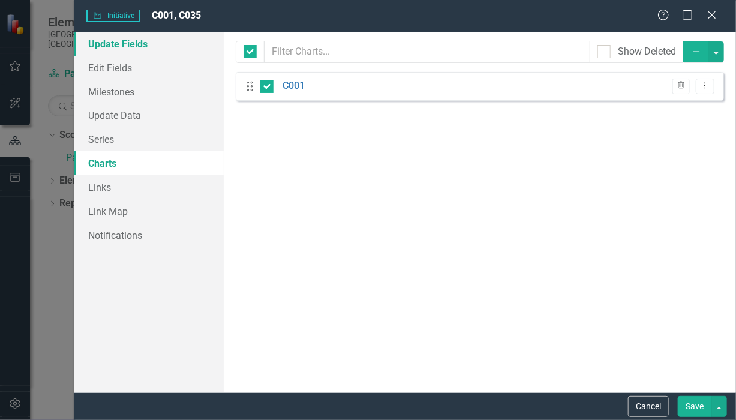
click at [104, 44] on link "Update Fields" at bounding box center [149, 44] width 150 height 24
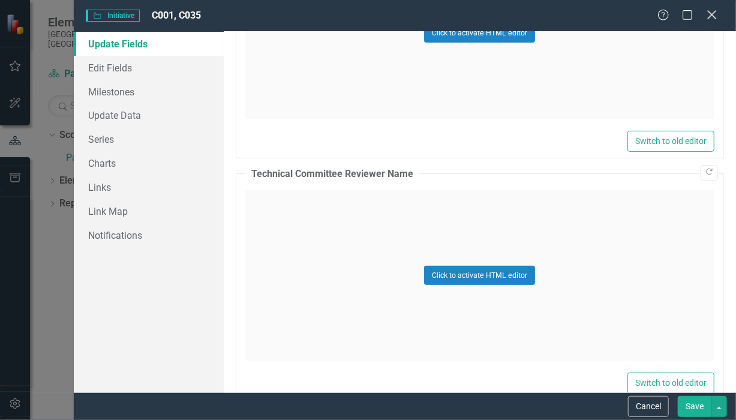
click at [711, 17] on icon "Close" at bounding box center [711, 14] width 15 height 11
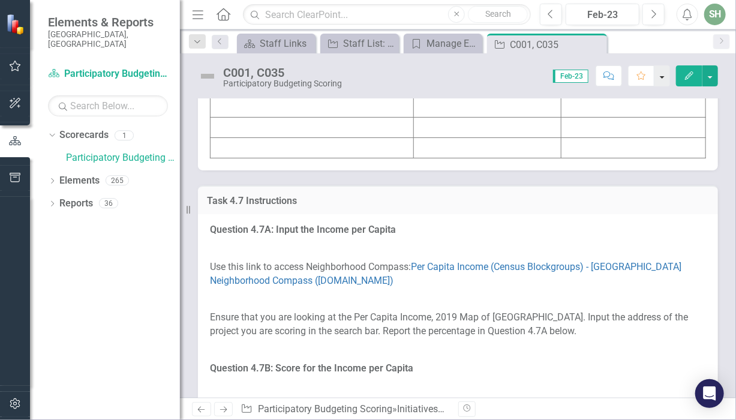
click at [666, 76] on button "button" at bounding box center [662, 75] width 16 height 21
click at [687, 76] on icon "Edit" at bounding box center [689, 75] width 11 height 8
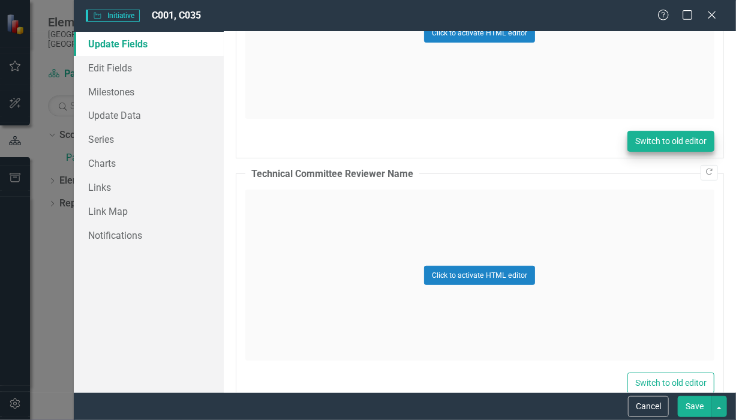
scroll to position [0, 0]
click at [664, 137] on button "Switch to old editor" at bounding box center [670, 141] width 87 height 21
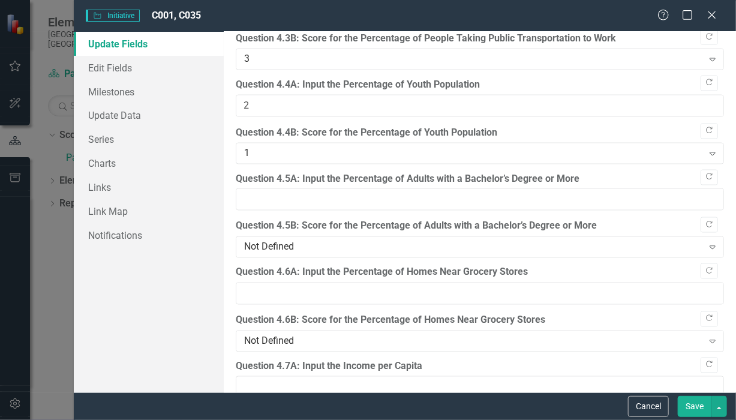
scroll to position [2574, 0]
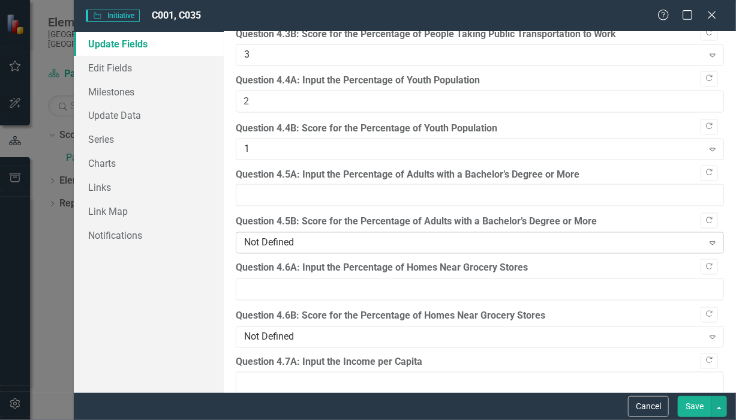
click at [707, 238] on icon "Expand" at bounding box center [713, 243] width 12 height 10
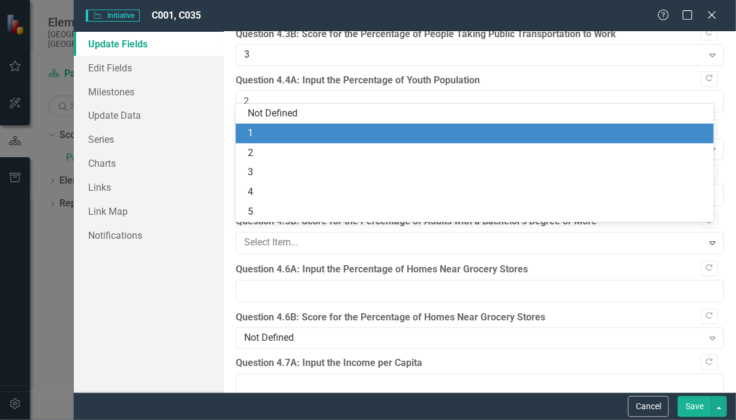
click at [431, 132] on div "1" at bounding box center [477, 134] width 459 height 14
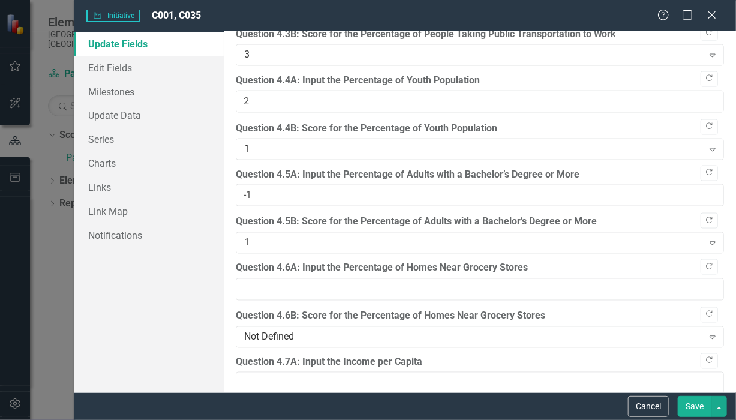
click at [698, 186] on input "-1" at bounding box center [480, 195] width 488 height 22
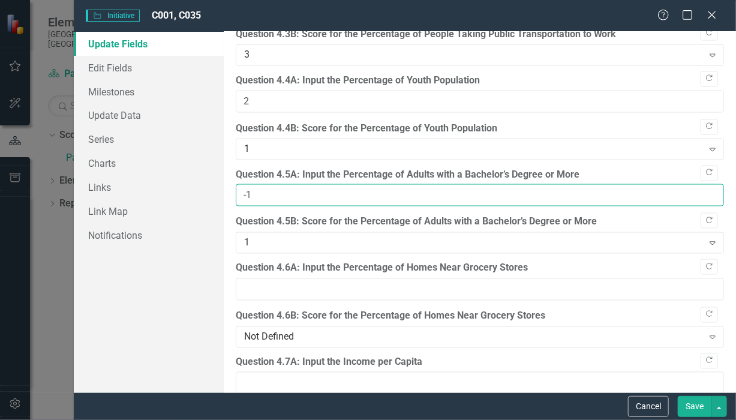
drag, startPoint x: 280, startPoint y: 183, endPoint x: 235, endPoint y: 193, distance: 46.0
click at [236, 193] on input "-1" at bounding box center [480, 195] width 488 height 22
type input "72.2"
type input "-1"
click at [702, 282] on input "-1" at bounding box center [480, 289] width 488 height 22
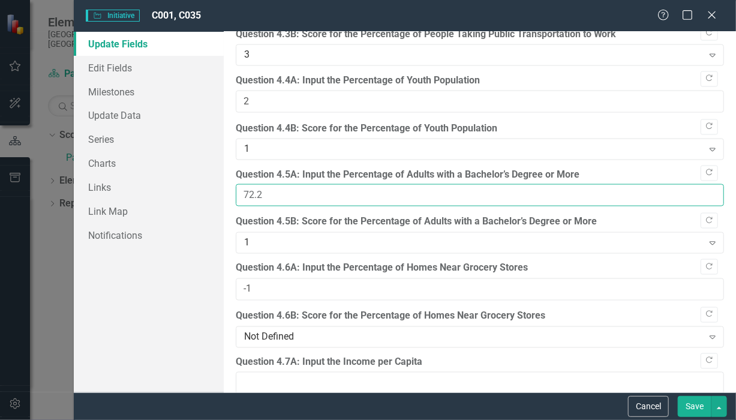
type input "72.2"
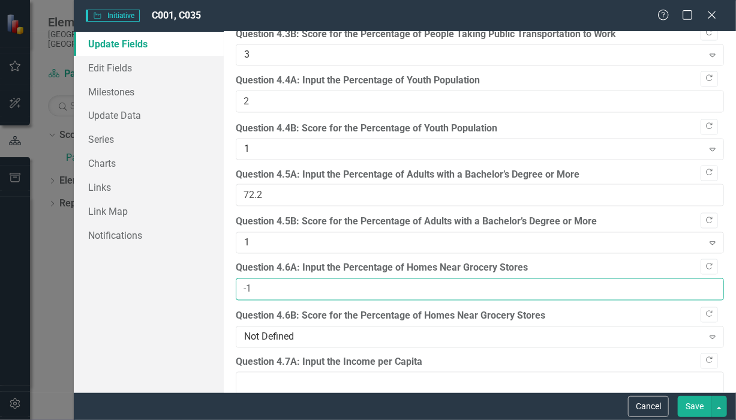
drag, startPoint x: 251, startPoint y: 272, endPoint x: 239, endPoint y: 277, distance: 12.6
click at [239, 278] on input "-1" at bounding box center [480, 289] width 488 height 22
type input "37.1"
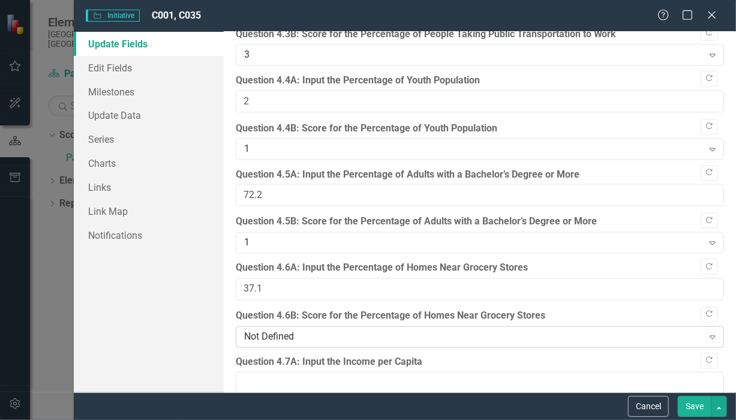
click at [707, 332] on icon "Expand" at bounding box center [713, 337] width 12 height 10
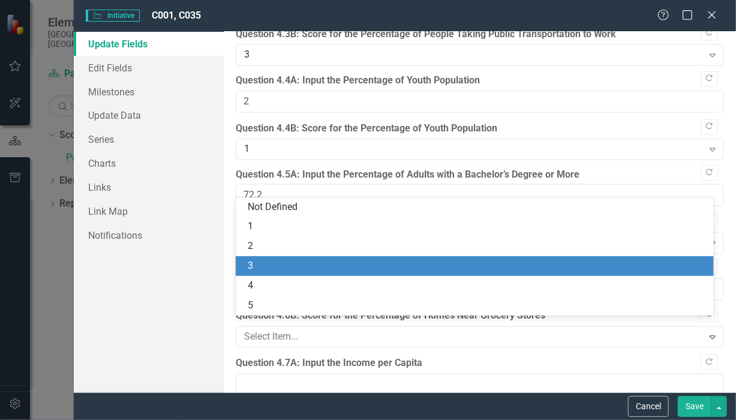
click at [284, 271] on div "3" at bounding box center [477, 266] width 459 height 14
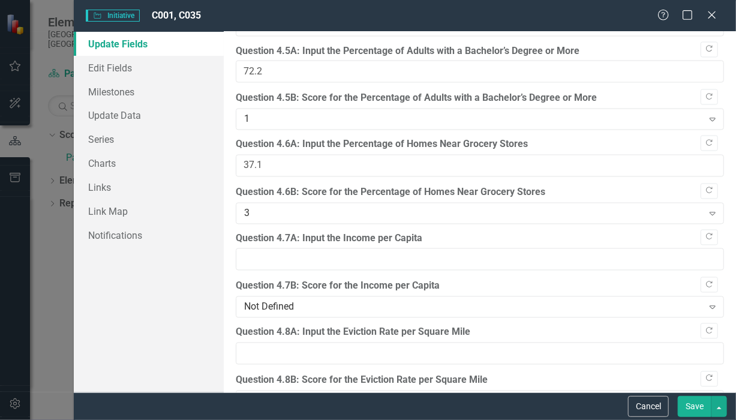
scroll to position [2711, 0]
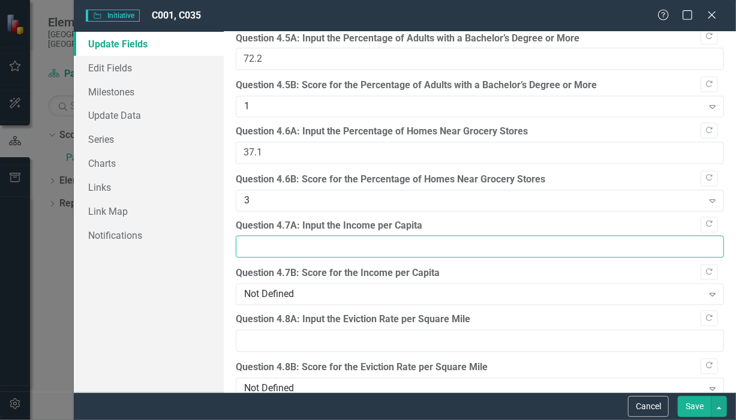
click at [466, 240] on input "Question 4.7A: Input the Income per Capita" at bounding box center [480, 247] width 488 height 22
type input "59395"
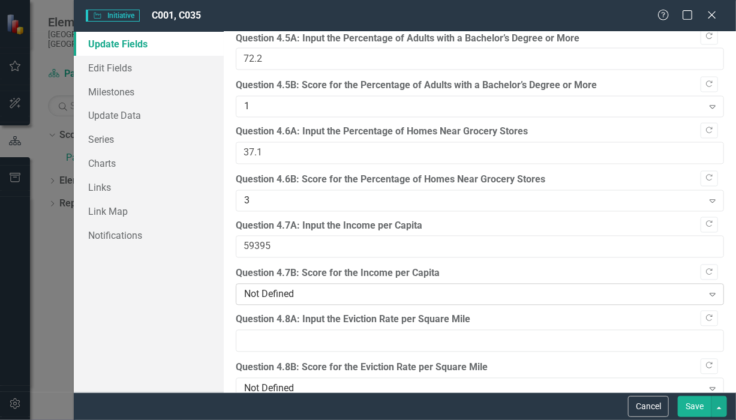
click at [710, 293] on icon at bounding box center [713, 295] width 6 height 4
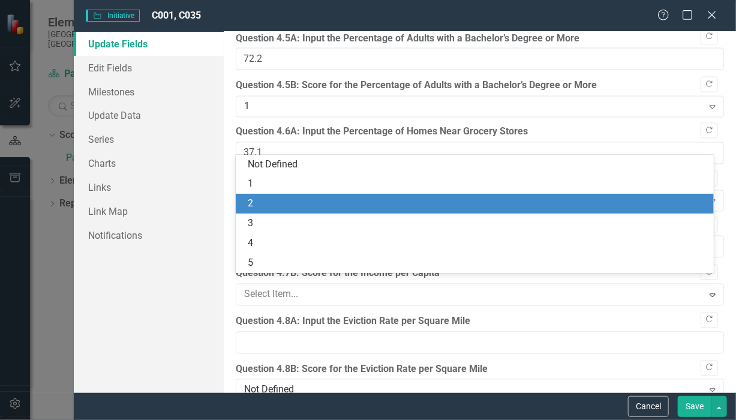
click at [351, 206] on div "2" at bounding box center [477, 204] width 459 height 14
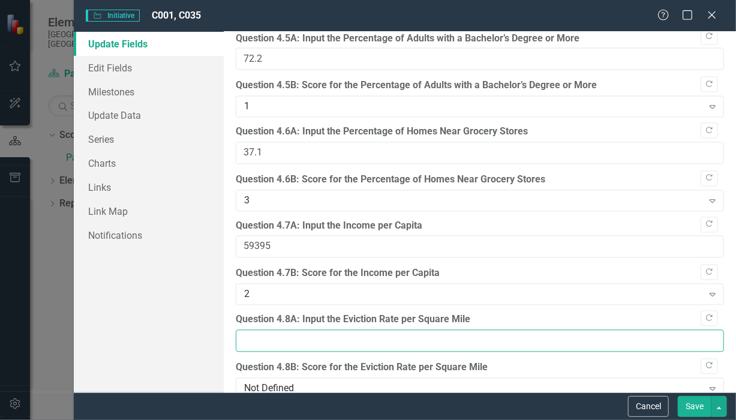
click at [521, 332] on input "Question 4.8A: Input the Eviction Rate per Square Mile" at bounding box center [480, 341] width 488 height 22
type input "131"
click at [707, 384] on icon "Expand" at bounding box center [713, 389] width 12 height 10
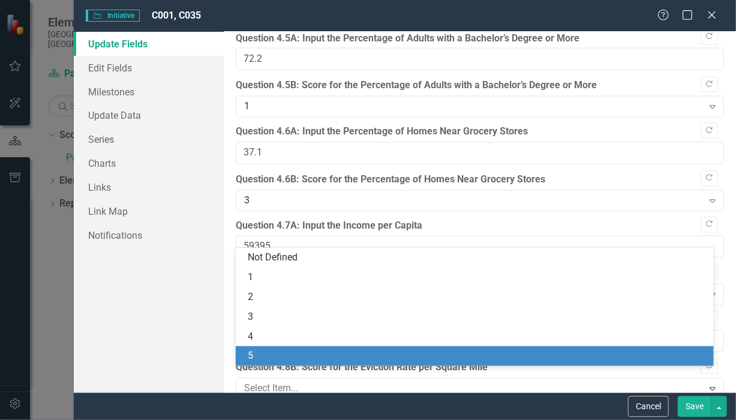
click at [333, 364] on div "5" at bounding box center [475, 356] width 479 height 20
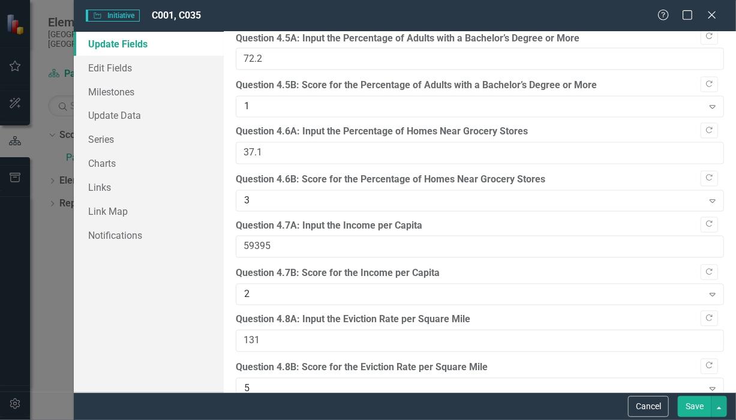
click at [690, 405] on button "Save" at bounding box center [695, 406] width 34 height 21
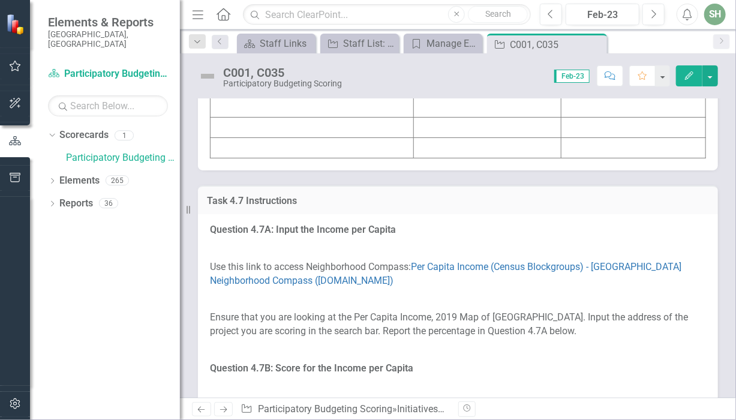
click at [579, 78] on span "Feb-23" at bounding box center [571, 76] width 35 height 13
click at [560, 78] on span "Feb-23" at bounding box center [571, 76] width 35 height 13
click at [654, 16] on icon "Next" at bounding box center [653, 14] width 7 height 11
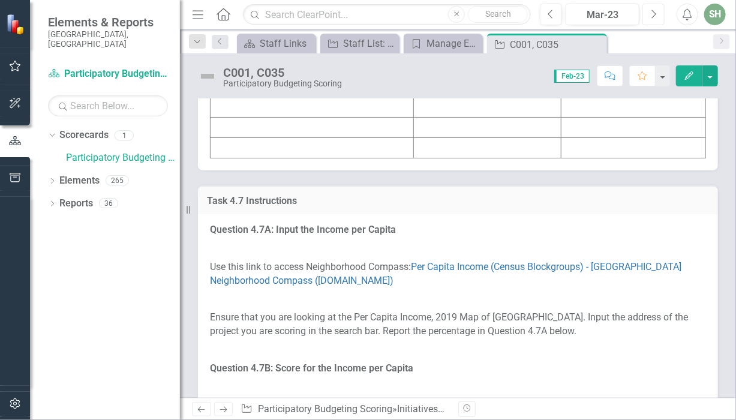
click at [654, 16] on icon "Next" at bounding box center [653, 14] width 7 height 11
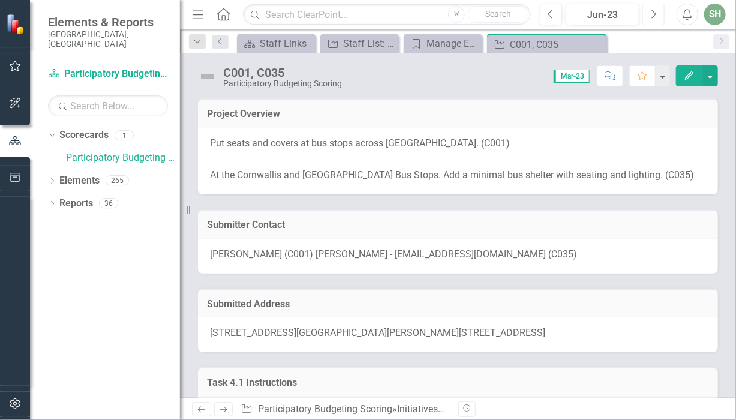
click at [654, 16] on icon "Next" at bounding box center [653, 14] width 7 height 11
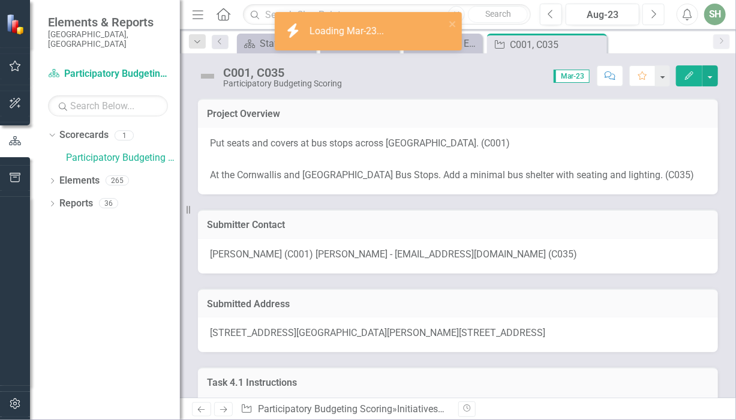
click at [654, 16] on icon "Next" at bounding box center [653, 14] width 7 height 11
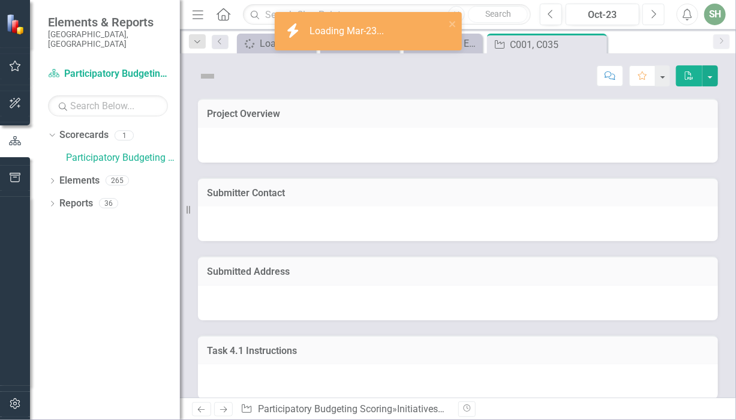
click at [654, 16] on icon "Next" at bounding box center [653, 14] width 7 height 11
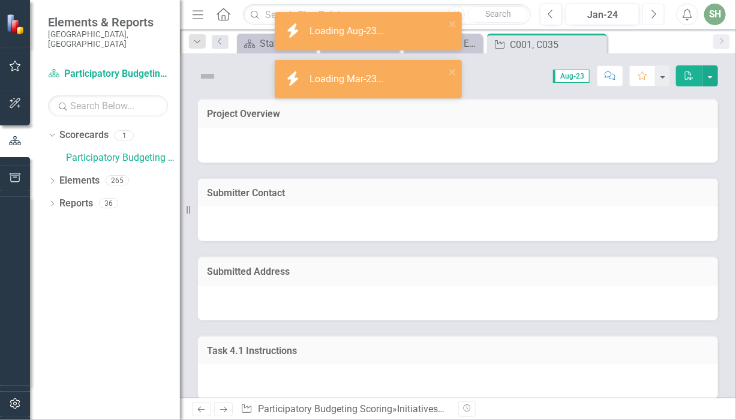
click at [654, 16] on icon "Next" at bounding box center [653, 14] width 7 height 11
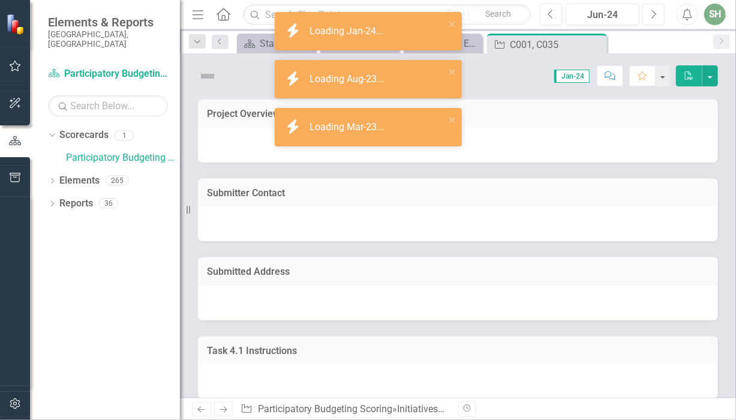
click at [654, 16] on icon "Next" at bounding box center [653, 14] width 7 height 11
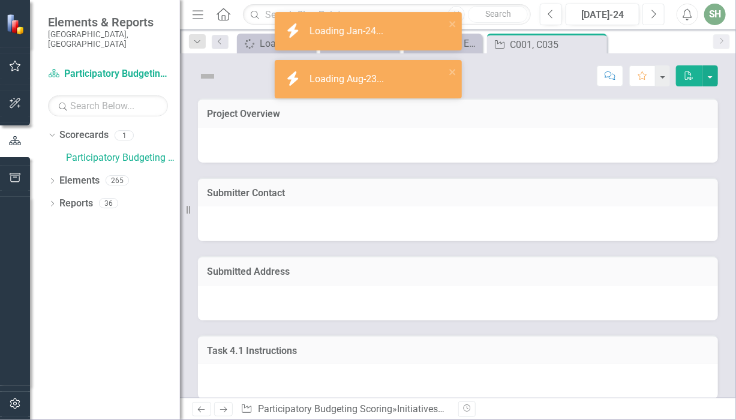
click at [654, 16] on icon "Next" at bounding box center [653, 14] width 7 height 11
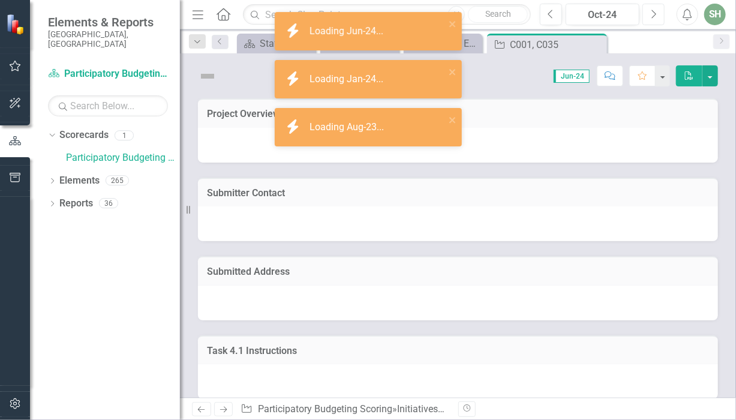
click at [654, 16] on icon "Next" at bounding box center [653, 14] width 7 height 11
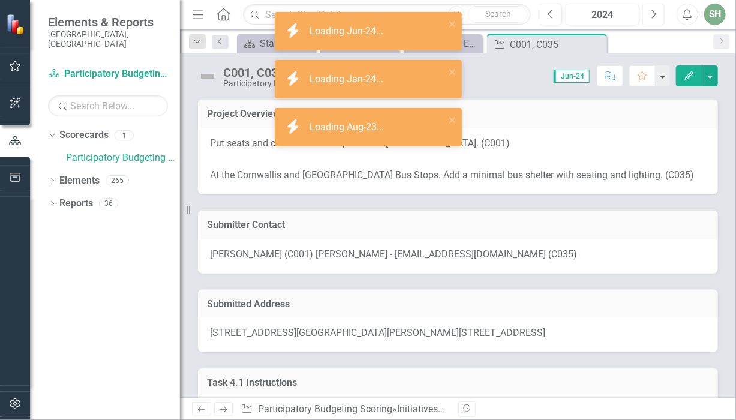
click at [654, 16] on icon "Next" at bounding box center [653, 14] width 7 height 11
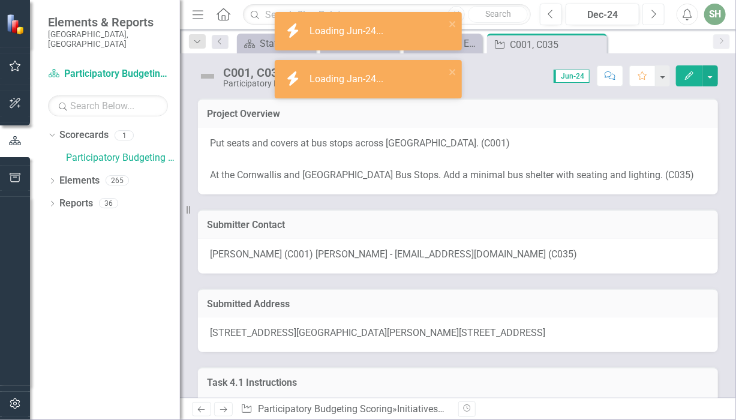
click at [654, 16] on icon "Next" at bounding box center [653, 14] width 7 height 11
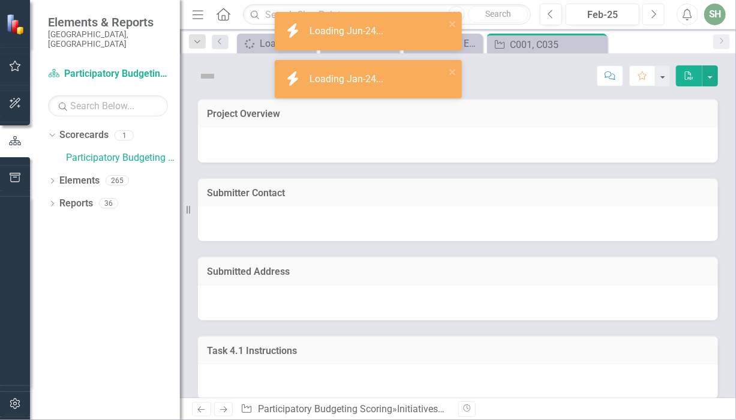
click at [654, 16] on icon "Next" at bounding box center [653, 14] width 7 height 11
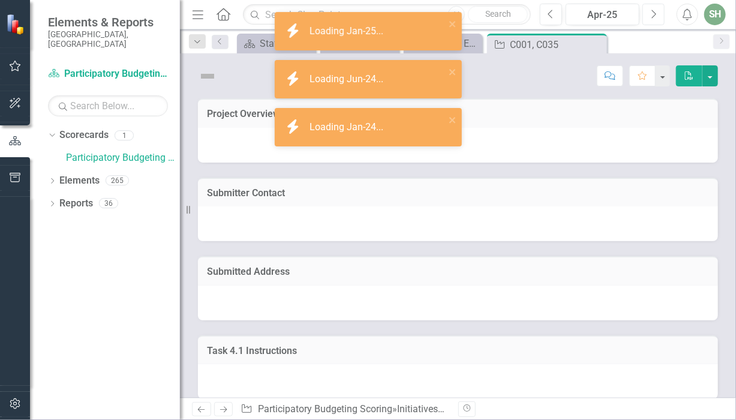
click at [654, 16] on icon "Next" at bounding box center [653, 14] width 7 height 11
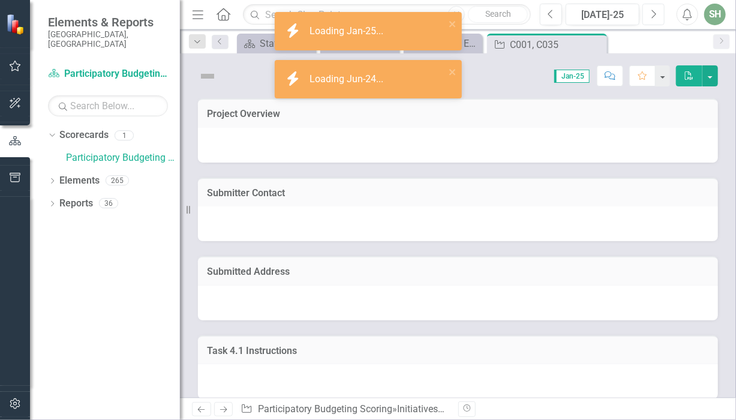
click at [654, 16] on icon "Next" at bounding box center [653, 14] width 7 height 11
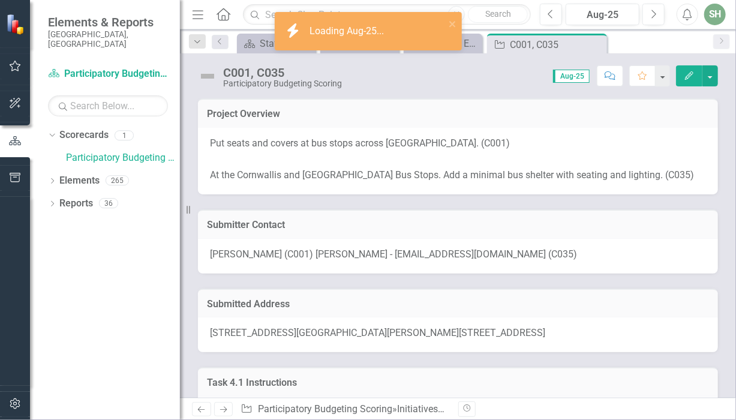
click at [693, 77] on icon "Edit" at bounding box center [689, 75] width 11 height 8
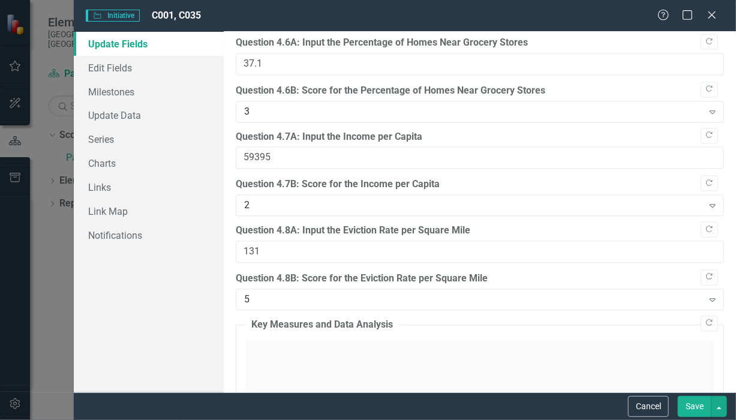
scroll to position [2808, 0]
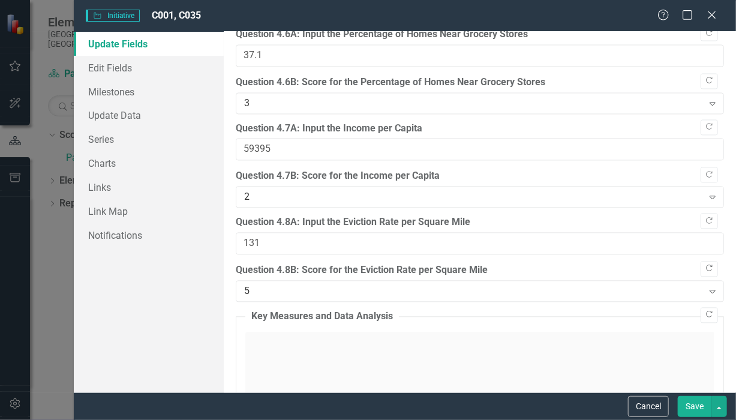
click at [694, 407] on button "Save" at bounding box center [695, 406] width 34 height 21
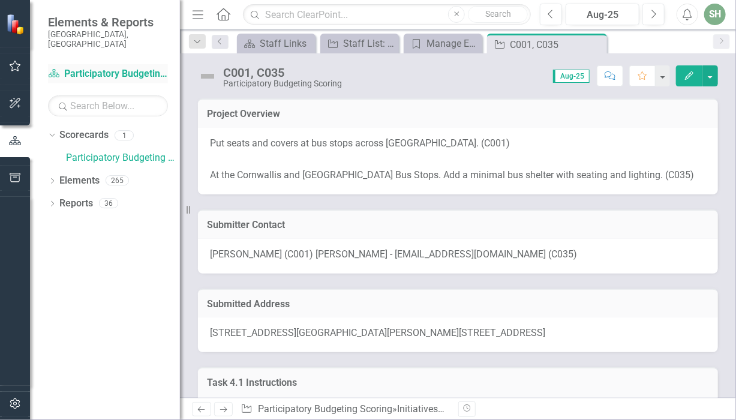
click at [125, 67] on link "Scorecard Participatory Budgeting Scoring" at bounding box center [108, 74] width 120 height 14
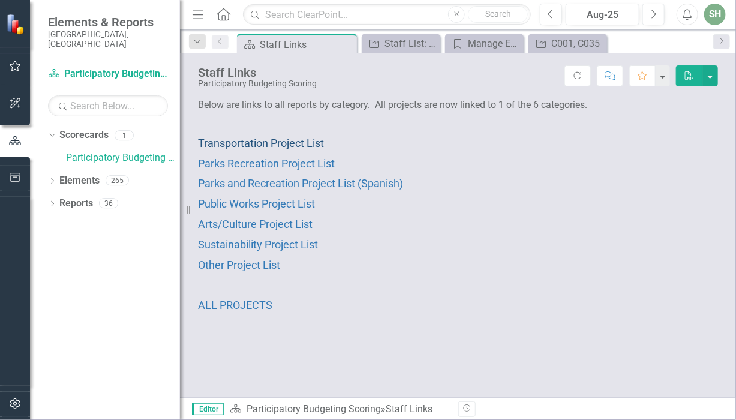
click at [256, 142] on span "Transportation Project List" at bounding box center [261, 143] width 126 height 13
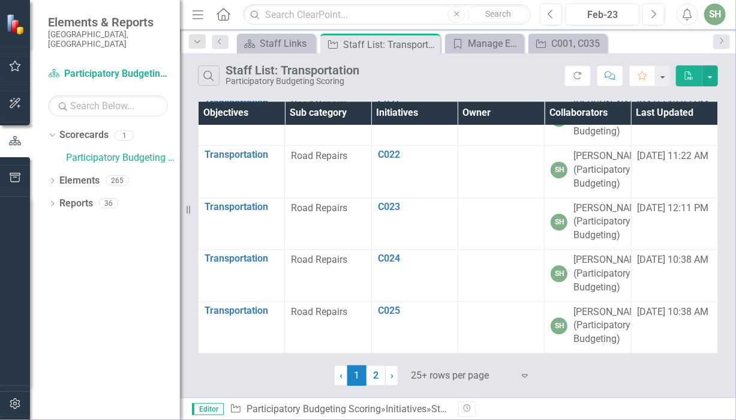
scroll to position [1748, 0]
click at [373, 378] on link "2" at bounding box center [375, 375] width 19 height 20
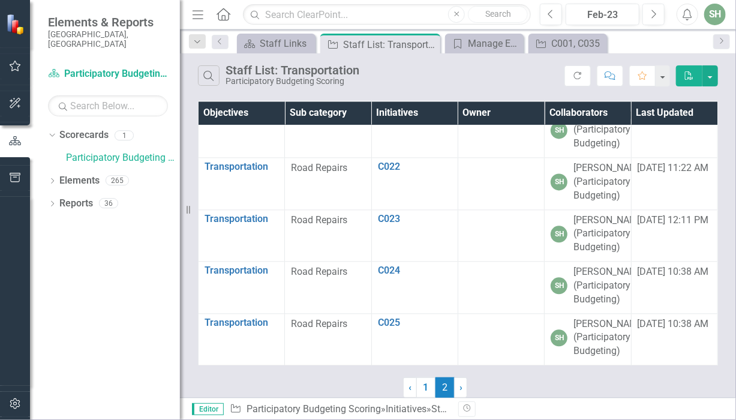
scroll to position [0, 0]
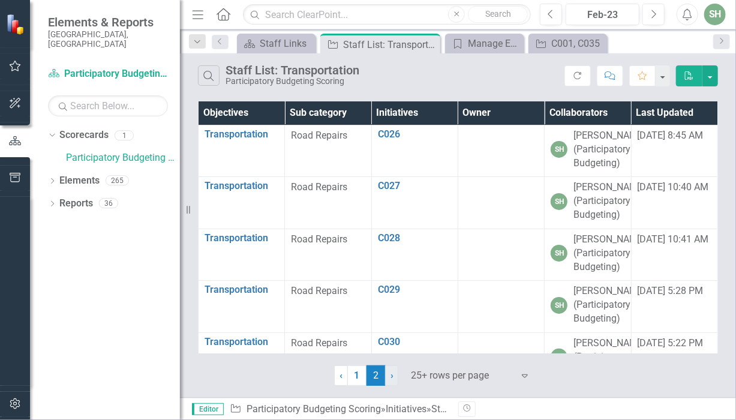
click at [393, 376] on span "›" at bounding box center [391, 374] width 3 height 11
click at [341, 375] on span "‹" at bounding box center [341, 374] width 3 height 11
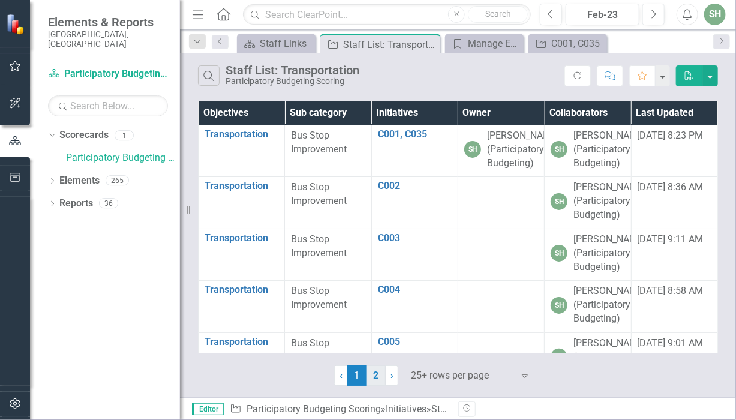
click at [376, 374] on link "2" at bounding box center [375, 375] width 19 height 20
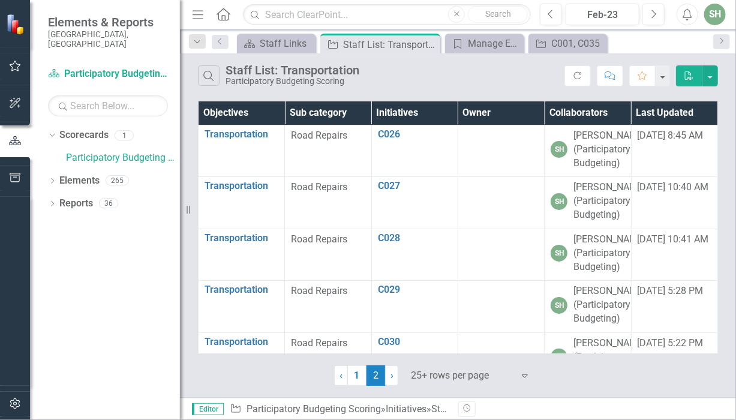
click at [688, 74] on icon "PDF" at bounding box center [689, 75] width 11 height 8
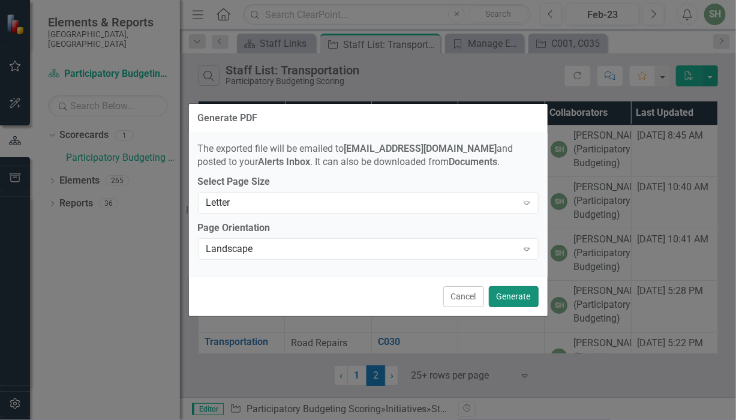
click at [521, 295] on button "Generate" at bounding box center [514, 296] width 50 height 21
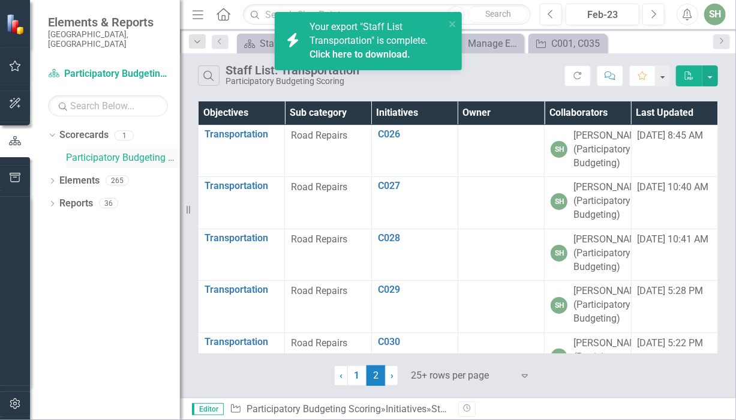
click at [94, 151] on link "Participatory Budgeting Scoring" at bounding box center [123, 158] width 114 height 14
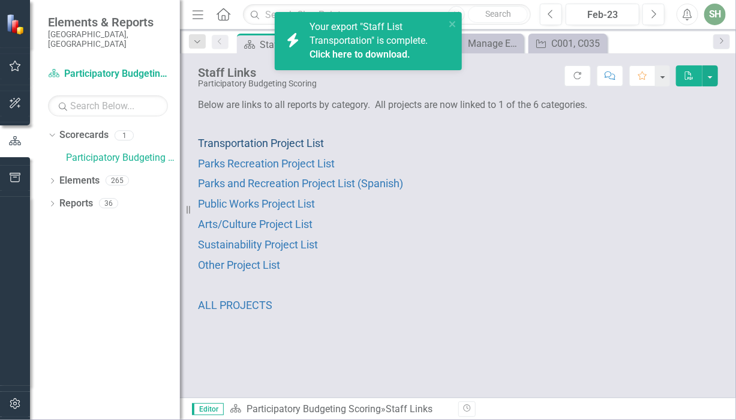
click at [215, 142] on span "Transportation Project List" at bounding box center [261, 143] width 126 height 13
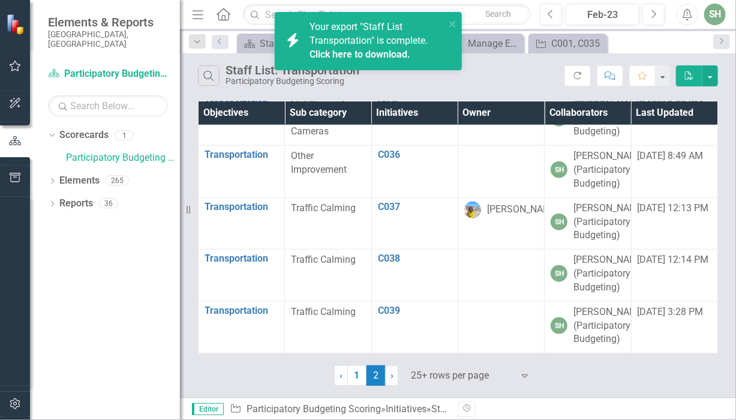
scroll to position [542, 0]
click at [390, 56] on link "C034" at bounding box center [415, 51] width 74 height 11
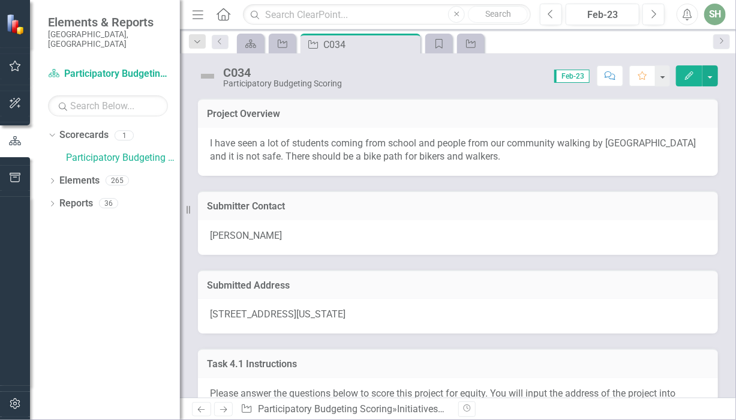
click at [572, 76] on span "Feb-23" at bounding box center [571, 76] width 35 height 13
click at [648, 17] on button "Next" at bounding box center [653, 15] width 22 height 22
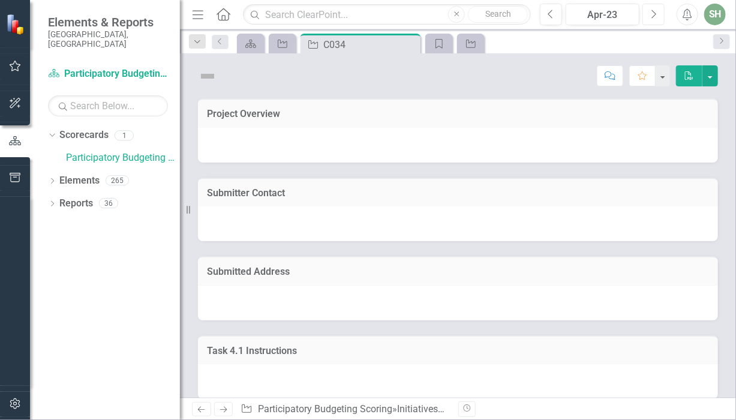
click at [648, 17] on button "Next" at bounding box center [653, 15] width 22 height 22
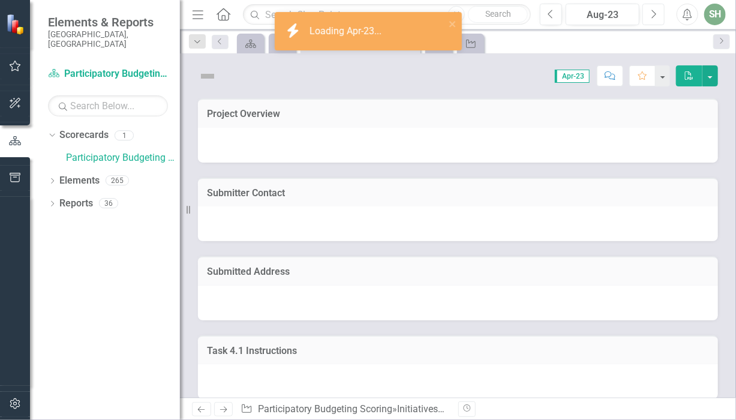
click at [648, 17] on button "Next" at bounding box center [653, 15] width 22 height 22
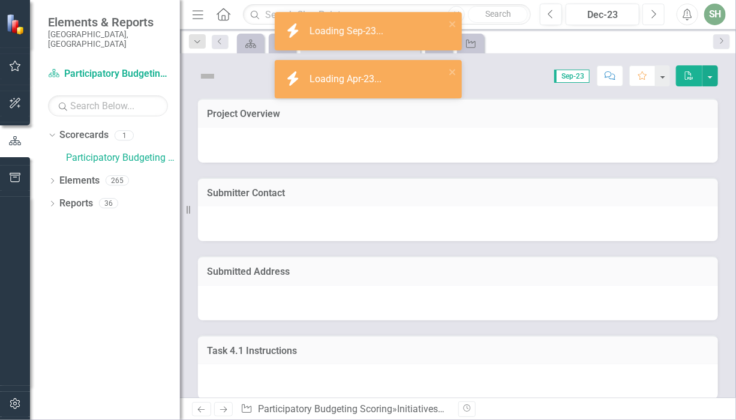
click at [648, 17] on button "Next" at bounding box center [653, 15] width 22 height 22
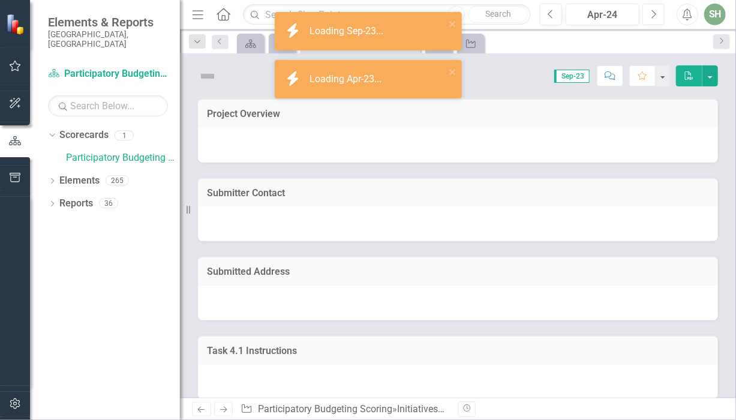
click at [648, 17] on button "Next" at bounding box center [653, 15] width 22 height 22
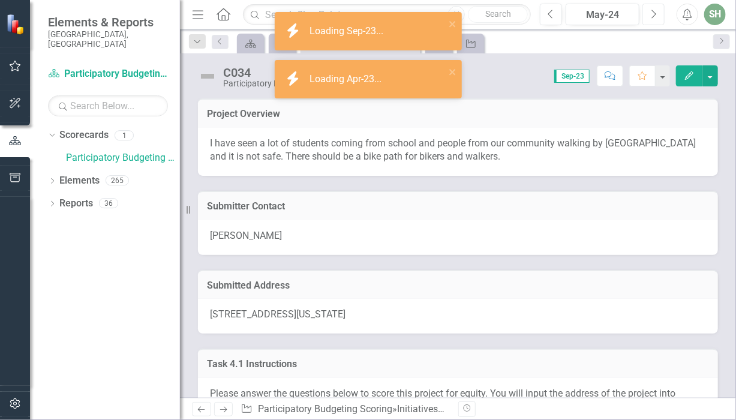
click at [648, 17] on button "Next" at bounding box center [653, 15] width 22 height 22
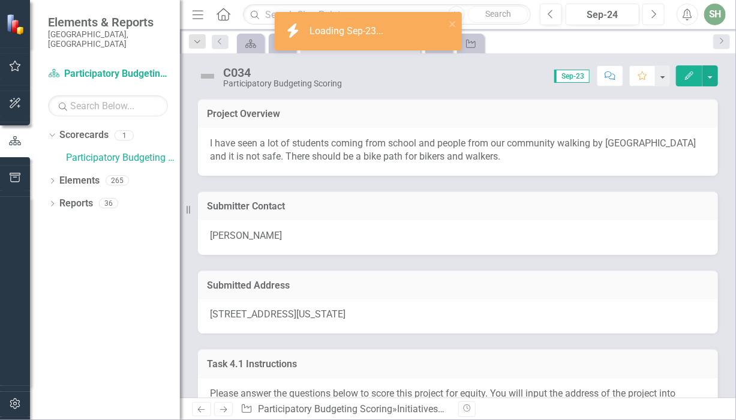
click at [648, 17] on button "Next" at bounding box center [653, 15] width 22 height 22
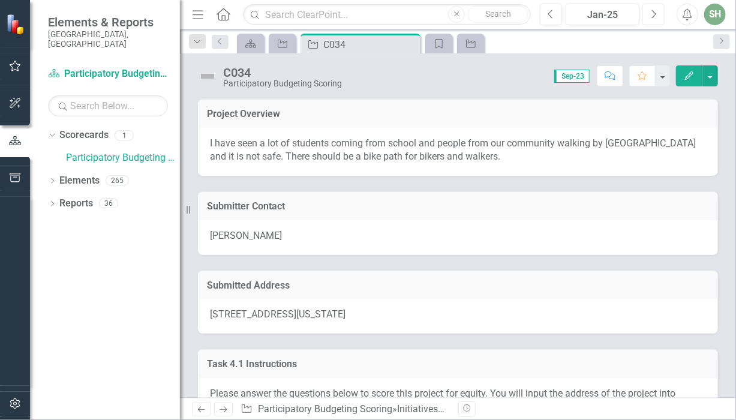
click at [648, 17] on button "Next" at bounding box center [653, 15] width 22 height 22
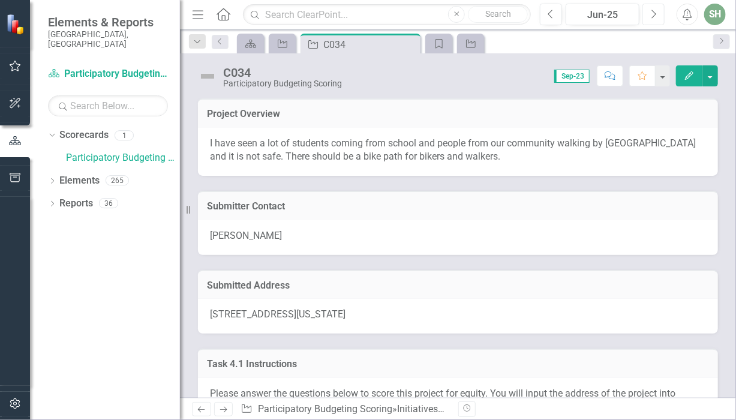
click at [648, 17] on button "Next" at bounding box center [653, 15] width 22 height 22
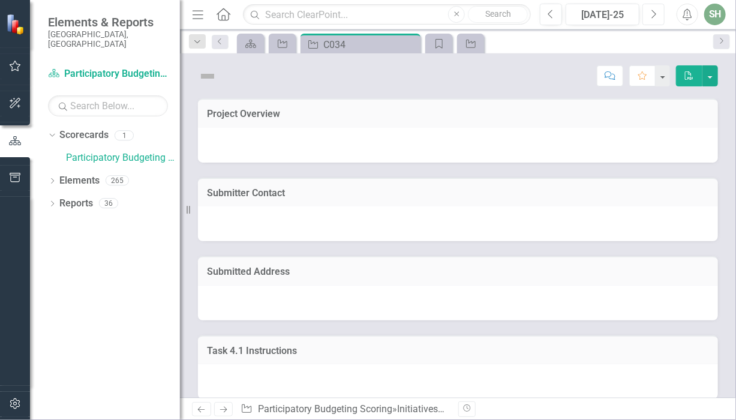
click at [648, 17] on button "Next" at bounding box center [653, 15] width 22 height 22
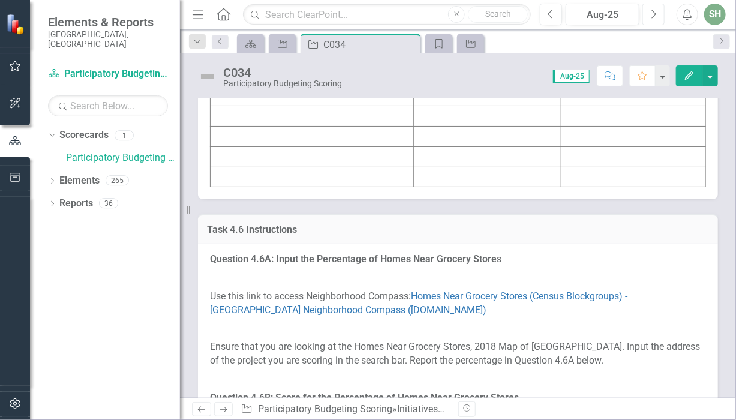
scroll to position [4679, 0]
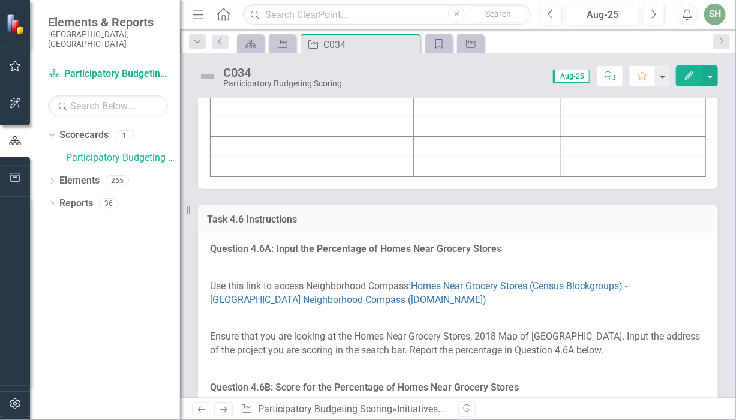
click at [546, 14] on td at bounding box center [487, 4] width 148 height 20
click at [686, 73] on icon "Edit" at bounding box center [689, 75] width 11 height 8
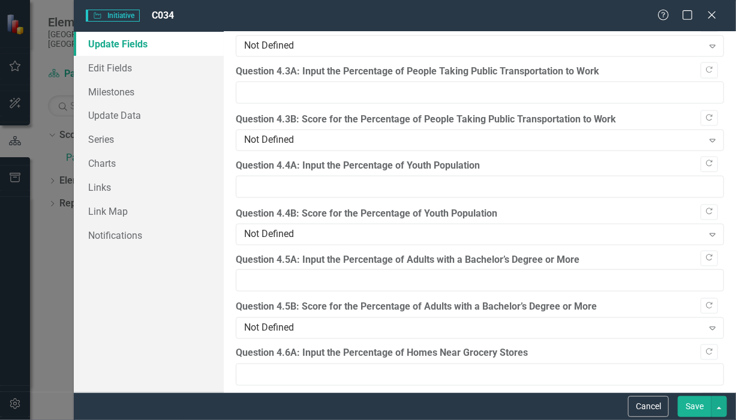
scroll to position [2494, 0]
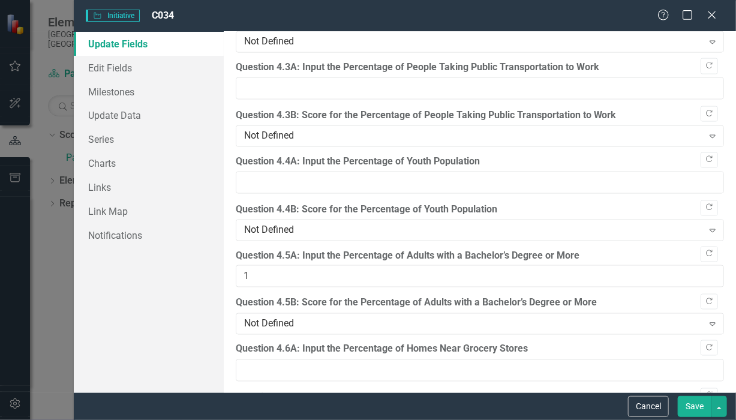
click at [702, 265] on input "1" at bounding box center [480, 276] width 488 height 22
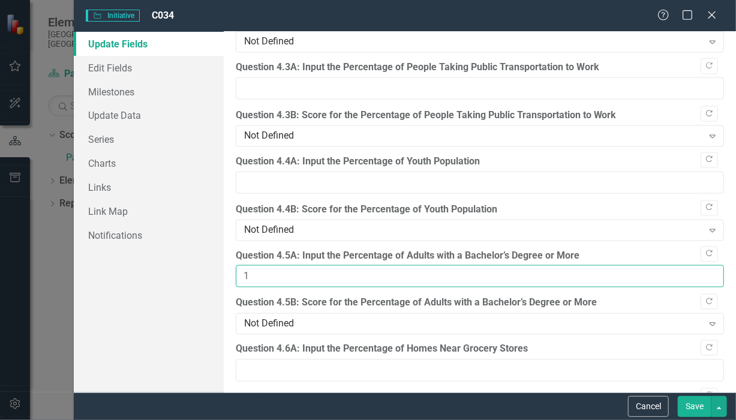
drag, startPoint x: 266, startPoint y: 263, endPoint x: 236, endPoint y: 266, distance: 30.7
click at [236, 265] on input "1" at bounding box center [480, 276] width 488 height 22
type input "59.9"
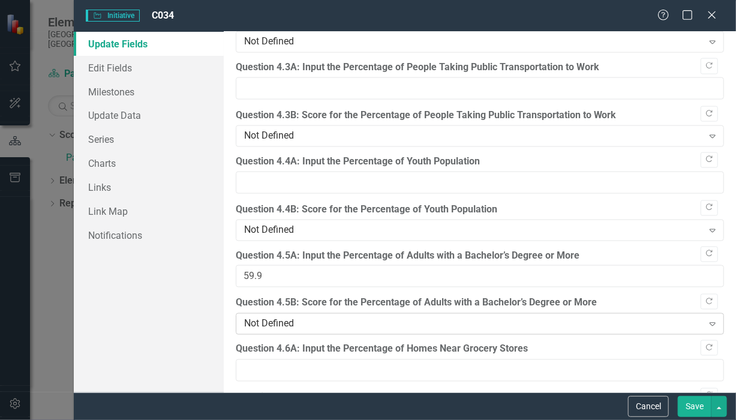
click at [607, 317] on div "Not Defined" at bounding box center [473, 324] width 459 height 14
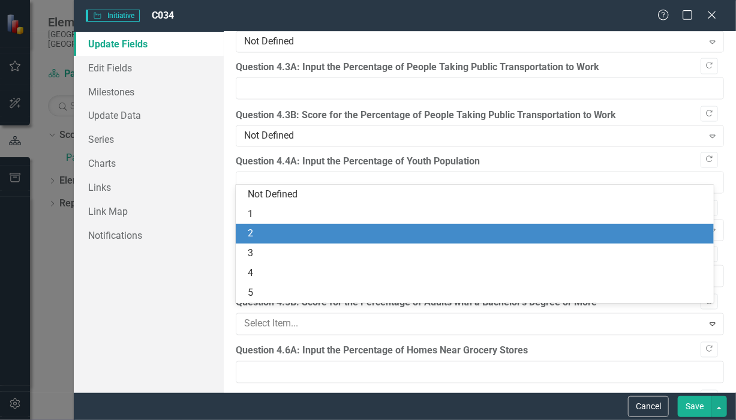
click at [268, 233] on div "2" at bounding box center [477, 234] width 459 height 14
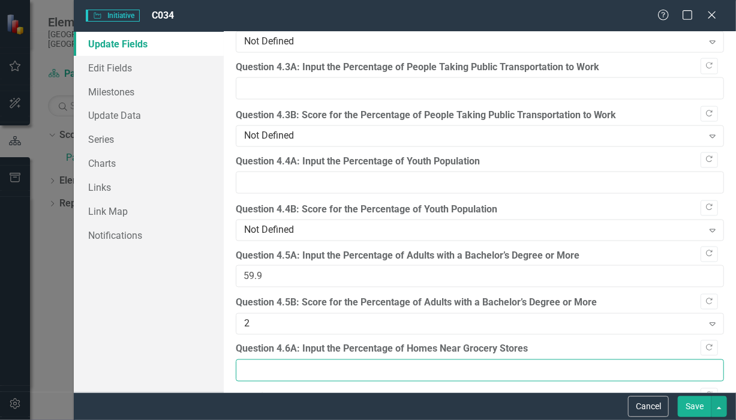
click at [347, 361] on input "Question 4.6A: Input the Percentage of Homes Near Grocery Stores" at bounding box center [480, 370] width 488 height 22
type input "0"
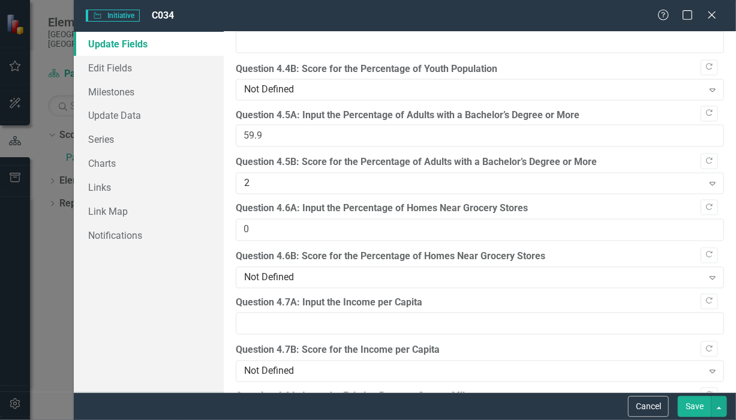
scroll to position [2655, 0]
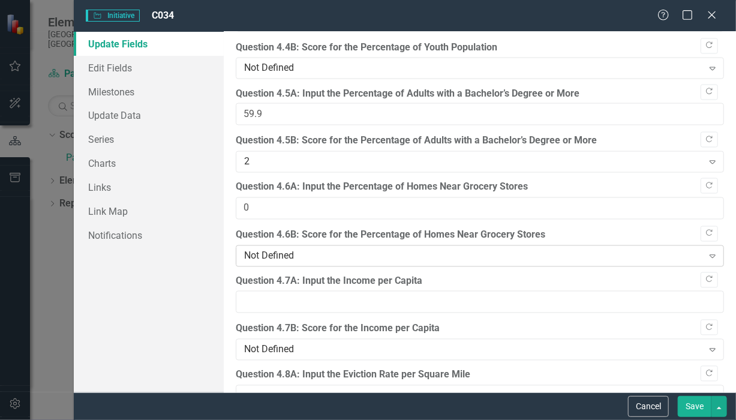
click at [309, 249] on div "Not Defined" at bounding box center [473, 256] width 459 height 14
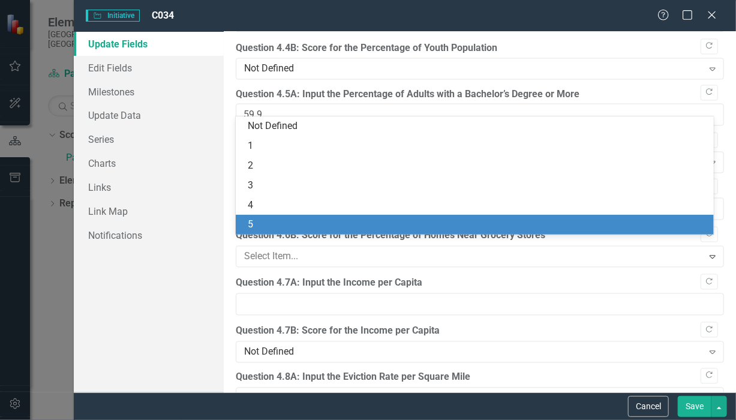
click at [280, 225] on div "5" at bounding box center [477, 225] width 459 height 14
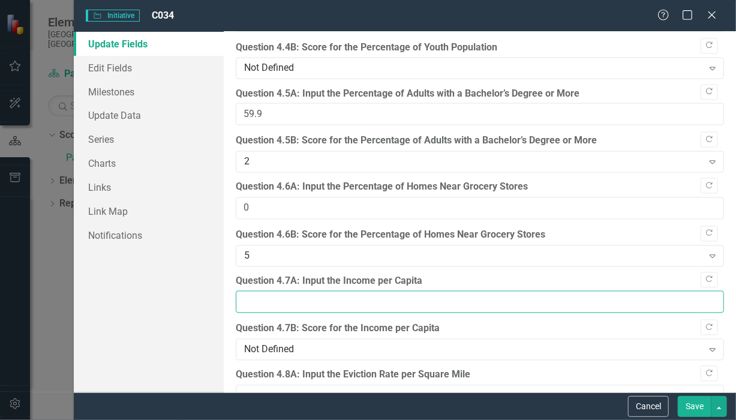
click at [292, 291] on input "Question 4.7A: Input the Income per Capita" at bounding box center [480, 302] width 488 height 22
type input "41486"
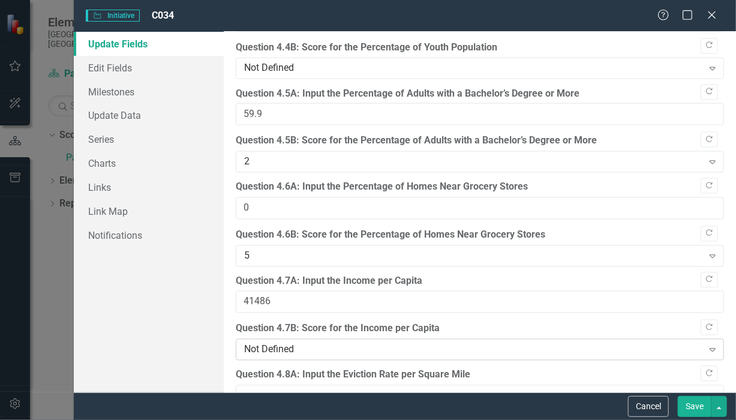
click at [707, 345] on icon "Expand" at bounding box center [713, 350] width 12 height 10
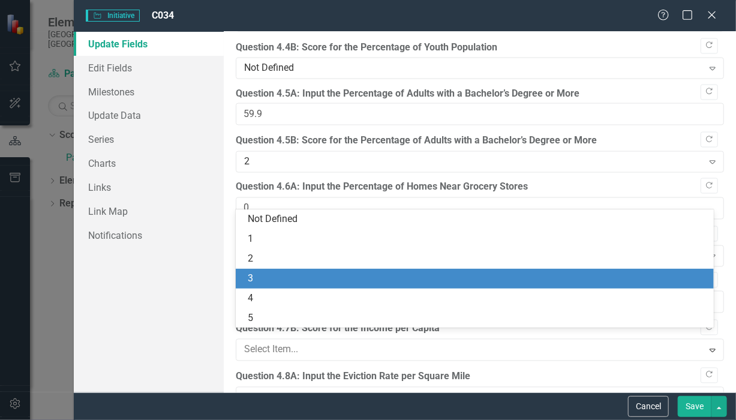
scroll to position [2655, 0]
click at [338, 286] on div "3" at bounding box center [475, 279] width 479 height 20
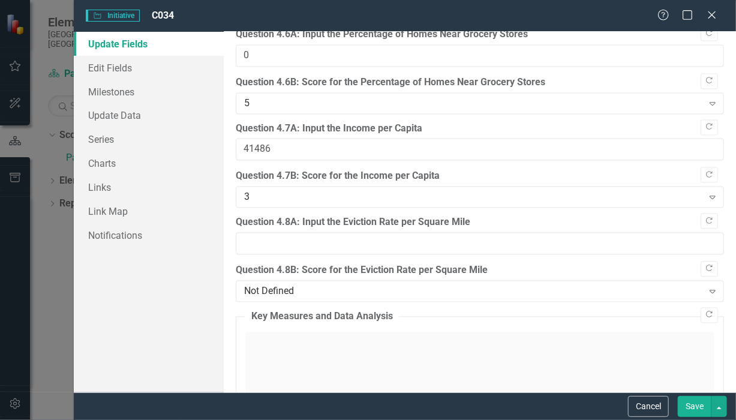
scroll to position [2843, 0]
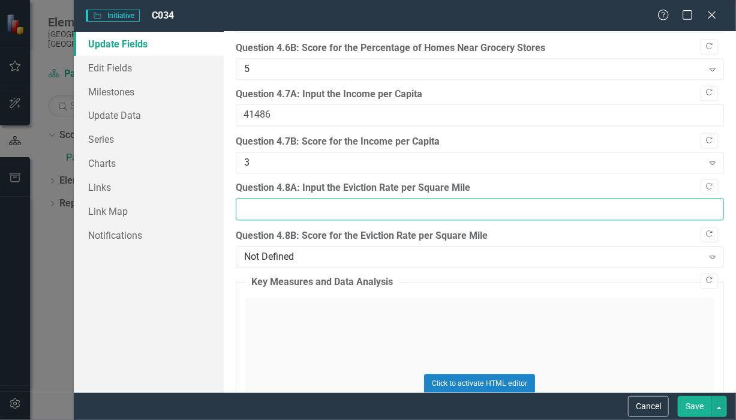
click at [326, 203] on input "Question 4.8A: Input the Eviction Rate per Square Mile" at bounding box center [480, 209] width 488 height 22
type input "12"
click at [710, 256] on icon at bounding box center [713, 258] width 6 height 4
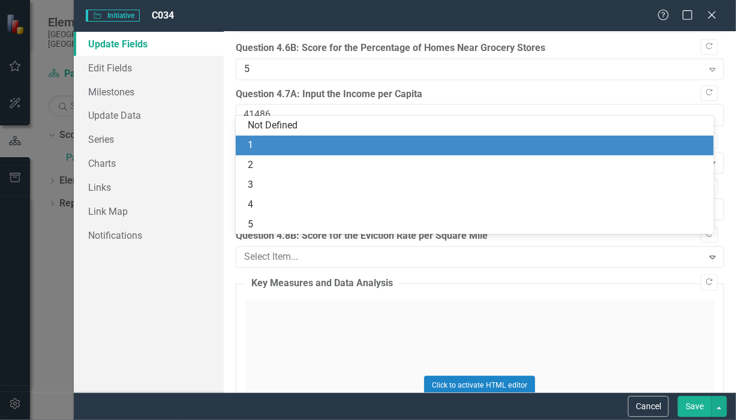
click at [316, 146] on div "1" at bounding box center [477, 146] width 459 height 14
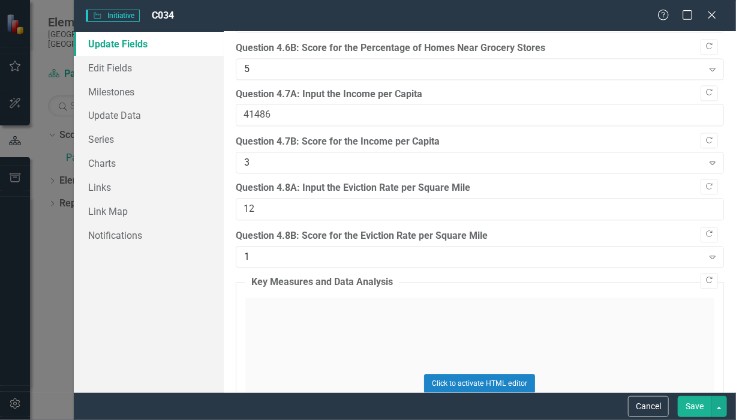
click at [697, 404] on button "Save" at bounding box center [695, 406] width 34 height 21
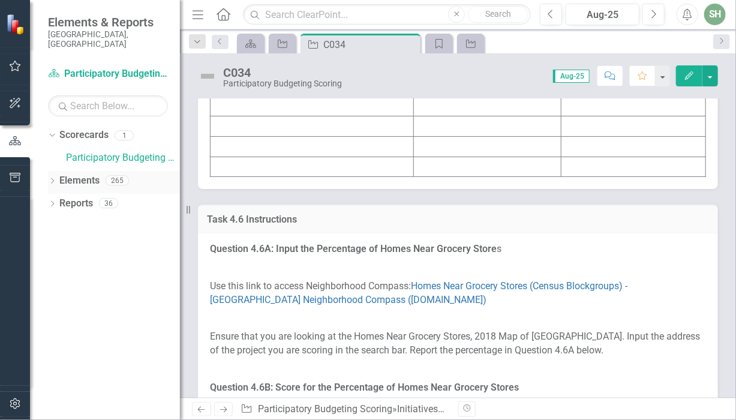
click at [77, 174] on link "Elements" at bounding box center [79, 181] width 40 height 14
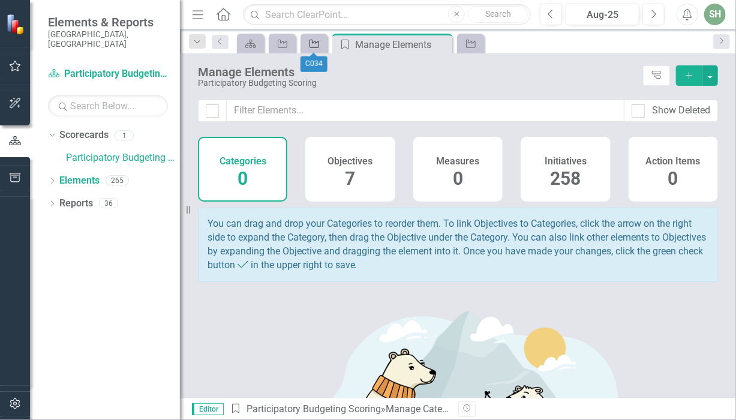
click at [318, 43] on icon "Initiative" at bounding box center [314, 44] width 12 height 10
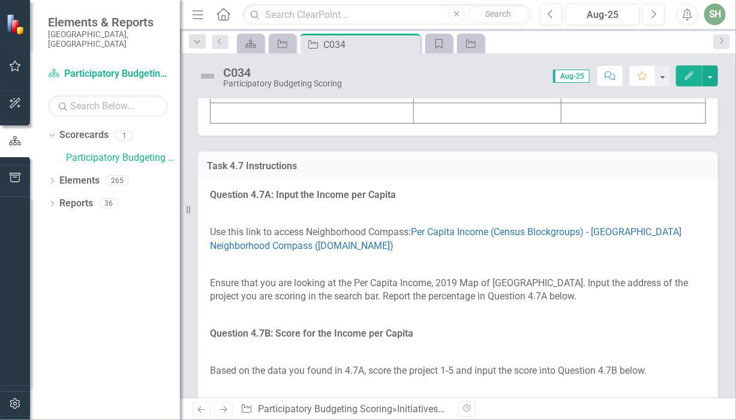
scroll to position [5443, 0]
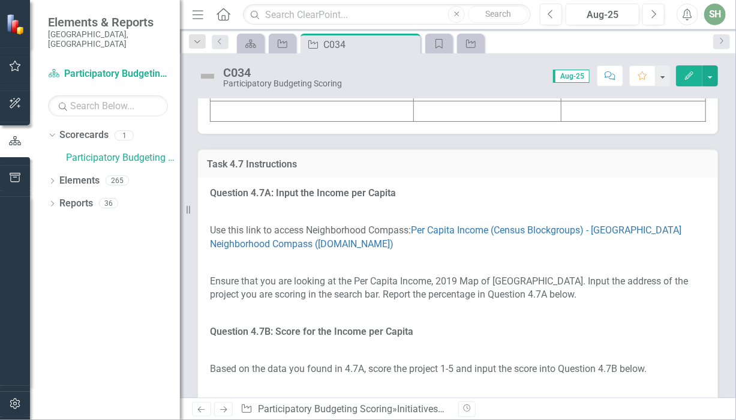
click at [689, 73] on icon "Edit" at bounding box center [689, 75] width 11 height 8
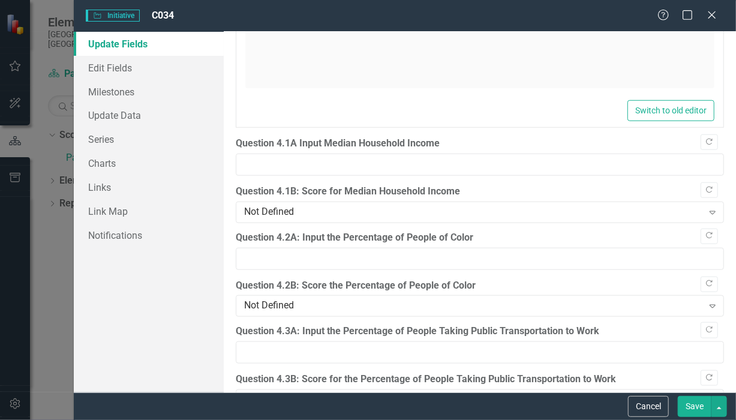
scroll to position [2225, 0]
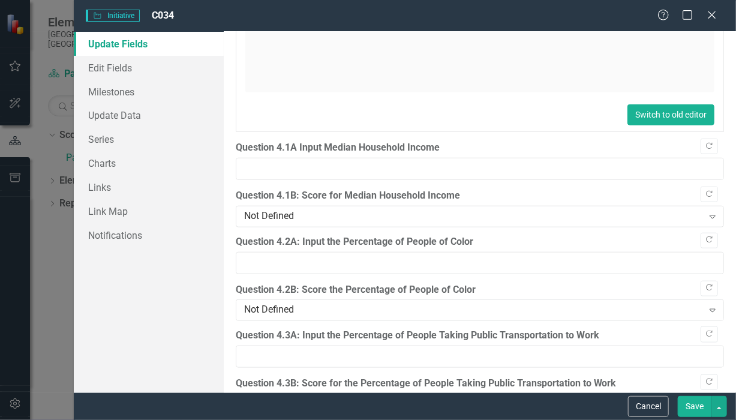
click at [634, 112] on button "Switch to old editor" at bounding box center [670, 114] width 87 height 21
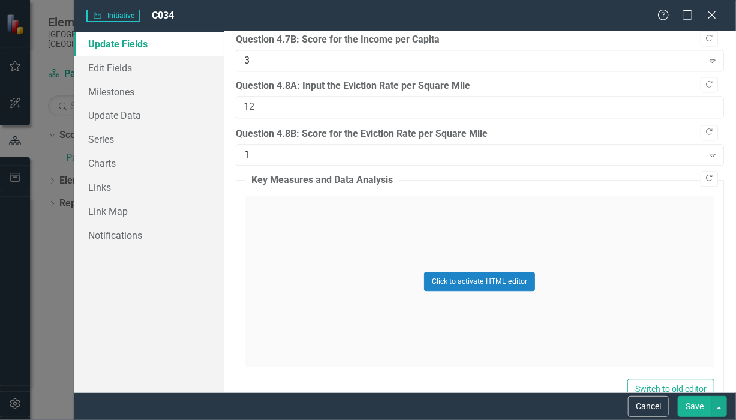
scroll to position [2975, 0]
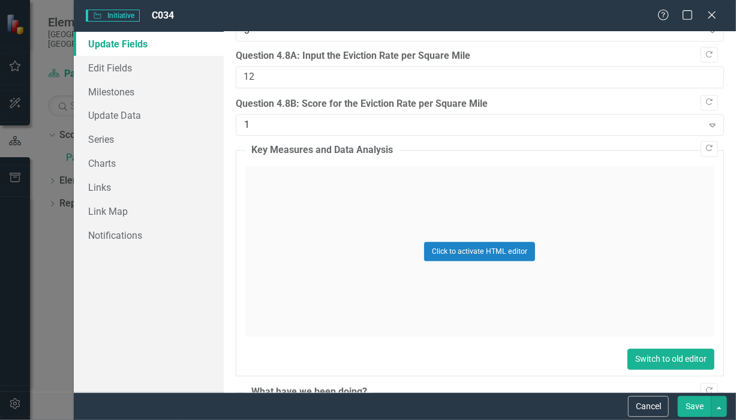
click at [644, 349] on button "Switch to old editor" at bounding box center [670, 359] width 87 height 21
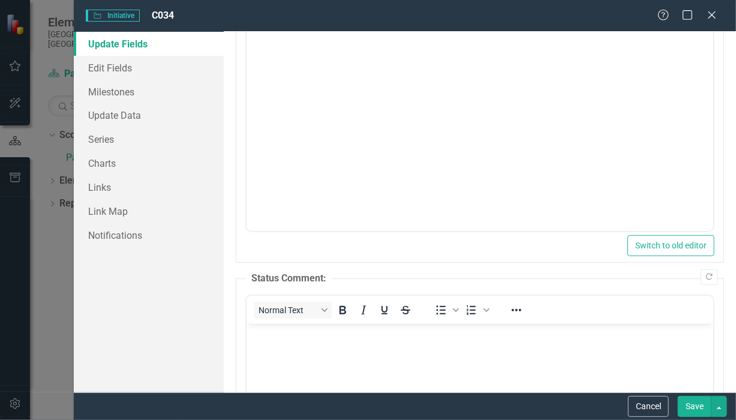
scroll to position [0, 0]
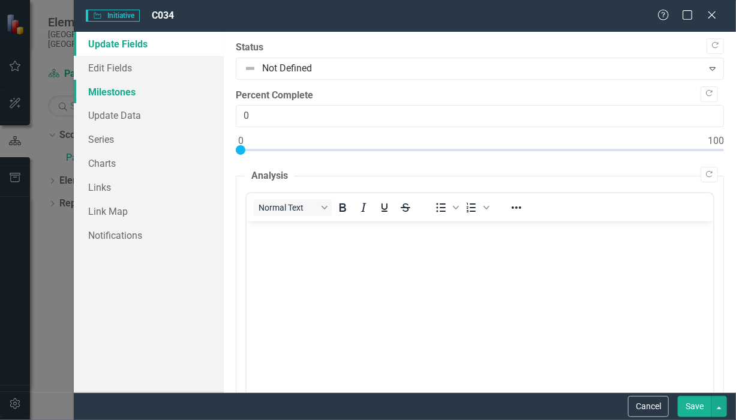
click at [119, 92] on link "Milestones" at bounding box center [149, 92] width 150 height 24
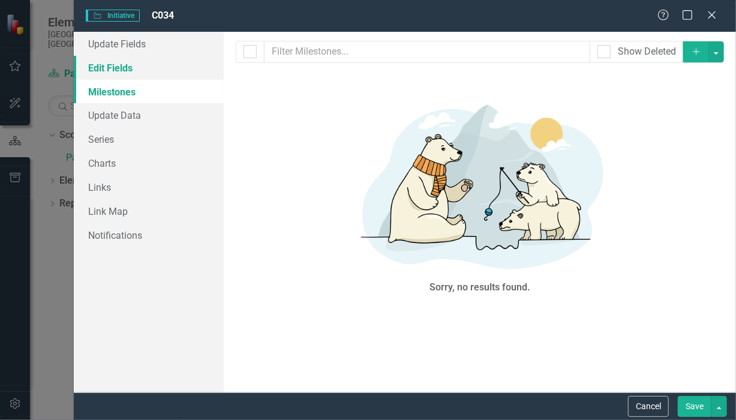
click at [120, 65] on link "Edit Fields" at bounding box center [149, 68] width 150 height 24
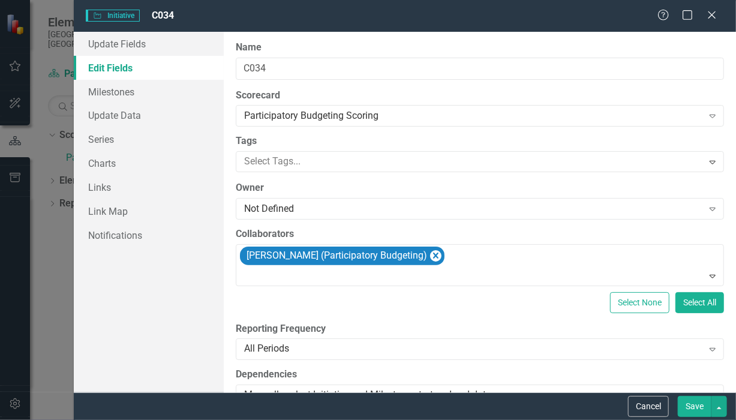
type input "https://"
click at [681, 304] on button "Select All" at bounding box center [699, 302] width 49 height 21
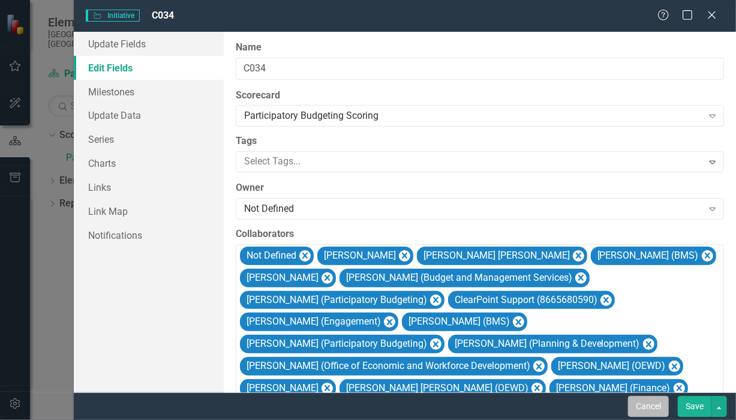
click at [639, 406] on button "Cancel" at bounding box center [648, 406] width 41 height 21
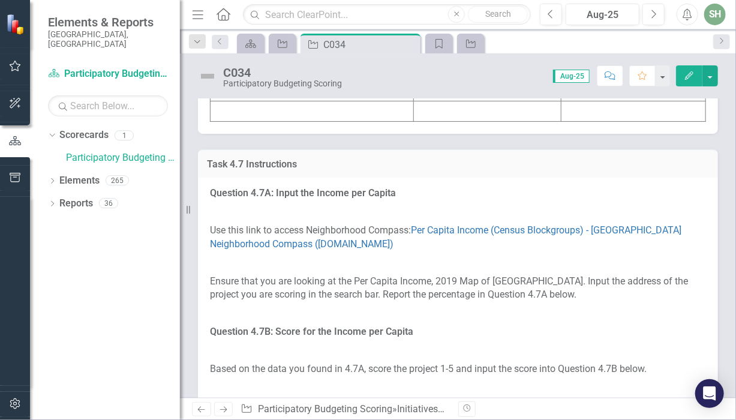
click at [689, 80] on button "Edit" at bounding box center [689, 75] width 26 height 21
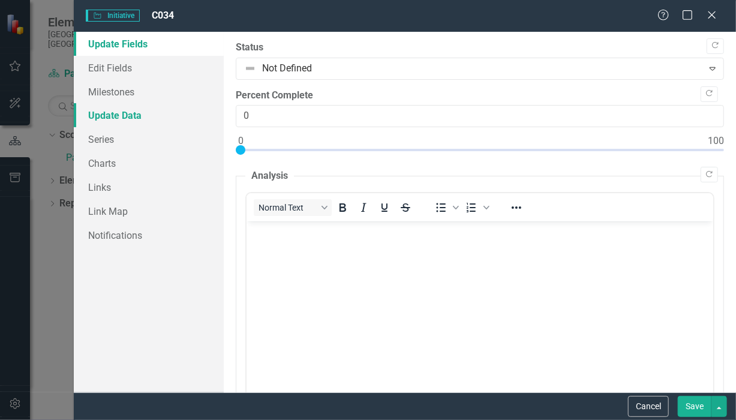
click at [109, 113] on link "Update Data" at bounding box center [149, 115] width 150 height 24
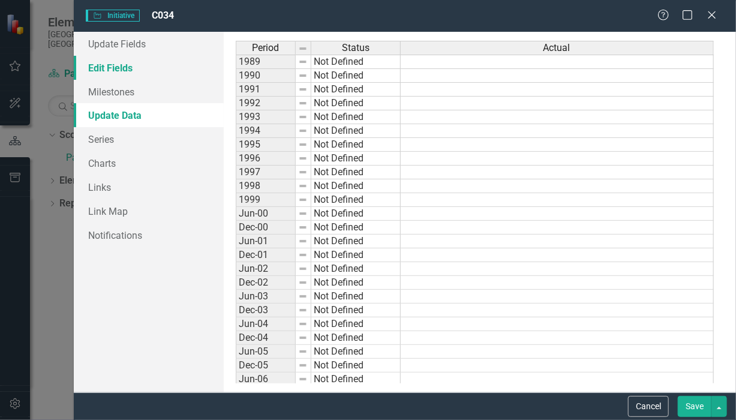
click at [99, 68] on link "Edit Fields" at bounding box center [149, 68] width 150 height 24
